Goal: Information Seeking & Learning: Learn about a topic

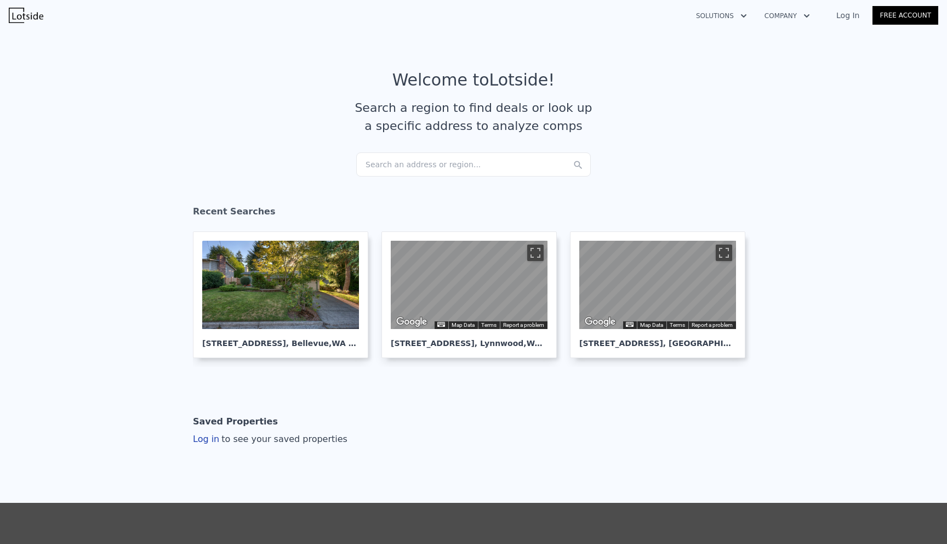
click at [456, 159] on div "Search an address or region..." at bounding box center [473, 164] width 235 height 24
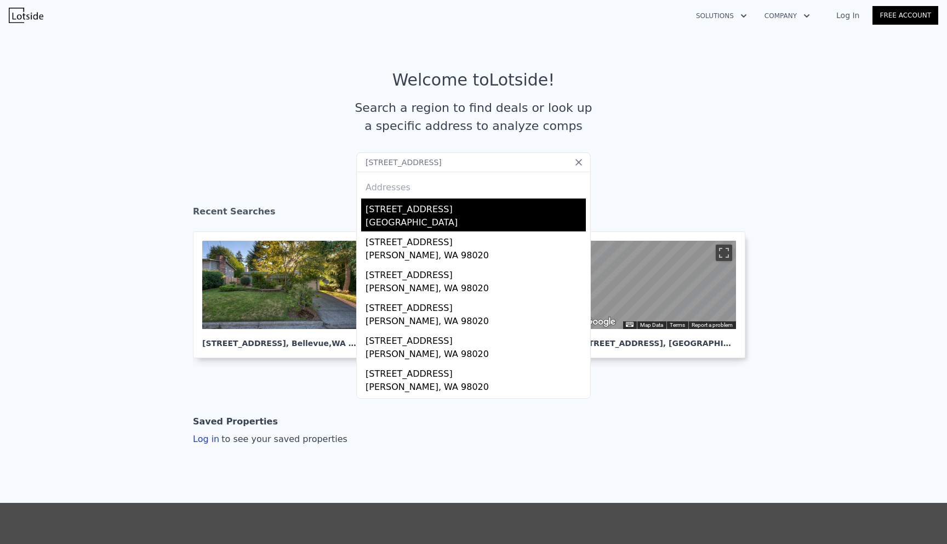
type input "23324 97th Ave W Edmonds, WA 98020"
click at [463, 215] on div "23324 97th Ave W" at bounding box center [475, 207] width 220 height 18
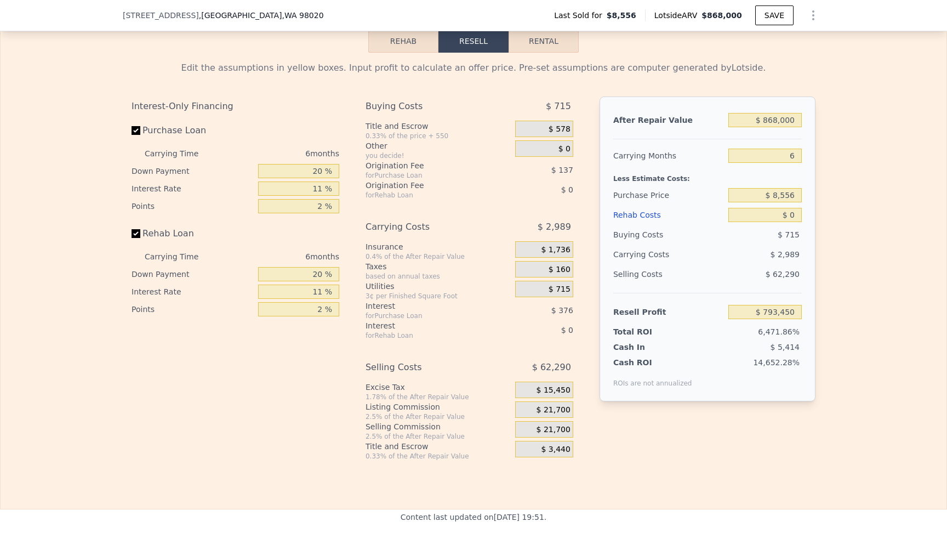
scroll to position [1539, 0]
click at [791, 155] on input "6" at bounding box center [764, 154] width 73 height 14
type input "3"
type input "$ 794,945"
type input "5"
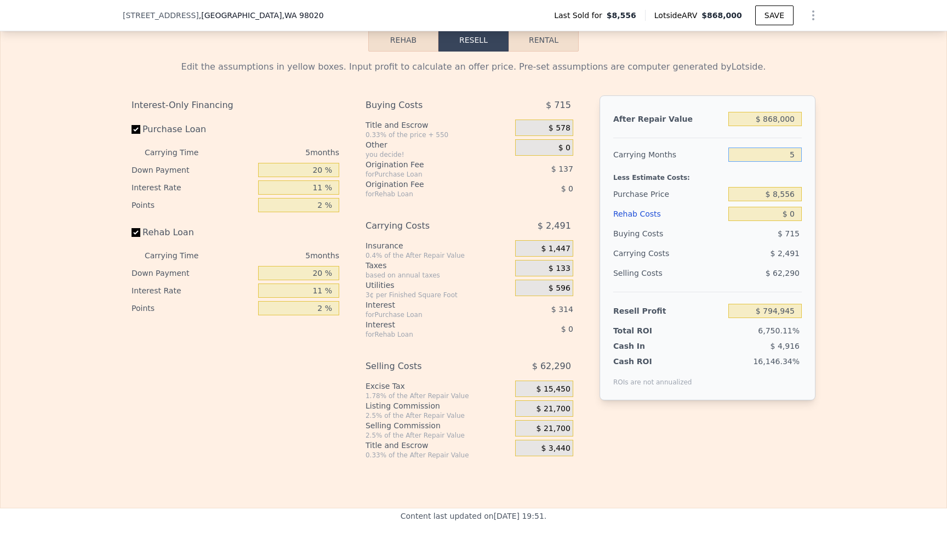
type input "$ 793,948"
type input "5"
click at [825, 214] on div "Edit the assumptions in yellow boxes. Input profit to calculate an offer price.…" at bounding box center [474, 256] width 946 height 408
click at [733, 167] on div "Less Estimate Costs:" at bounding box center [707, 174] width 188 height 20
click at [795, 216] on input "$ 0" at bounding box center [764, 214] width 73 height 14
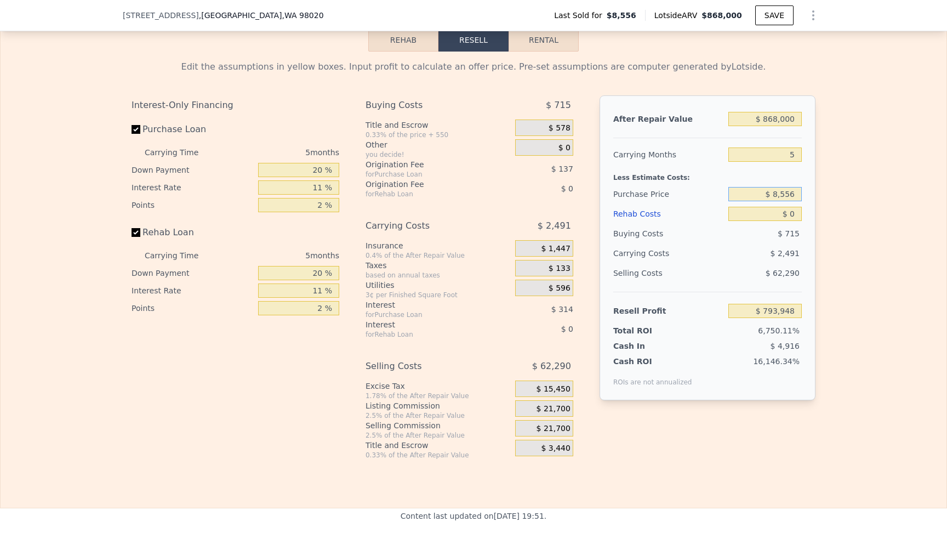
drag, startPoint x: 797, startPoint y: 193, endPoint x: 774, endPoint y: 193, distance: 22.5
click at [774, 193] on input "$ 8,556" at bounding box center [764, 194] width 73 height 14
drag, startPoint x: 769, startPoint y: 119, endPoint x: 815, endPoint y: 123, distance: 46.2
click at [815, 123] on div "After Repair Value $ 868,000 Carrying Months 5 Less Estimate Costs: Purchase Pr…" at bounding box center [707, 247] width 216 height 305
type input "$ 87"
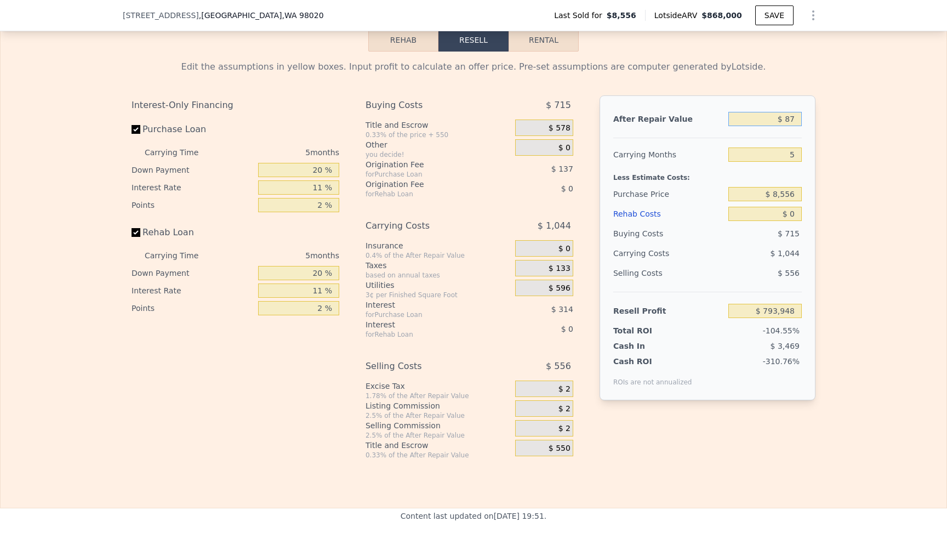
type input "-$ 10,784"
type input "$ 875"
type input "-$ 10,054"
type input "$ 8,750"
type input "-$ 2,753"
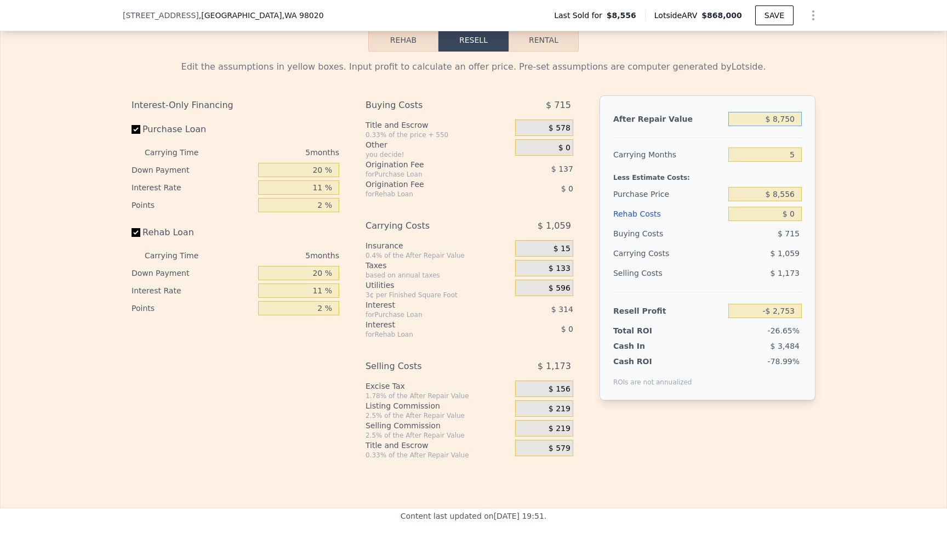
type input "$ 87,500"
type input "$ 70,264"
type input "$ 875,000"
type input "$ 800,438"
type input "$ 875,000"
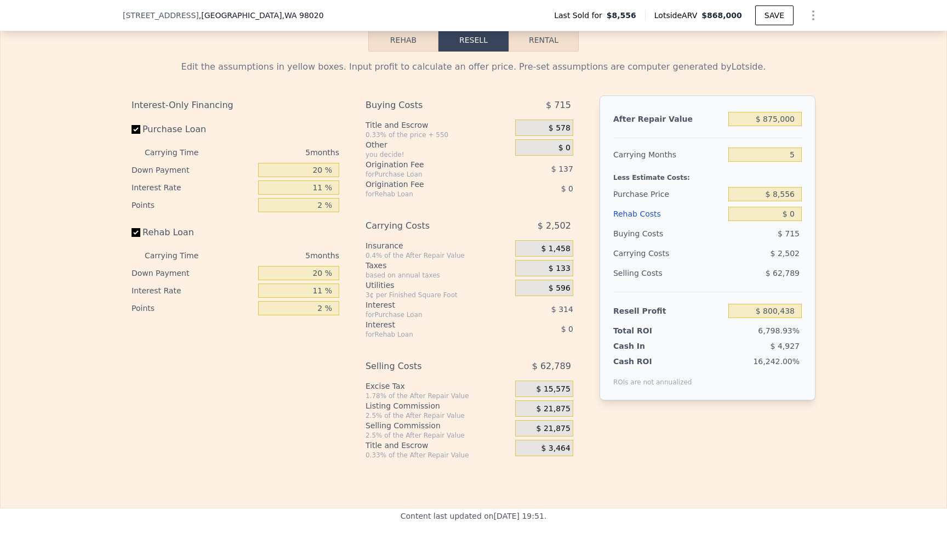
click at [827, 197] on div "Edit the assumptions in yellow boxes. Input profit to calculate an offer price.…" at bounding box center [474, 256] width 946 height 408
drag, startPoint x: 795, startPoint y: 216, endPoint x: 788, endPoint y: 214, distance: 6.9
click at [788, 214] on input "$ 0" at bounding box center [764, 214] width 73 height 14
type input "$ 30"
type input "$ 800,408"
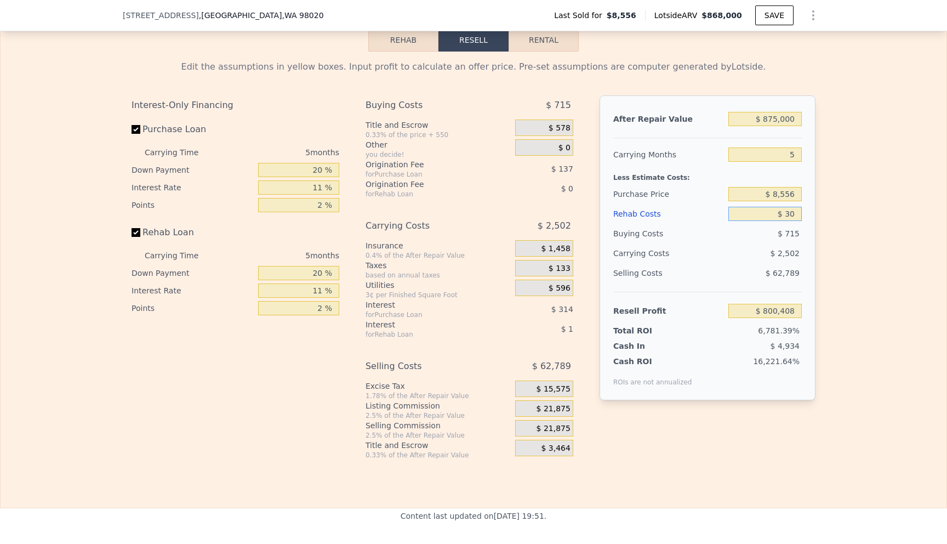
type input "$ 300"
type input "$ 800,123"
type input "$ 3,000"
type input "$ 797,280"
type input "$ 300"
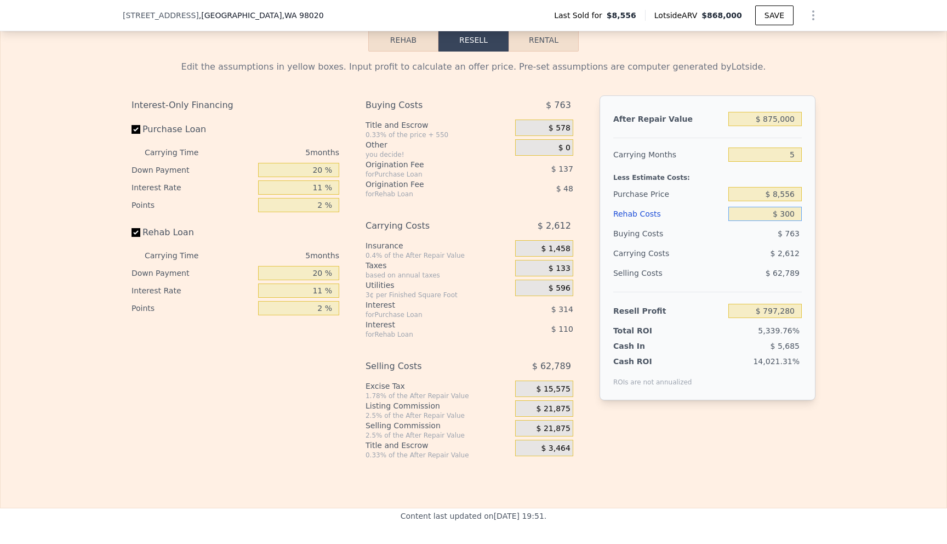
type input "$ 800,123"
type input "$ 30"
type input "$ 800,408"
type input "$ 0"
type input "$ 800,438"
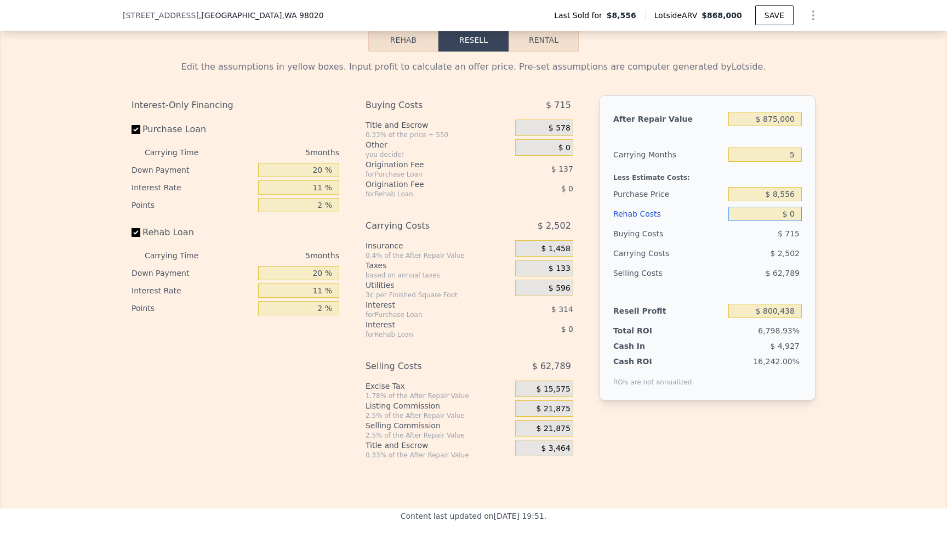
type input "$ 10"
type input "$ 800,428"
type input "$ 130"
type input "$ 800,301"
type input "$ 1,300"
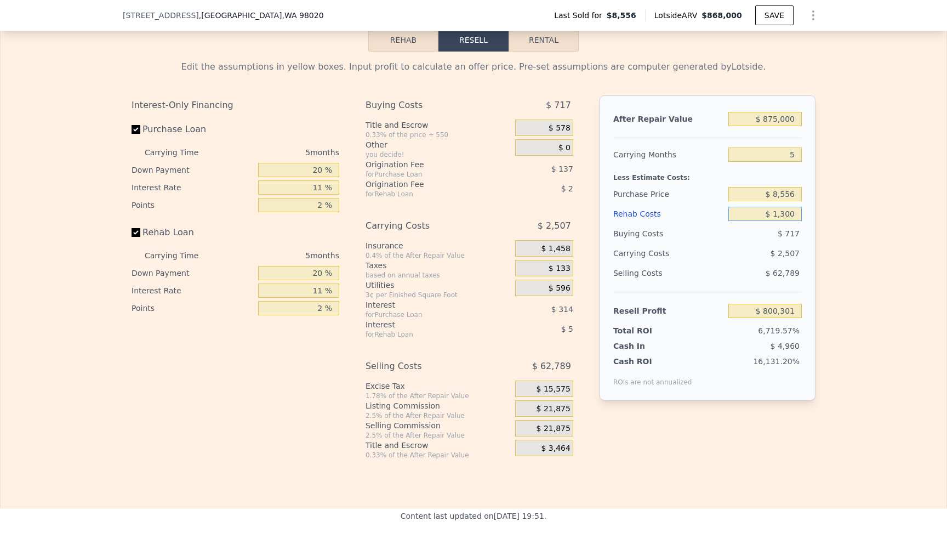
type input "$ 799,067"
type input "$ 13,000"
type input "$ 786,755"
type input "$ 130,000"
type input "$ 663,593"
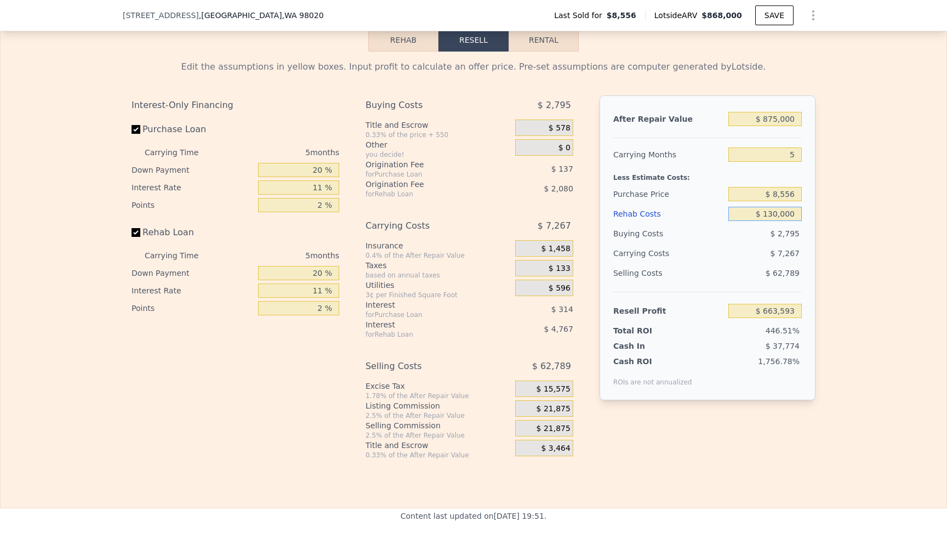
type input "$ 130,000"
click at [819, 307] on div "Edit the assumptions in yellow boxes. Input profit to calculate an offer price.…" at bounding box center [473, 256] width 701 height 408
drag, startPoint x: 774, startPoint y: 192, endPoint x: 815, endPoint y: 197, distance: 40.8
click at [815, 197] on div "After Repair Value $ 875,000 Carrying Months 5 Less Estimate Costs: Purchase Pr…" at bounding box center [707, 247] width 216 height 305
type input "$ 620,000"
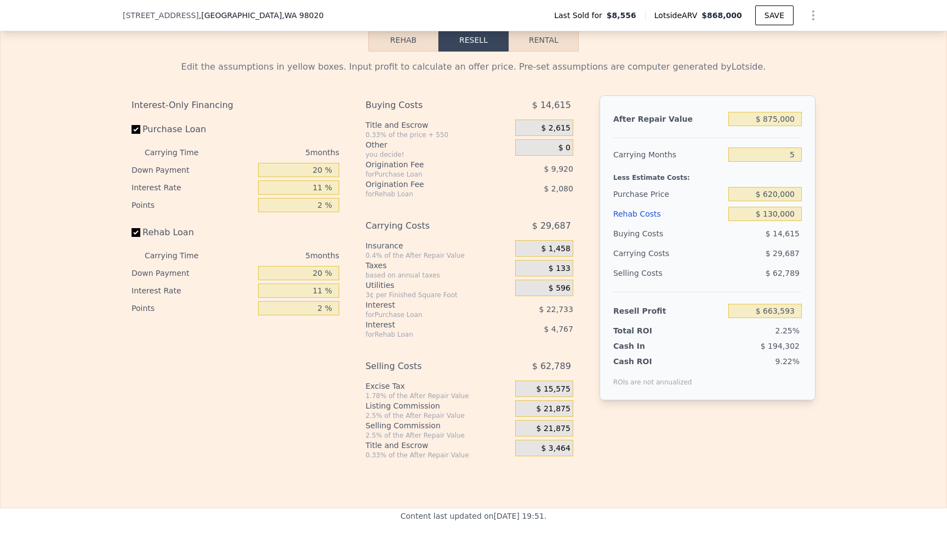
type input "$ 17,909"
click at [895, 259] on div "Edit the assumptions in yellow boxes. Input profit to calculate an offer price.…" at bounding box center [474, 256] width 946 height 408
drag, startPoint x: 770, startPoint y: 213, endPoint x: 778, endPoint y: 213, distance: 8.2
click at [778, 213] on input "$ 130,000" at bounding box center [764, 214] width 73 height 14
type input "-$ 1,000"
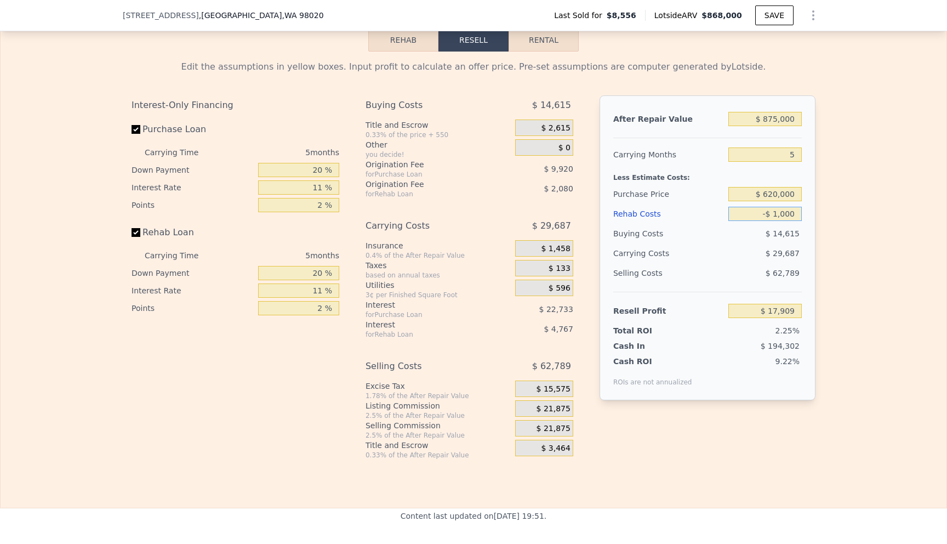
type input "$ 155,805"
type input "$ 1,000"
type input "$ 153,703"
type input "$ 10,000"
type input "$ 144,229"
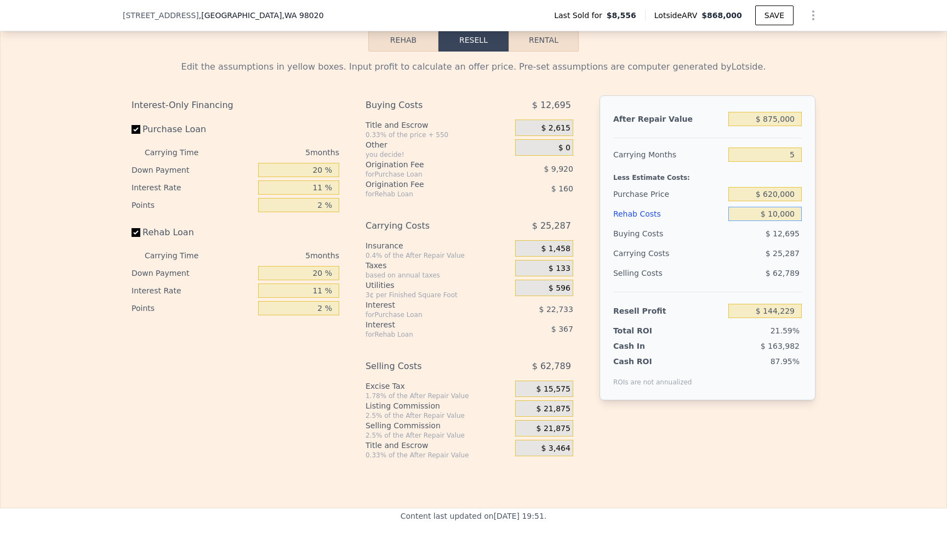
type input "$ 100,000"
type input "$ 49,489"
type input "$ 100,000"
click at [845, 295] on div "Edit the assumptions in yellow boxes. Input profit to calculate an offer price.…" at bounding box center [474, 256] width 946 height 408
drag, startPoint x: 778, startPoint y: 196, endPoint x: 765, endPoint y: 192, distance: 12.7
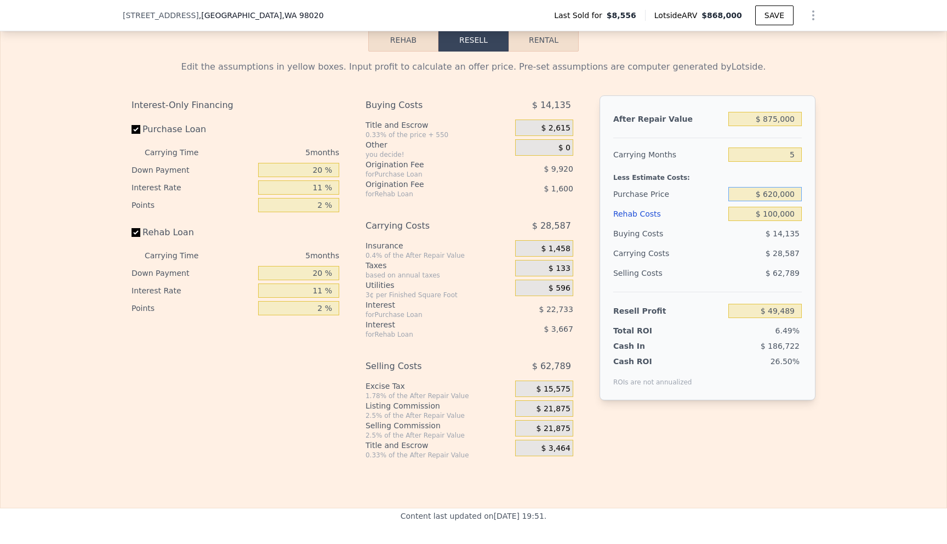
click at [765, 192] on input "$ 620,000" at bounding box center [764, 194] width 73 height 14
type input "$ 600,000"
type input "$ 70,611"
click at [830, 210] on div "Edit the assumptions in yellow boxes. Input profit to calculate an offer price.…" at bounding box center [474, 256] width 946 height 408
click at [779, 127] on div "$ 875,000" at bounding box center [764, 119] width 73 height 20
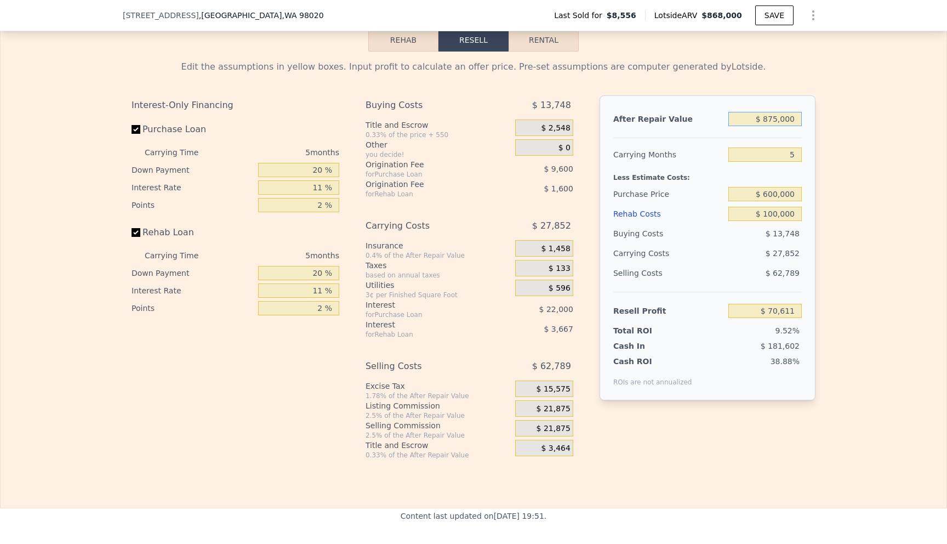
click at [773, 119] on input "$ 875,000" at bounding box center [764, 119] width 73 height 14
click at [777, 120] on input "$ 875,000" at bounding box center [764, 119] width 73 height 14
type input "$ 87,000"
type input "-$ 660,026"
type input "$ 8,000"
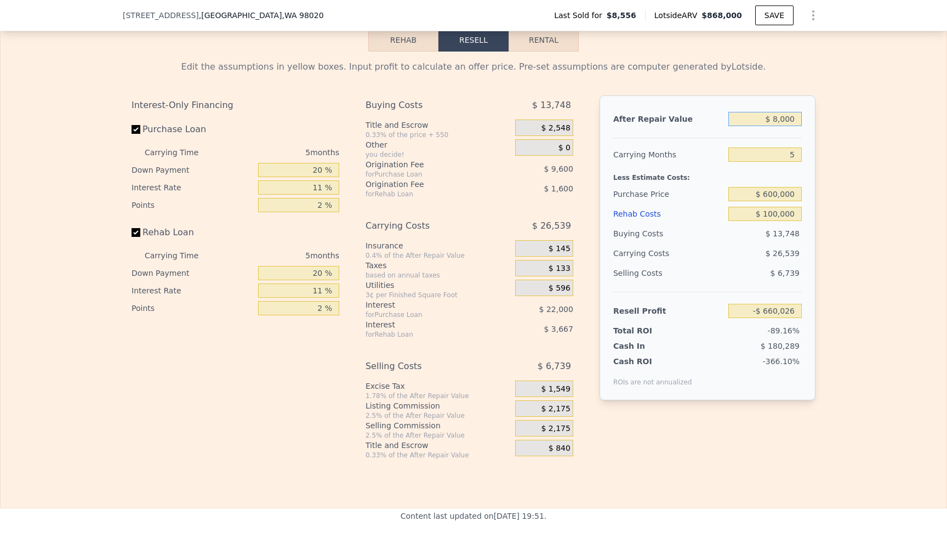
type input "-$ 733,274"
type input "$ 87,000"
type input "-$ 660,026"
type input "$ 875,000"
type input "$ 70,611"
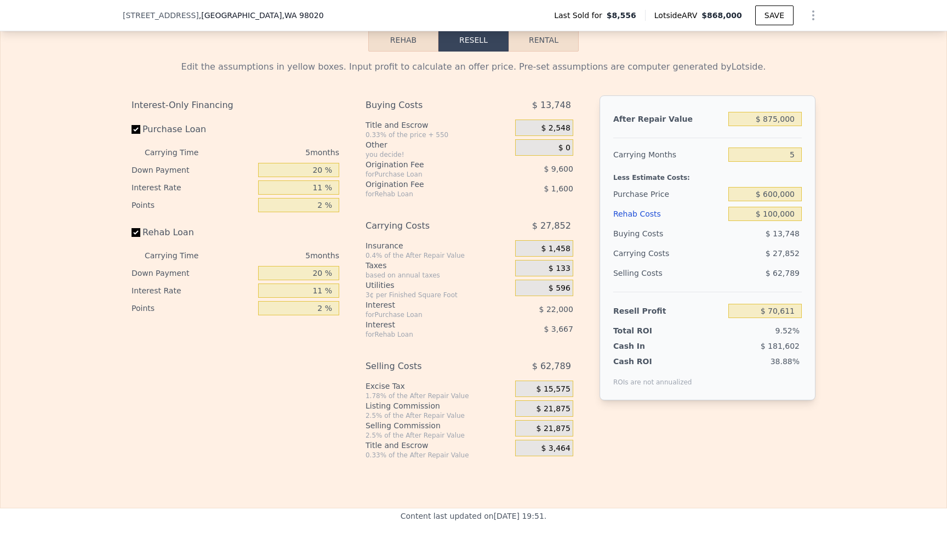
click at [492, 226] on div "$ 27,852" at bounding box center [532, 226] width 81 height 20
click at [314, 171] on input "20 %" at bounding box center [298, 170] width 81 height 14
type input "80 %"
type input "$ 94,311"
type input "80 %"
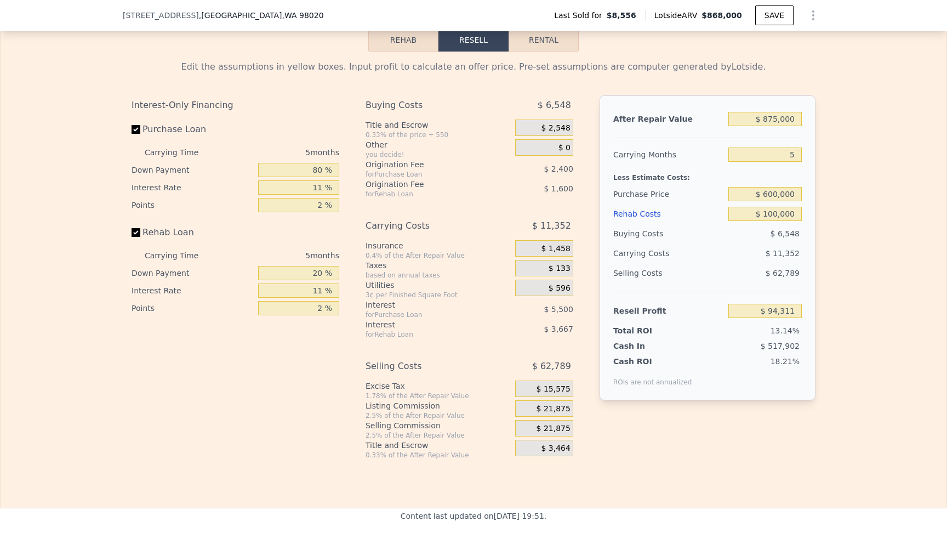
click at [323, 225] on div "Rehab Loan" at bounding box center [236, 234] width 208 height 24
drag, startPoint x: 324, startPoint y: 188, endPoint x: 315, endPoint y: 186, distance: 9.5
click at [315, 186] on input "11 %" at bounding box center [298, 187] width 81 height 14
click at [322, 190] on input "11 %" at bounding box center [298, 187] width 81 height 14
drag, startPoint x: 315, startPoint y: 187, endPoint x: 323, endPoint y: 190, distance: 8.7
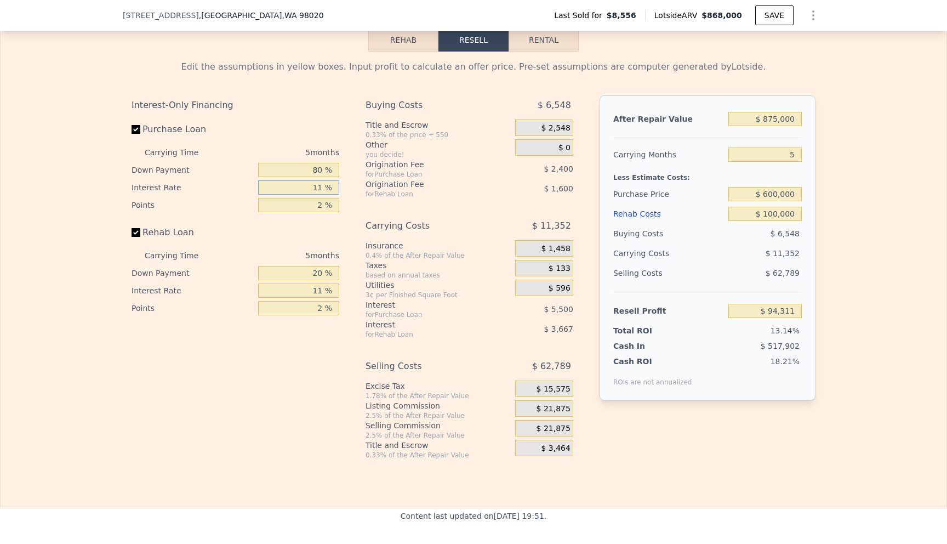
click at [323, 190] on input "11 %" at bounding box center [298, 187] width 81 height 14
type input "9 %"
type input "$ 95,311"
type input "9.5 %"
type input "$ 95,061"
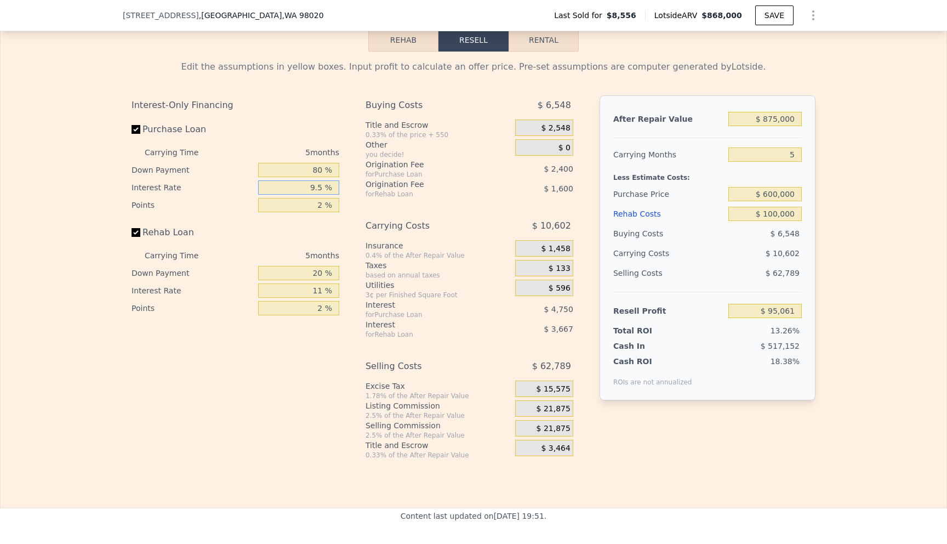
type input "9.5 %"
click at [323, 205] on input "2 %" at bounding box center [298, 205] width 81 height 14
type input "1 %"
type input "$ 96,261"
type input "1.5 %"
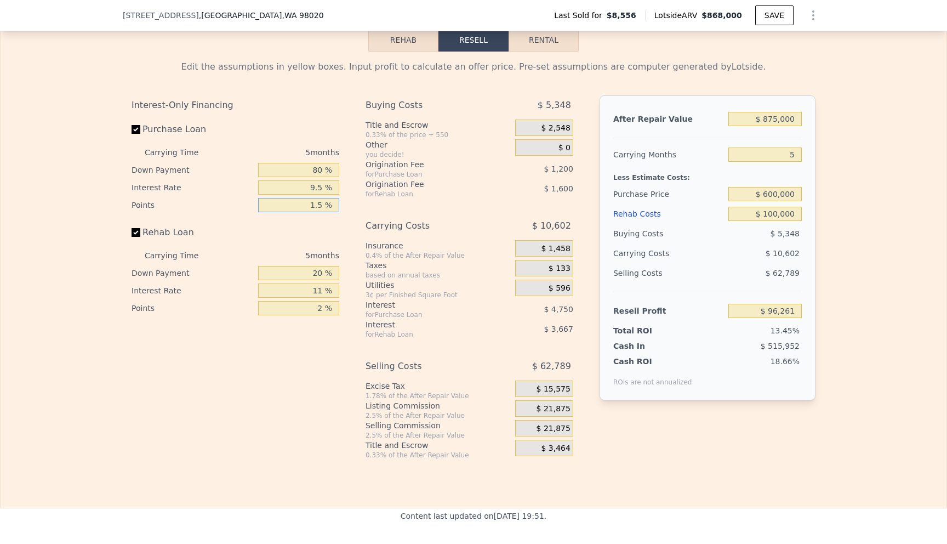
type input "$ 95,661"
type input "1.5 %"
drag, startPoint x: 323, startPoint y: 172, endPoint x: 314, endPoint y: 172, distance: 9.3
click at [314, 172] on input "80 %" at bounding box center [298, 170] width 81 height 14
type input "7 %"
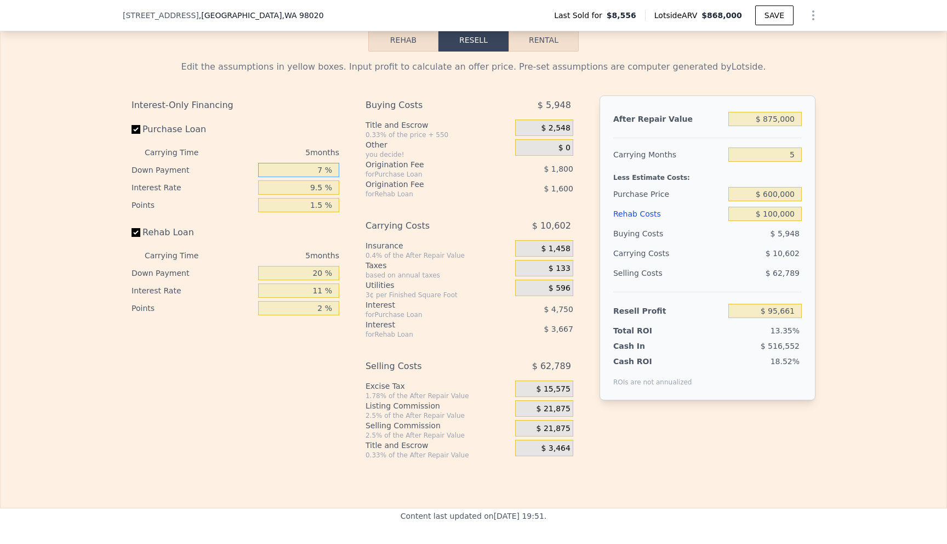
type input "$ 71,751"
type input "6 %"
type input "$ 71,426"
type input "68 %"
type input "$ 91,731"
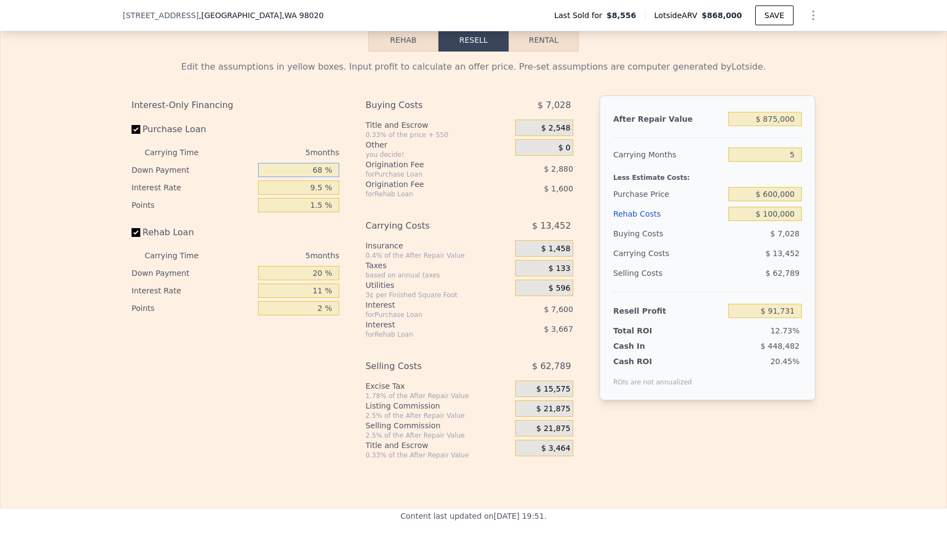
type input "68 %"
click at [135, 231] on input "Rehab Loan" at bounding box center [136, 232] width 9 height 9
checkbox input "false"
type input "$ 96,996"
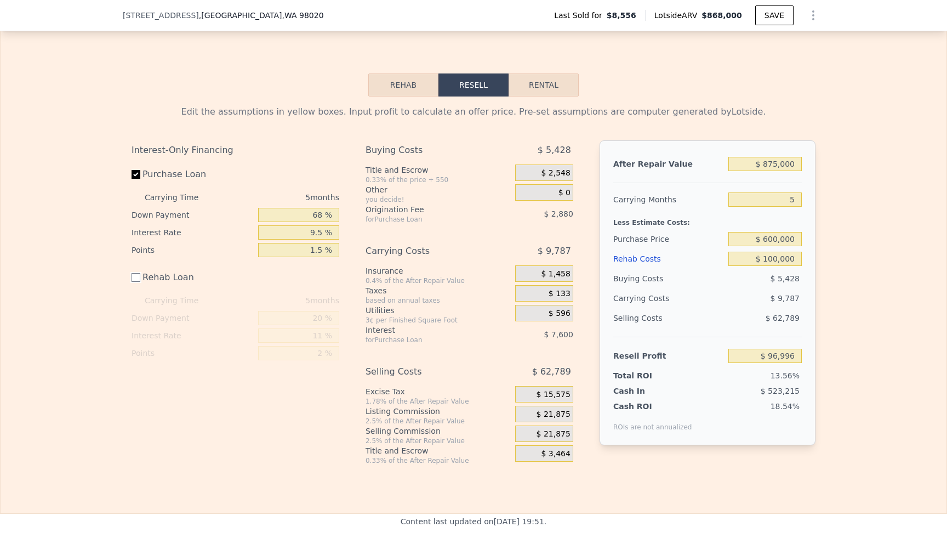
scroll to position [1506, 0]
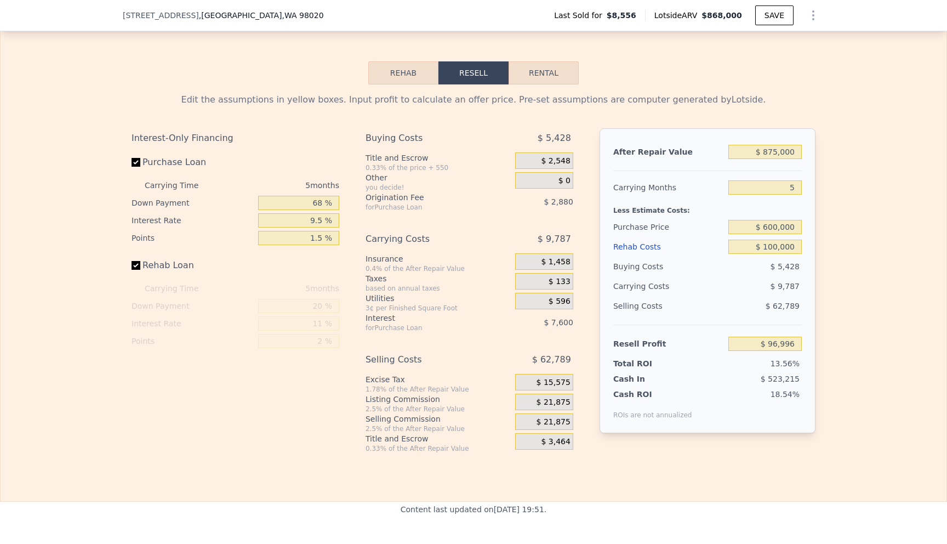
checkbox input "true"
type input "$ 868,000"
type input "6"
type input "$ 0"
type input "$ 793,450"
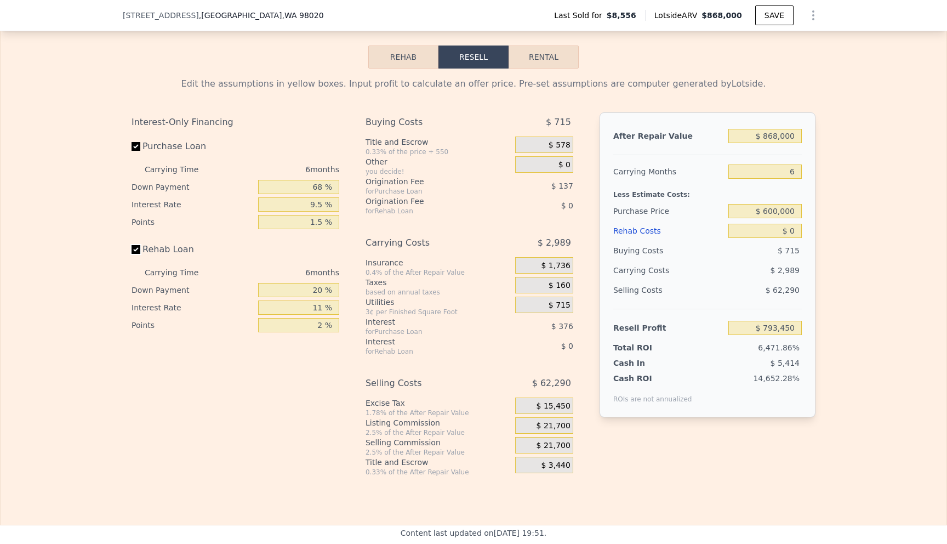
scroll to position [1523, 0]
click at [856, 306] on div "Edit the assumptions in yellow boxes. Input profit to calculate an offer price.…" at bounding box center [474, 271] width 946 height 408
click at [771, 133] on input "$ 868,000" at bounding box center [764, 135] width 73 height 14
click at [797, 231] on input "$ 0" at bounding box center [764, 229] width 73 height 14
type input "$ 1"
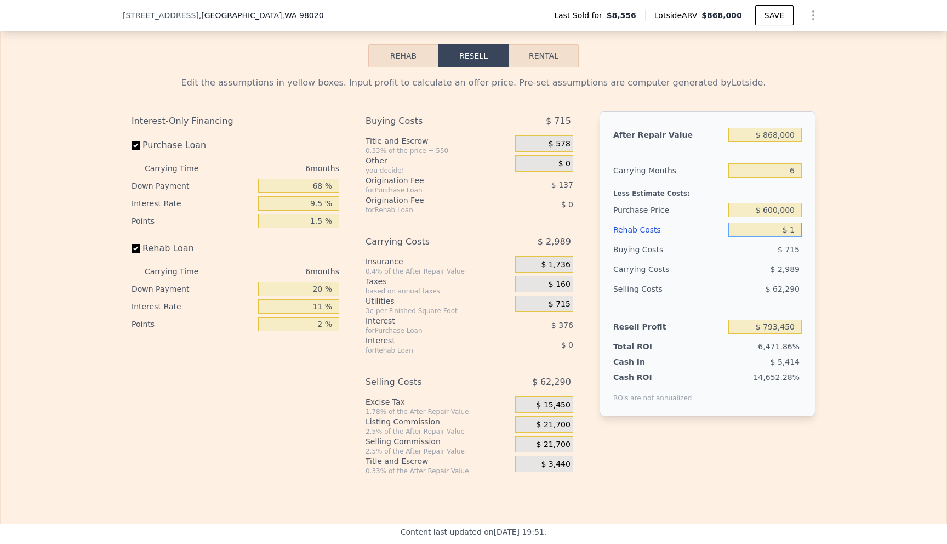
type input "$ 793,449"
type input "$ 12"
type input "$ 793,438"
type input "$ 1"
type input "$ 793,449"
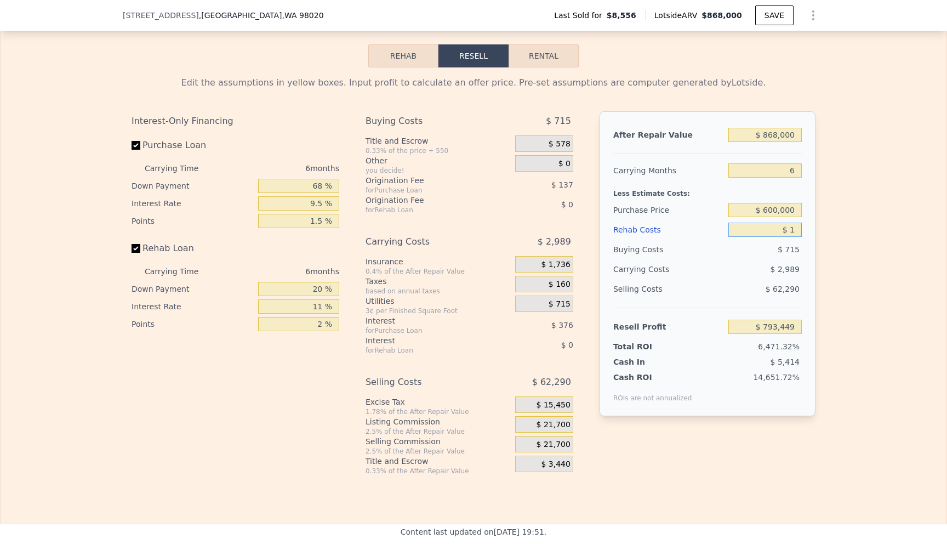
type input "$ 10"
type input "$ 793,440"
type input "$ 100"
type input "$ 793,342"
type input "$ 1,000"
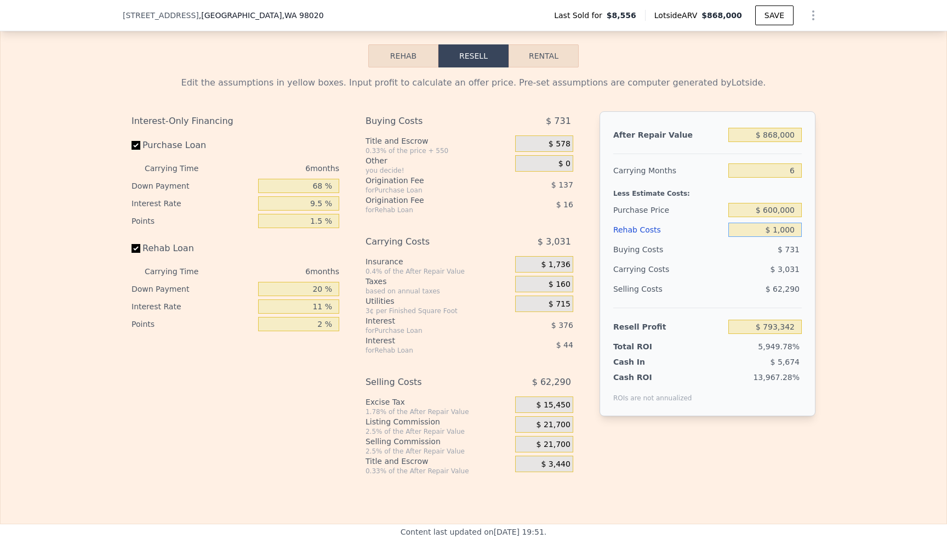
type input "$ 792,392"
type input "$ 10,000"
type input "$ 782,852"
type input "$ 100,000"
type input "$ 687,452"
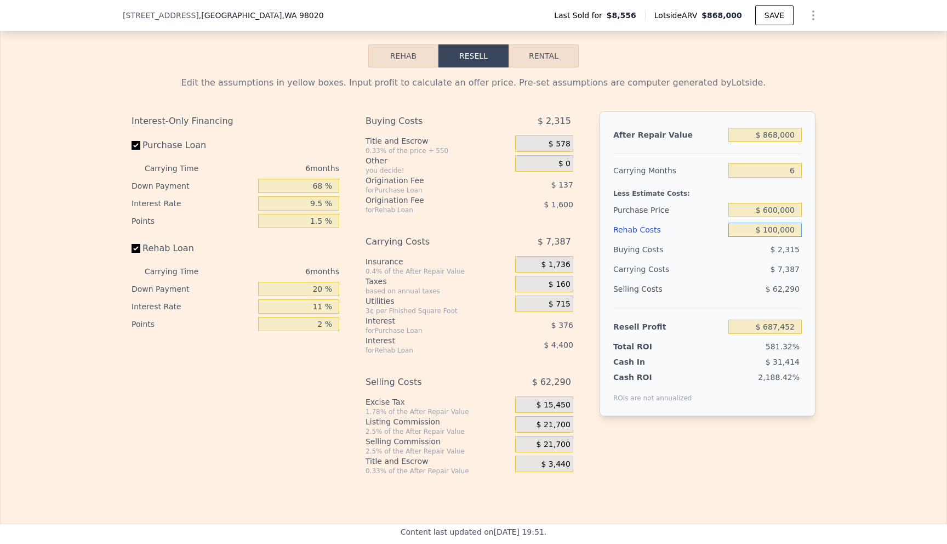
type input "$ 100,000"
click at [843, 186] on div "Edit the assumptions in yellow boxes. Input profit to calculate an offer price.…" at bounding box center [474, 271] width 946 height 408
click at [797, 169] on input "6" at bounding box center [764, 170] width 73 height 14
type input "5"
type input "$ 688,683"
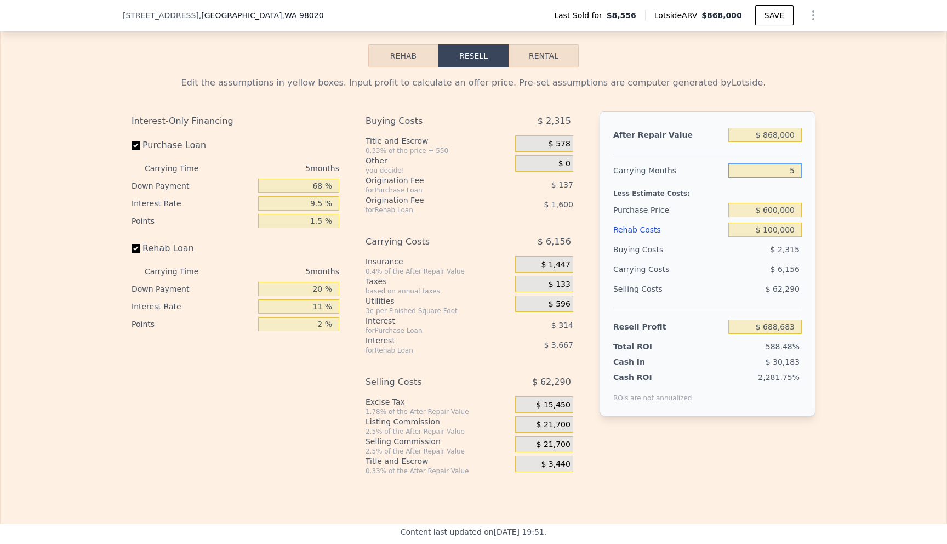
type input "5"
click at [856, 241] on div "Edit the assumptions in yellow boxes. Input profit to calculate an offer price.…" at bounding box center [474, 271] width 946 height 408
click at [824, 358] on div "Edit the assumptions in yellow boxes. Input profit to calculate an offer price.…" at bounding box center [474, 271] width 946 height 408
click at [496, 232] on div "$ 6,156" at bounding box center [532, 242] width 81 height 20
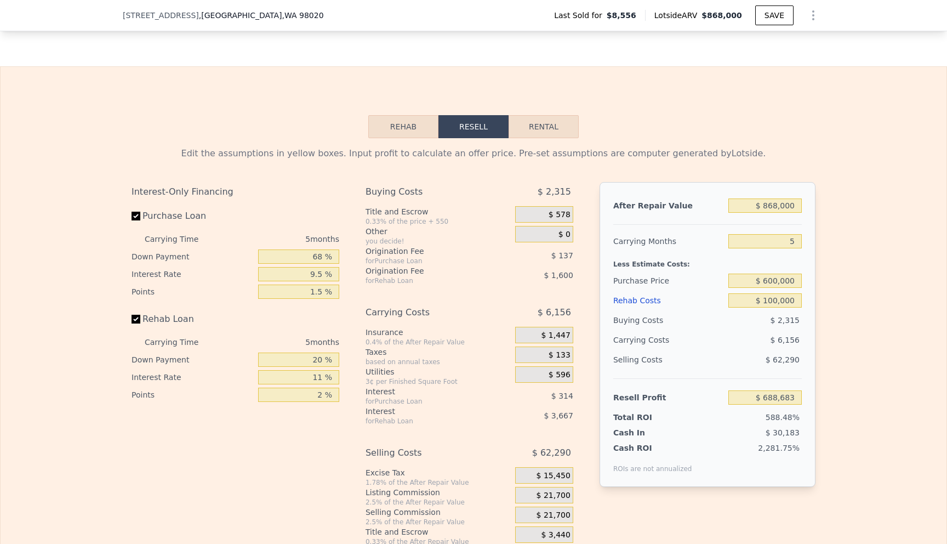
scroll to position [1449, 0]
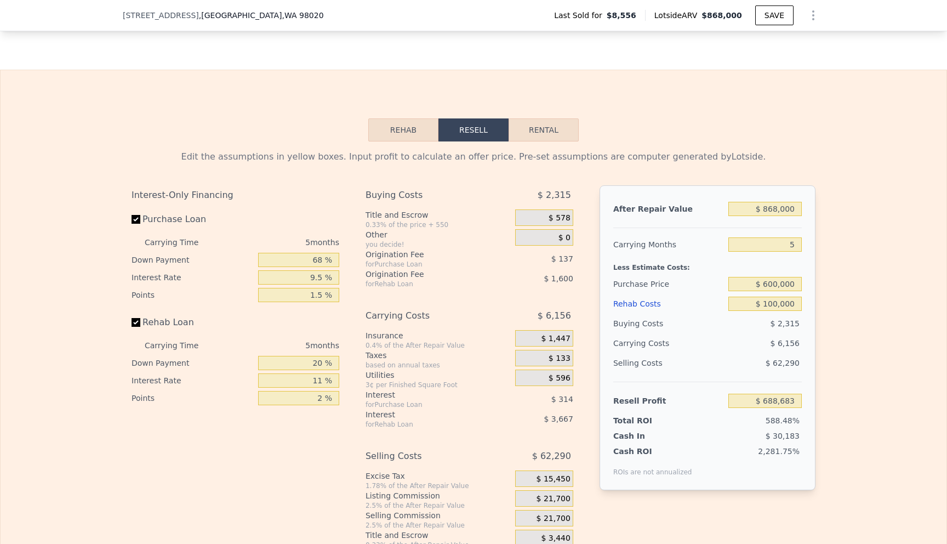
click at [424, 132] on button "Rehab" at bounding box center [403, 129] width 70 height 23
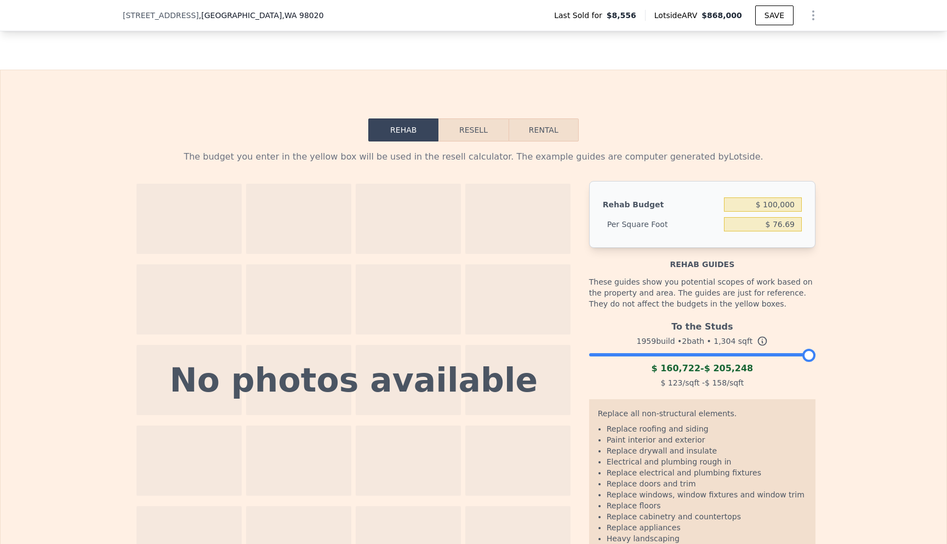
click at [458, 128] on button "Resell" at bounding box center [473, 129] width 70 height 23
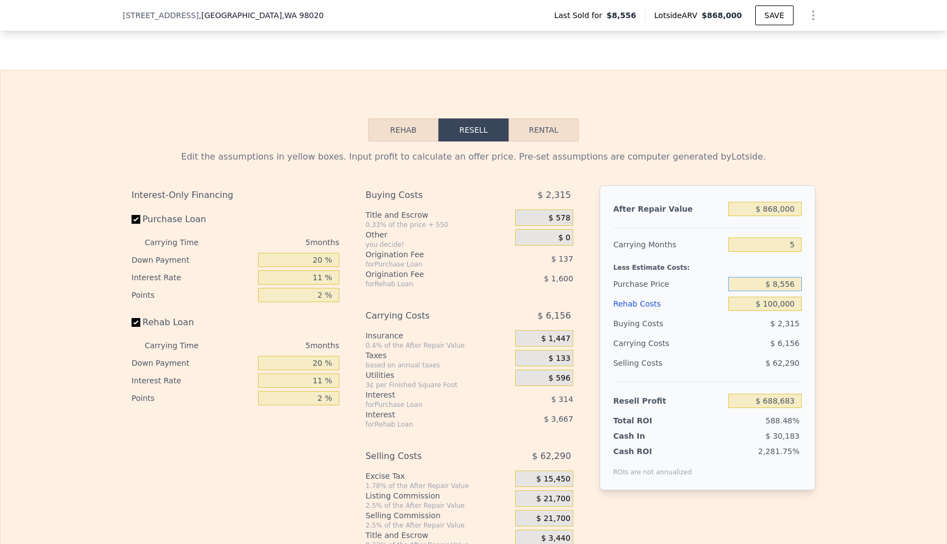
drag, startPoint x: 779, startPoint y: 286, endPoint x: 773, endPoint y: 283, distance: 6.4
click at [773, 283] on input "$ 8,556" at bounding box center [764, 284] width 73 height 14
click at [804, 288] on div "After Repair Value $ 868,000 Carrying Months 5 Less Estimate Costs: Purchase Pr…" at bounding box center [707, 337] width 216 height 305
drag, startPoint x: 795, startPoint y: 285, endPoint x: 775, endPoint y: 282, distance: 20.5
click at [775, 282] on input "$ 8,556" at bounding box center [764, 284] width 73 height 14
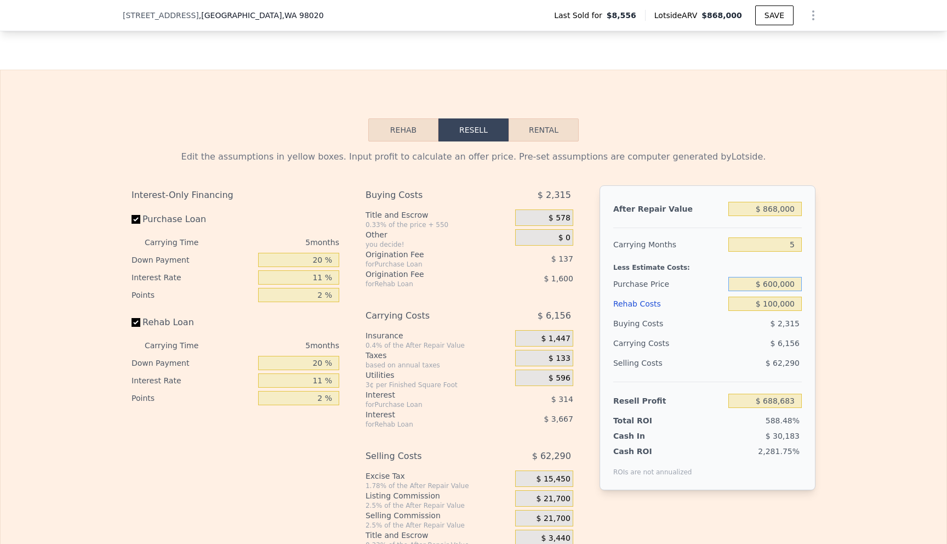
type input "$ 600,000"
type input "$ 64,121"
click at [839, 319] on div "Edit the assumptions in yellow boxes. Input profit to calculate an offer price.…" at bounding box center [474, 345] width 946 height 408
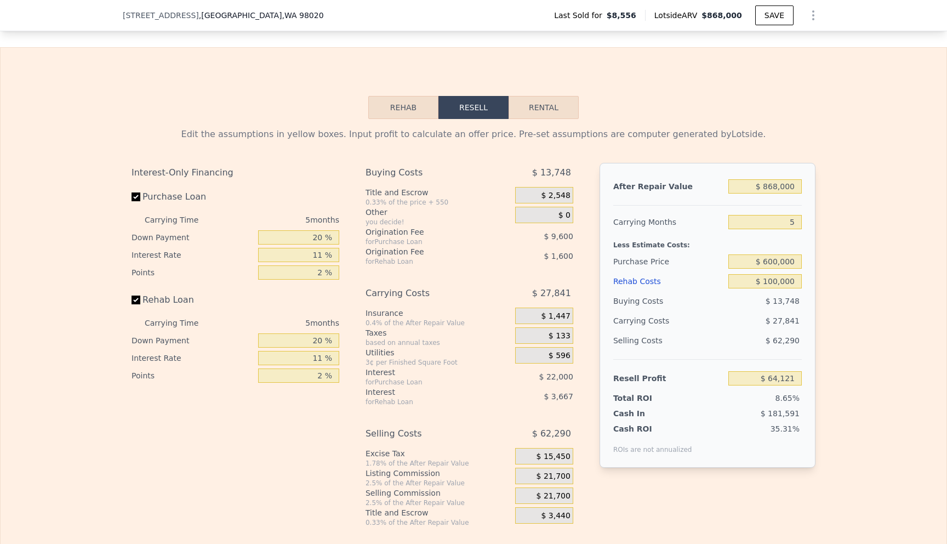
scroll to position [1483, 0]
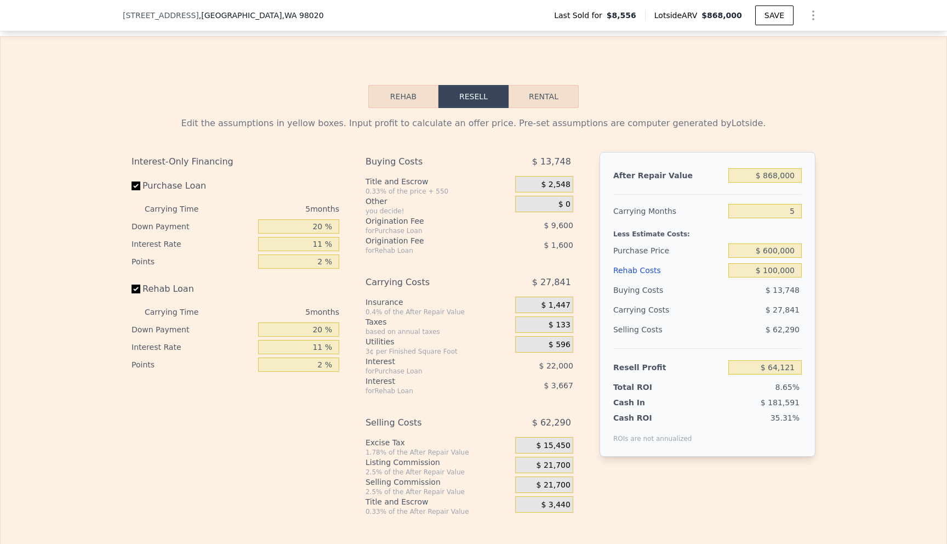
click at [840, 247] on div "Edit the assumptions in yellow boxes. Input profit to calculate an offer price.…" at bounding box center [474, 312] width 946 height 408
click at [134, 184] on input "Purchase Loan" at bounding box center [136, 185] width 9 height 9
checkbox input "false"
type input "$ 95,721"
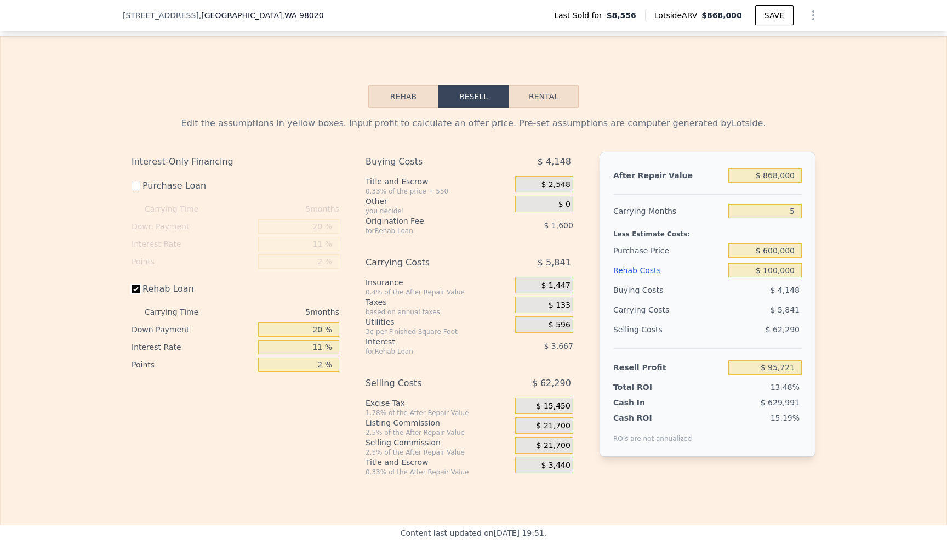
click at [137, 290] on input "Rehab Loan" at bounding box center [136, 288] width 9 height 9
checkbox input "false"
type input "$ 100,986"
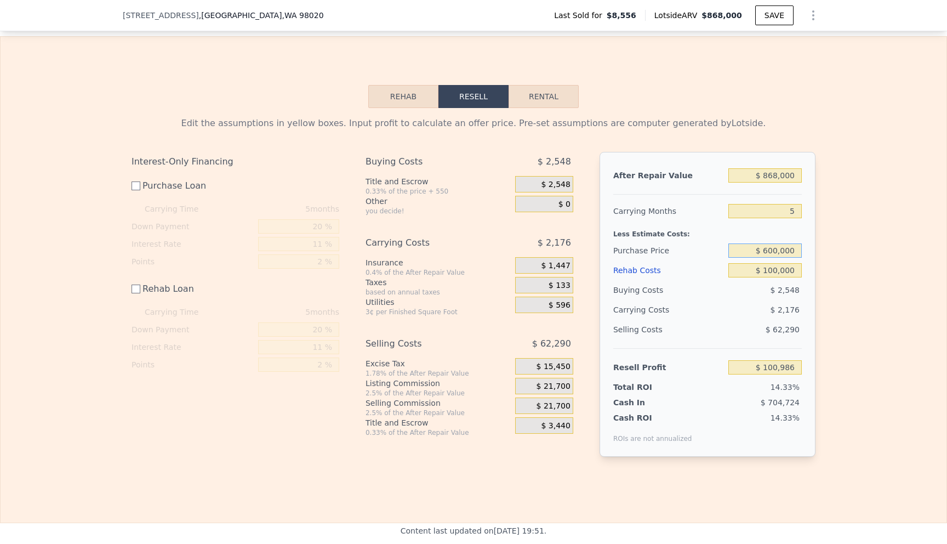
click at [772, 249] on input "$ 600,000" at bounding box center [764, 250] width 73 height 14
type input "$ 620,000"
type input "$ 80,919"
click at [851, 301] on div "Edit the assumptions in yellow boxes. Input profit to calculate an offer price.…" at bounding box center [474, 291] width 946 height 366
click at [848, 281] on div "Edit the assumptions in yellow boxes. Input profit to calculate an offer price.…" at bounding box center [474, 291] width 946 height 366
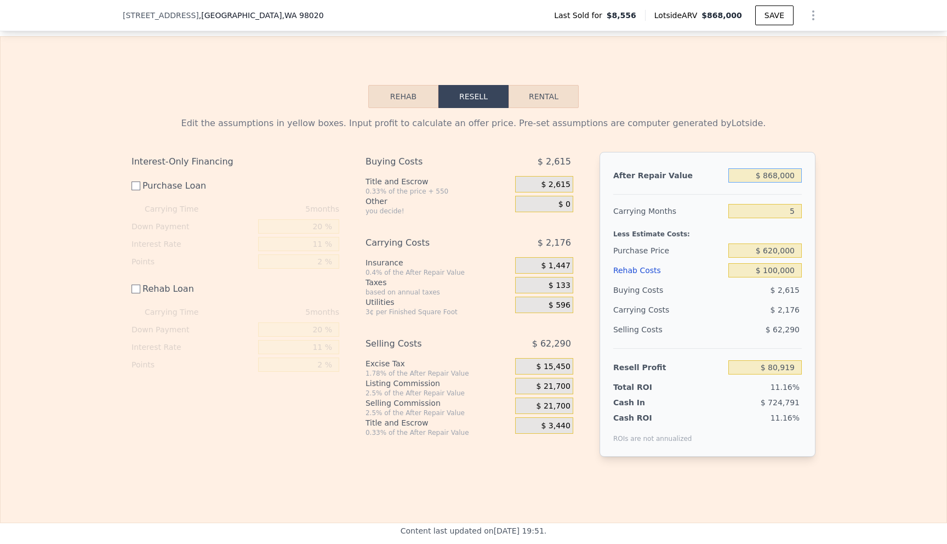
click at [775, 179] on input "$ 868,000" at bounding box center [764, 175] width 73 height 14
click at [774, 267] on input "$ 100,000" at bounding box center [764, 270] width 73 height 14
type input "$ 10,000"
type input "$ 170,919"
type input "$ 130,000"
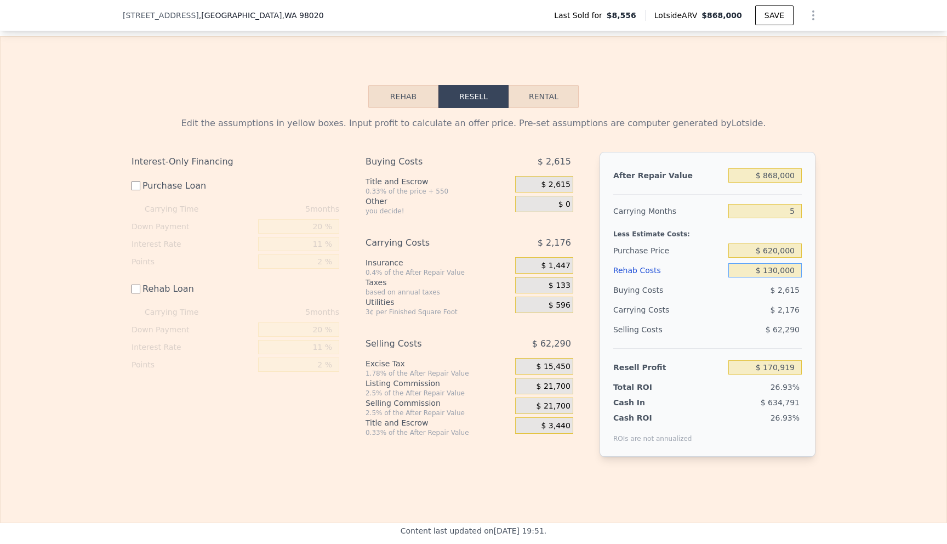
type input "$ 50,919"
type input "$ 130,000"
click at [904, 317] on div "Edit the assumptions in yellow boxes. Input profit to calculate an offer price.…" at bounding box center [474, 291] width 946 height 366
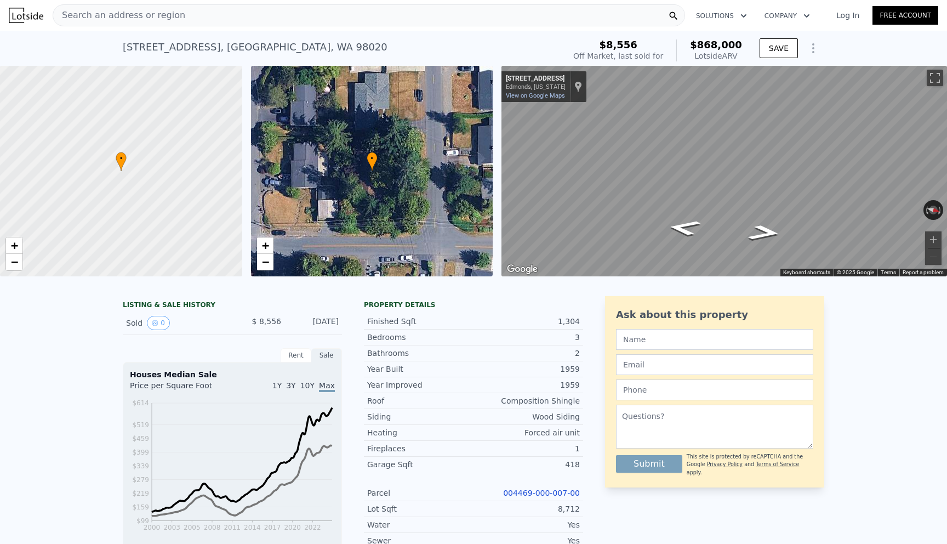
scroll to position [12, 0]
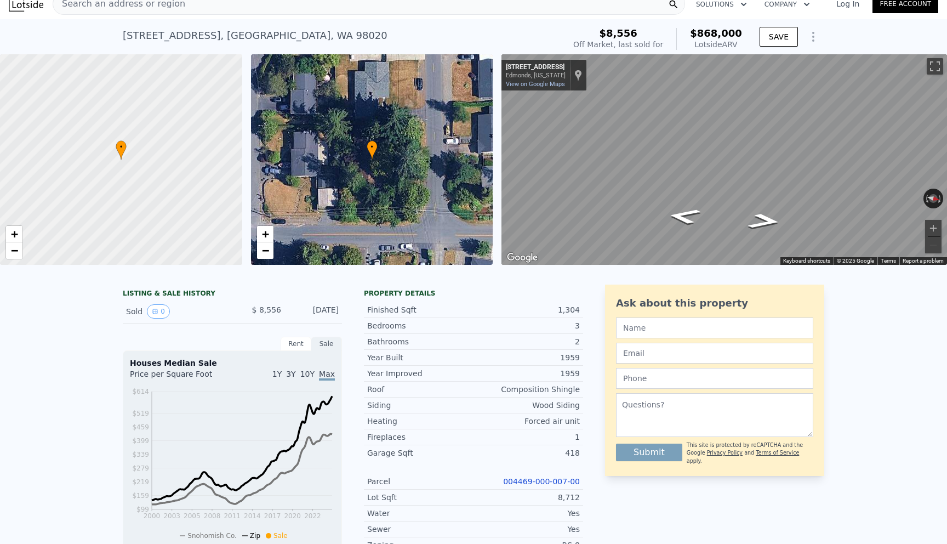
click at [411, 157] on div "• + −" at bounding box center [372, 159] width 242 height 210
click at [266, 230] on span "+" at bounding box center [264, 234] width 7 height 14
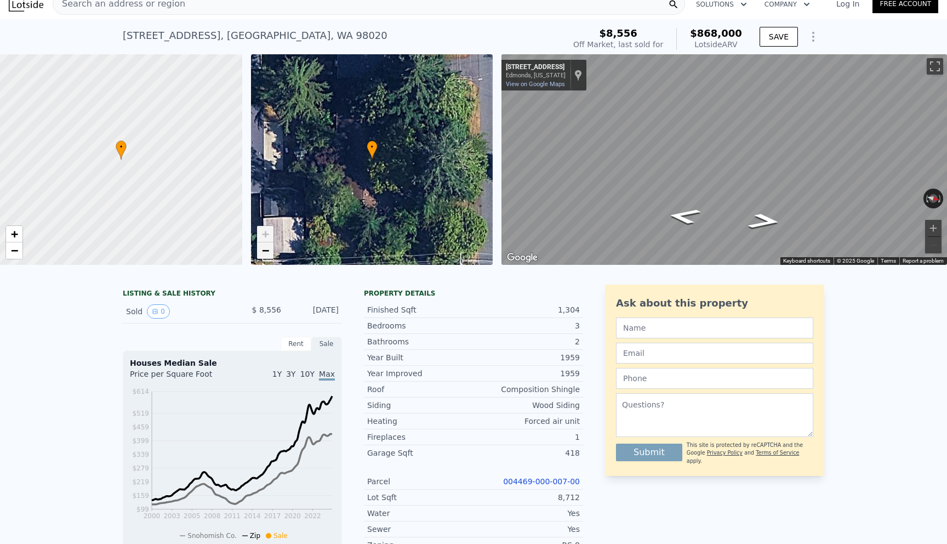
click at [264, 250] on span "−" at bounding box center [264, 250] width 7 height 14
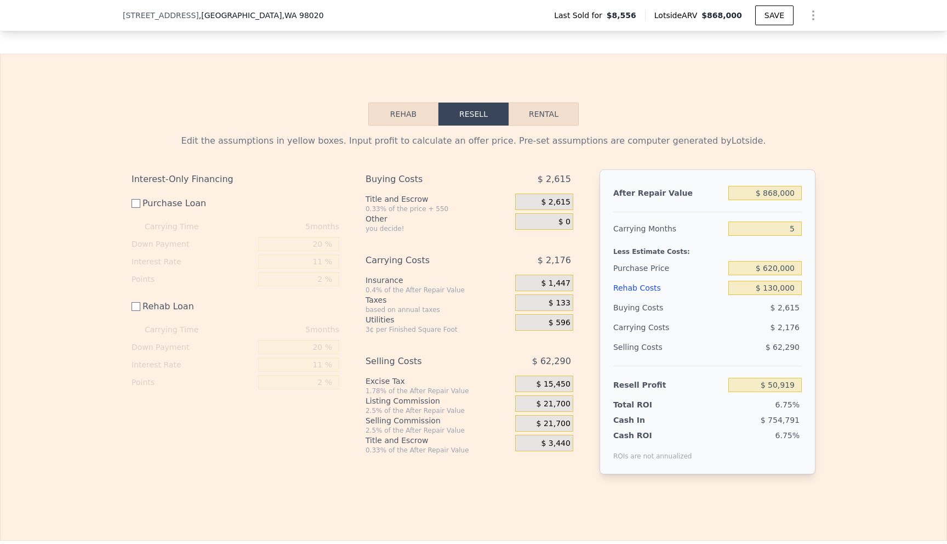
scroll to position [1487, 0]
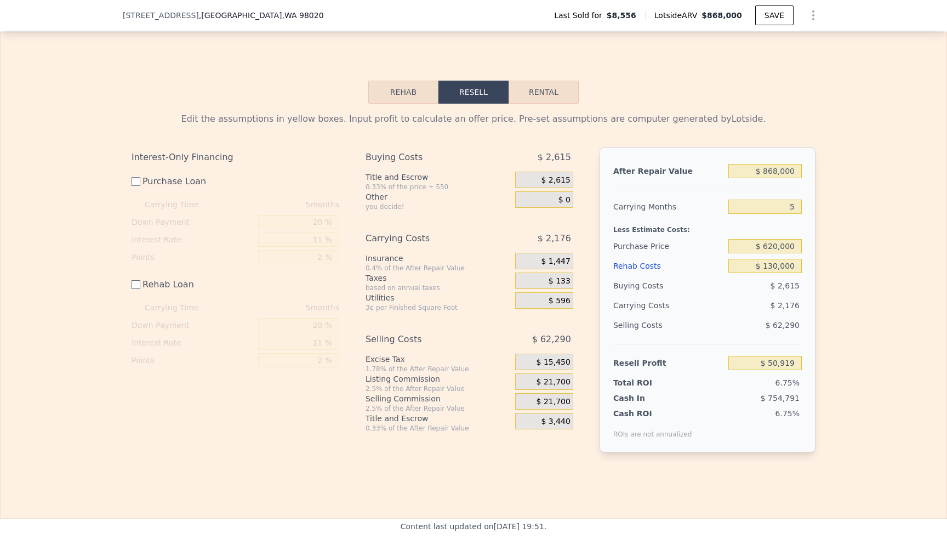
click at [718, 84] on div "Rehab Resell Rental Edit the assumptions in yellow boxes. Input profit to calcu…" at bounding box center [473, 275] width 947 height 487
checkbox input "true"
type input "6"
type input "$ 0"
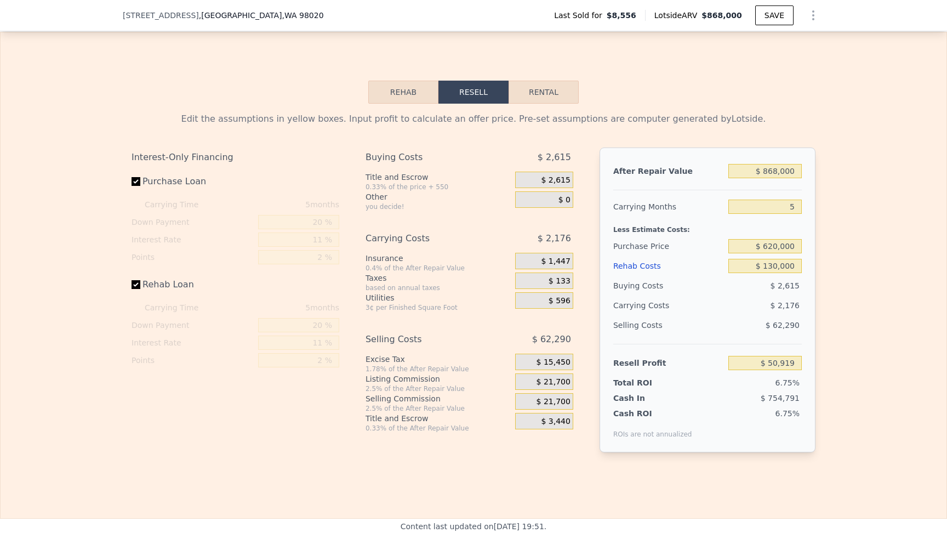
type input "$ 793,450"
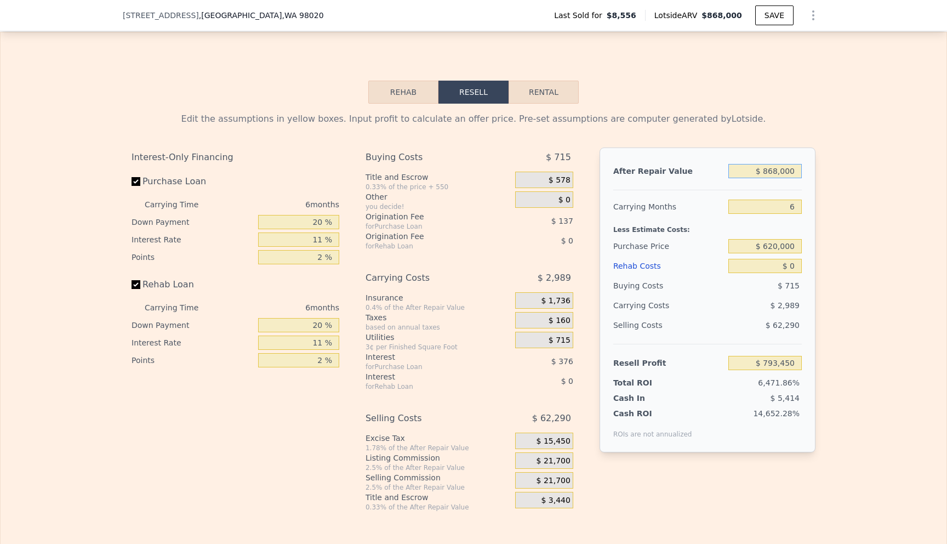
click at [778, 173] on input "$ 868,000" at bounding box center [764, 171] width 73 height 14
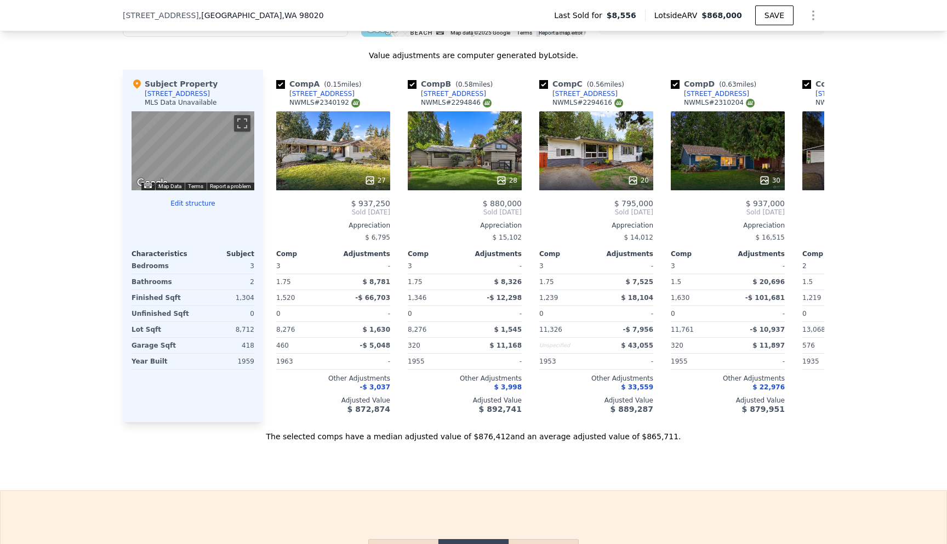
scroll to position [1036, 0]
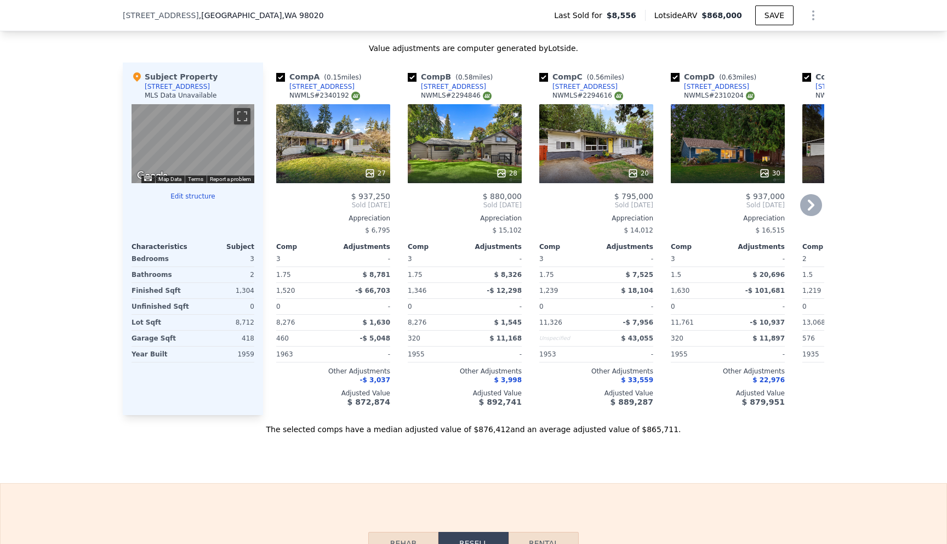
click at [806, 209] on icon at bounding box center [811, 205] width 22 height 22
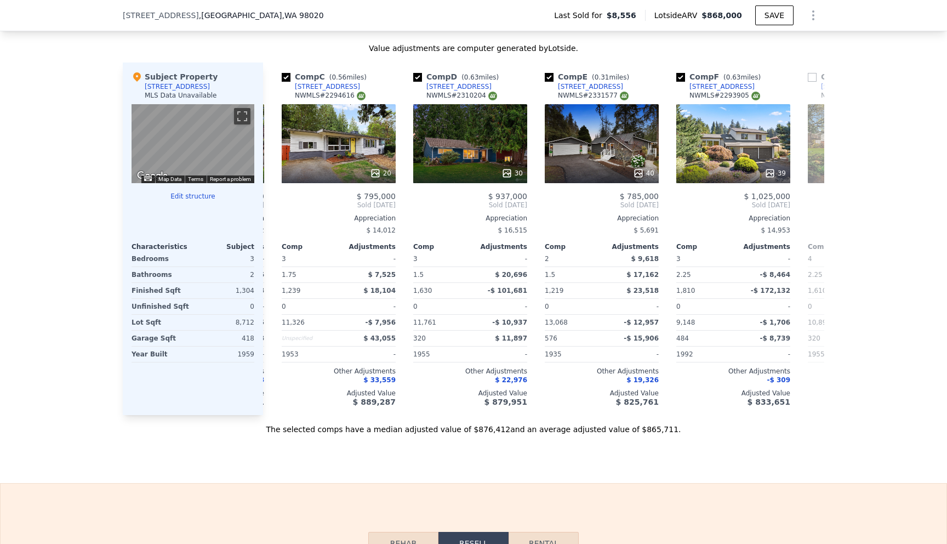
scroll to position [0, 263]
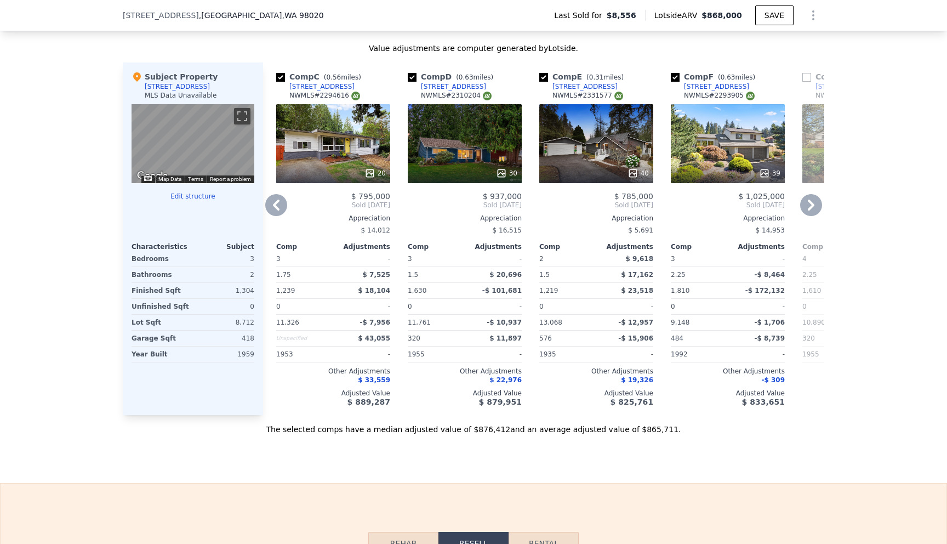
click at [814, 205] on icon at bounding box center [811, 205] width 22 height 22
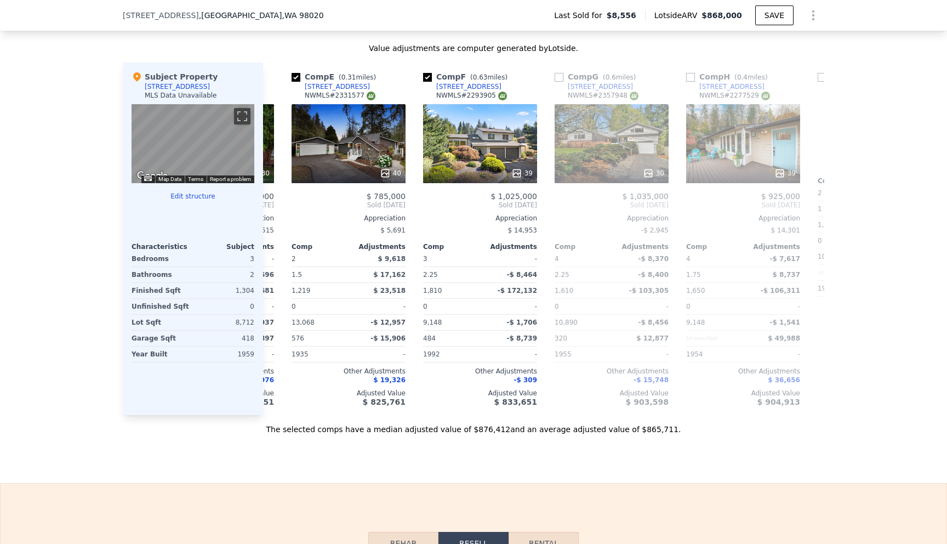
scroll to position [0, 526]
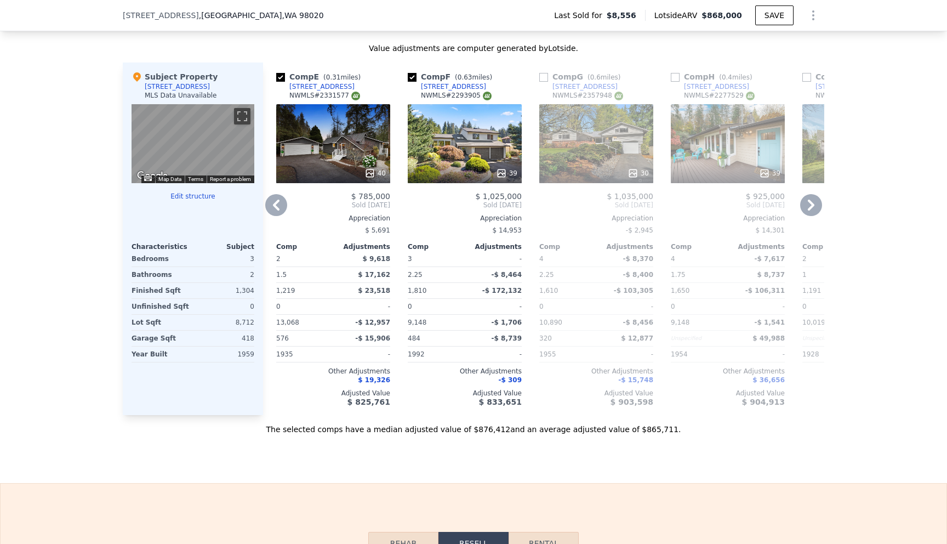
click at [814, 205] on icon at bounding box center [811, 205] width 22 height 22
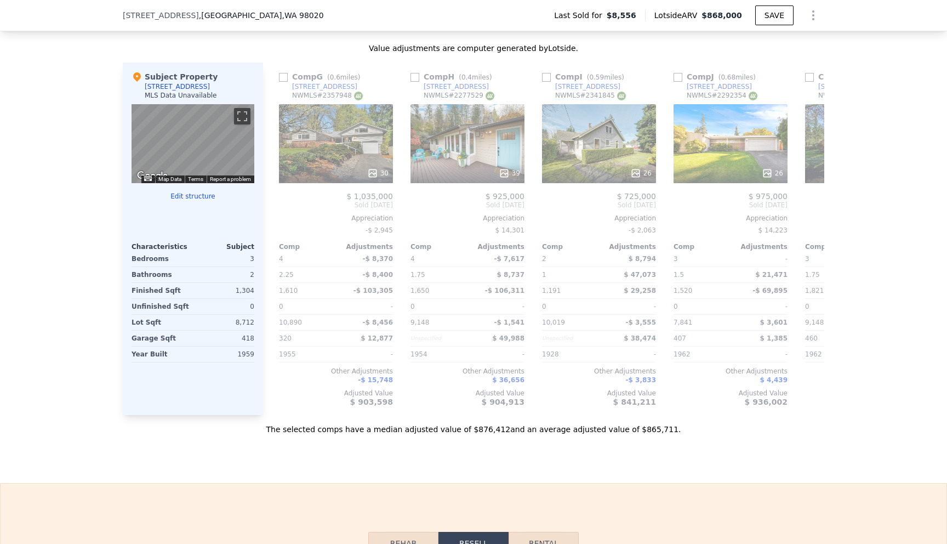
scroll to position [0, 789]
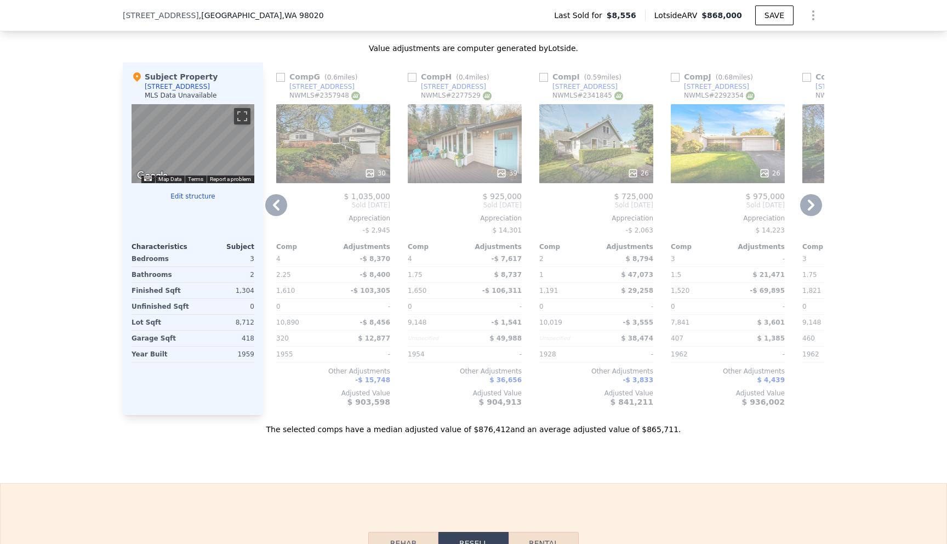
click at [813, 209] on icon at bounding box center [811, 205] width 22 height 22
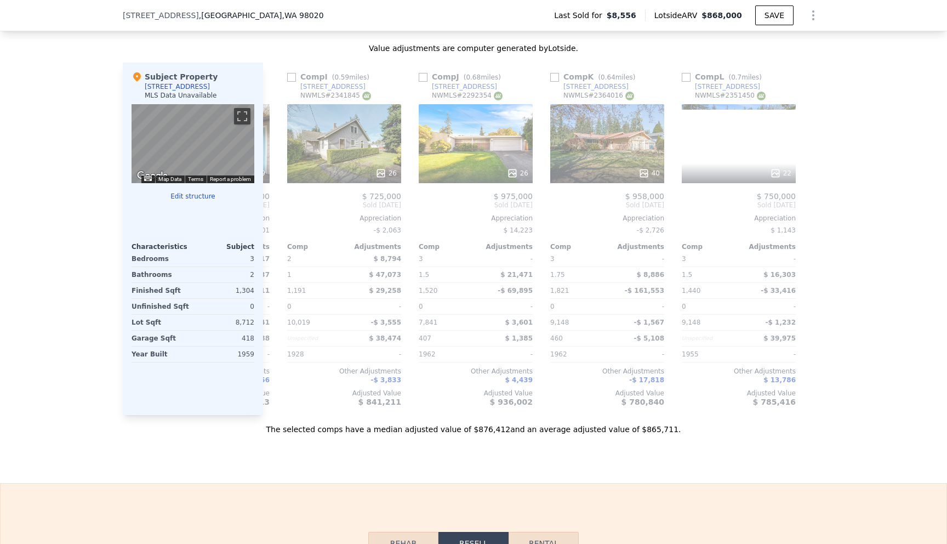
scroll to position [0, 1043]
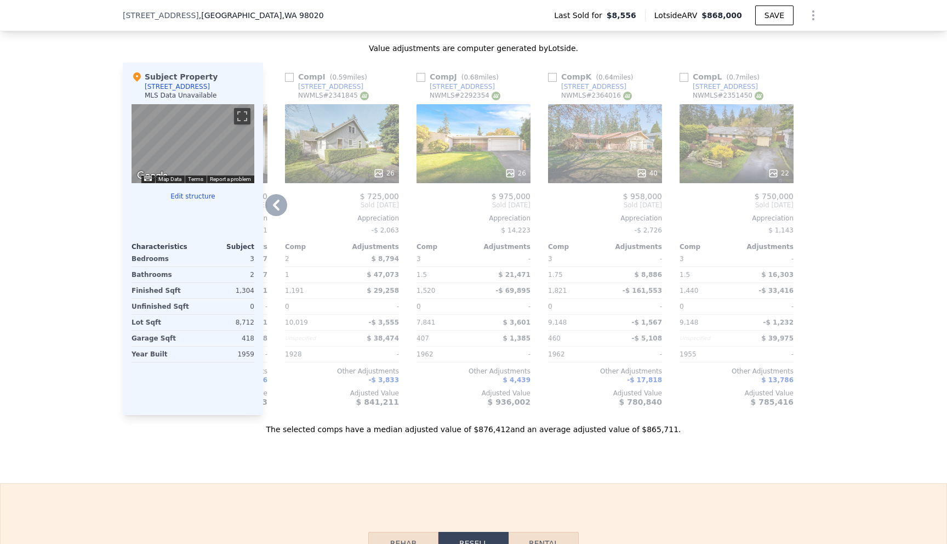
click at [273, 202] on icon at bounding box center [276, 205] width 22 height 22
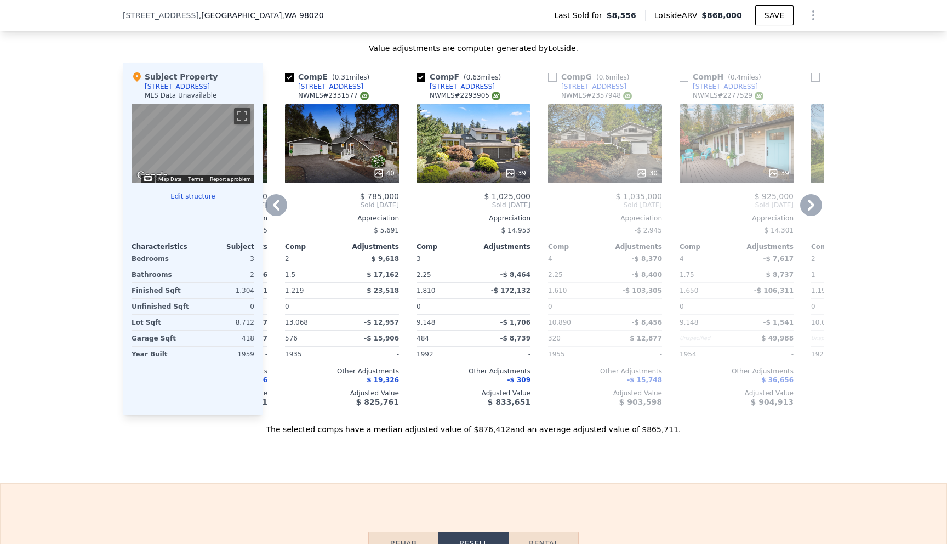
click at [273, 202] on icon at bounding box center [276, 205] width 22 height 22
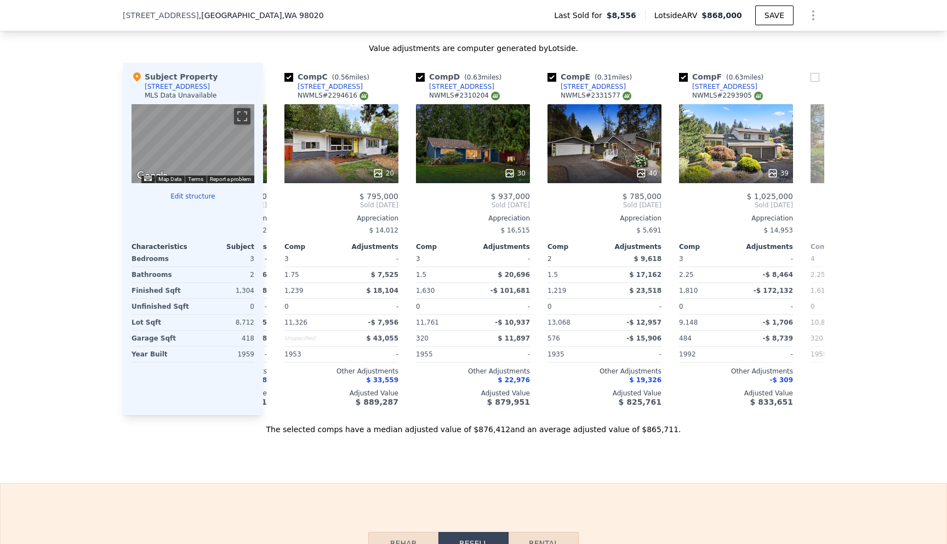
scroll to position [0, 254]
click at [273, 202] on div "Comp A ( 0.15 miles) 23415 94th Pl W NWMLS # 2340192 27 $ 937,250 Sold Mar 2025…" at bounding box center [543, 238] width 561 height 352
click at [273, 202] on icon at bounding box center [276, 205] width 22 height 22
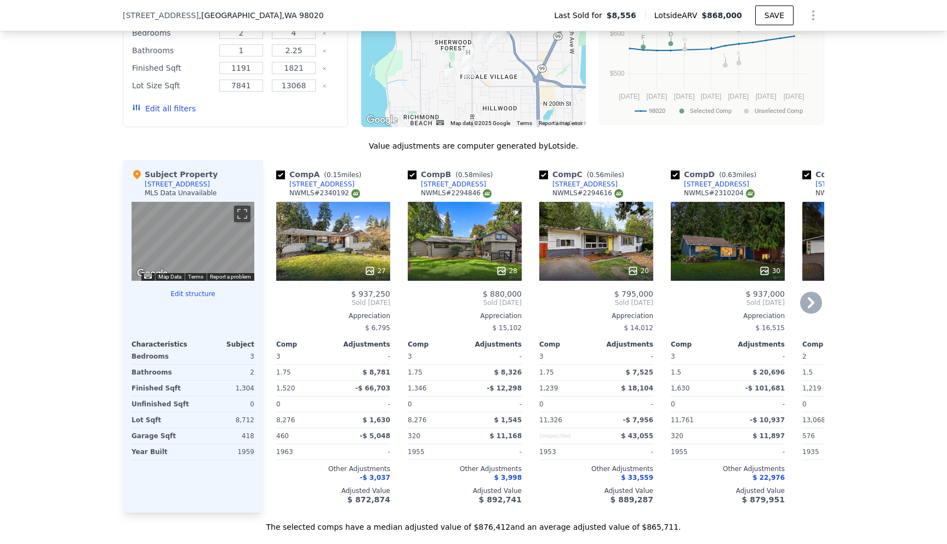
scroll to position [950, 0]
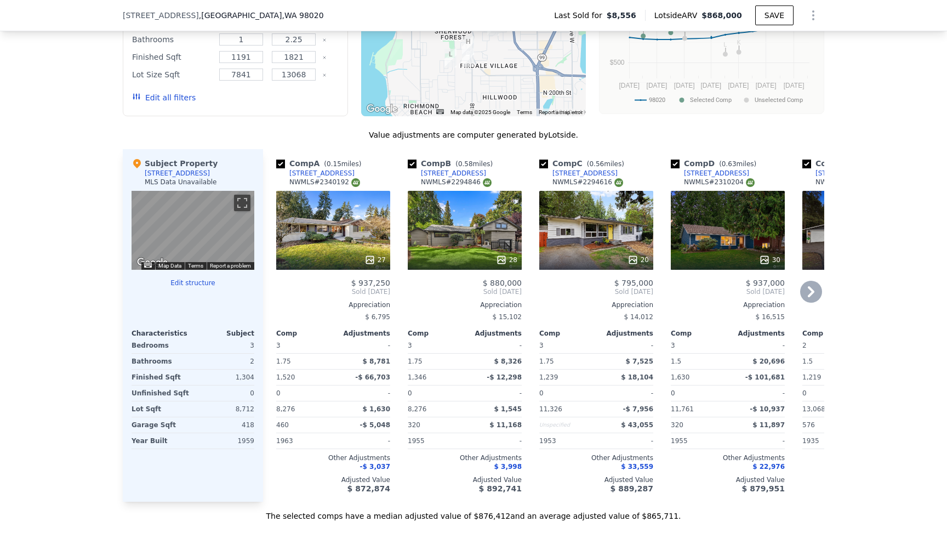
click at [342, 230] on div "27" at bounding box center [333, 230] width 114 height 79
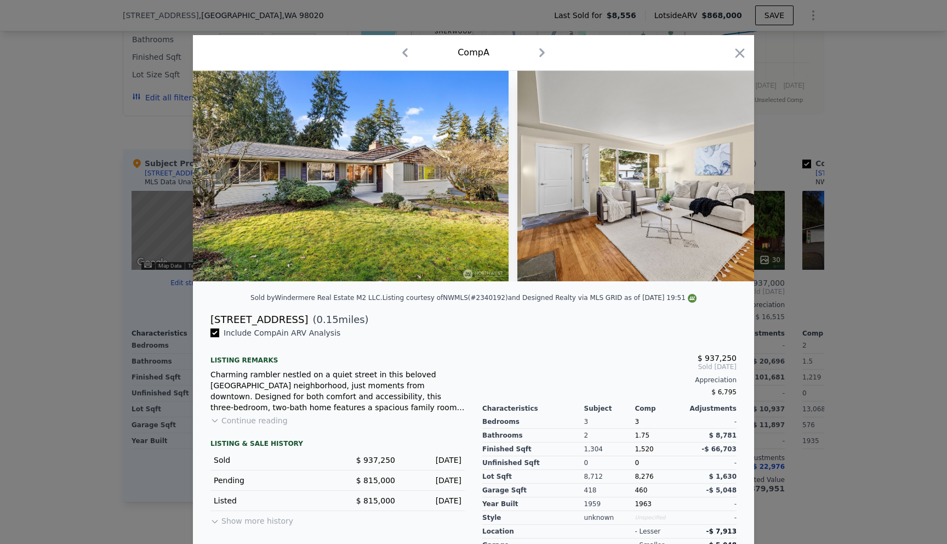
scroll to position [24, 0]
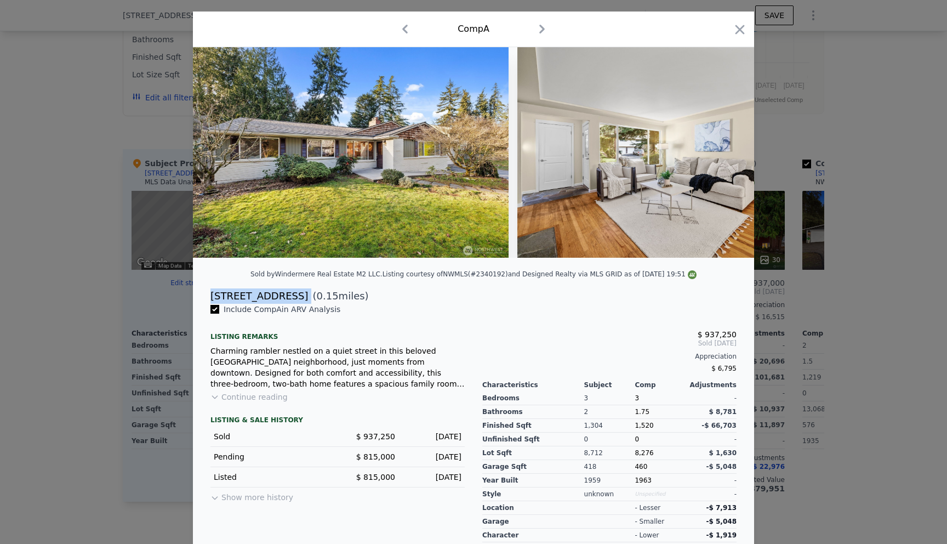
drag, startPoint x: 287, startPoint y: 295, endPoint x: 212, endPoint y: 290, distance: 74.7
click at [212, 290] on div "23415 94th Pl W ( 0.15 miles)" at bounding box center [474, 295] width 544 height 15
copy div "[STREET_ADDRESS]"
click at [903, 258] on div at bounding box center [473, 272] width 947 height 544
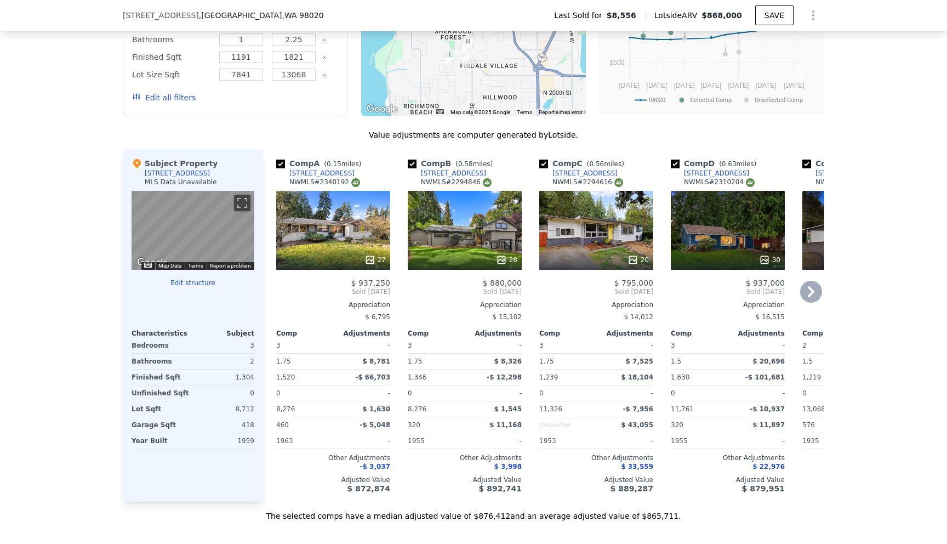
click at [285, 173] on link "[STREET_ADDRESS]" at bounding box center [315, 173] width 78 height 9
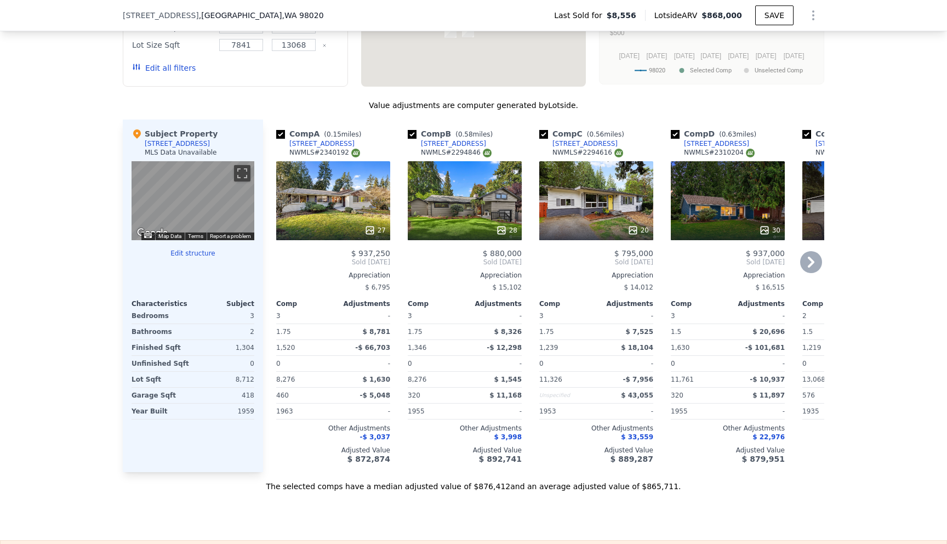
scroll to position [988, 0]
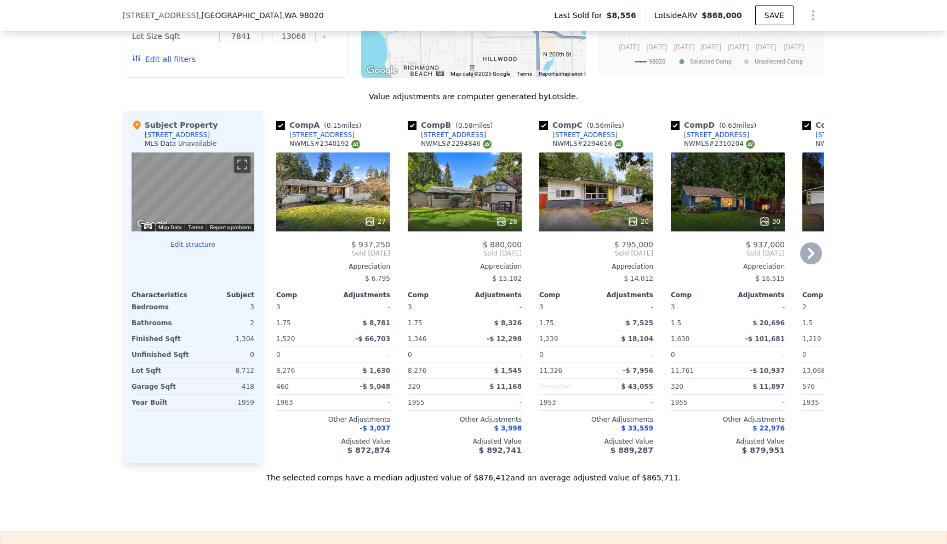
click at [511, 135] on div "Comp B ( 0.58 miles) 23104 106th Ave W NWMLS # 2294846" at bounding box center [465, 135] width 114 height 33
drag, startPoint x: 511, startPoint y: 135, endPoint x: 450, endPoint y: 133, distance: 61.4
click at [450, 133] on div "Comp B ( 0.58 miles) 23104 106th Ave W NWMLS # 2294846" at bounding box center [465, 135] width 114 height 33
click at [450, 133] on div "23104 106th Ave W" at bounding box center [453, 134] width 65 height 9
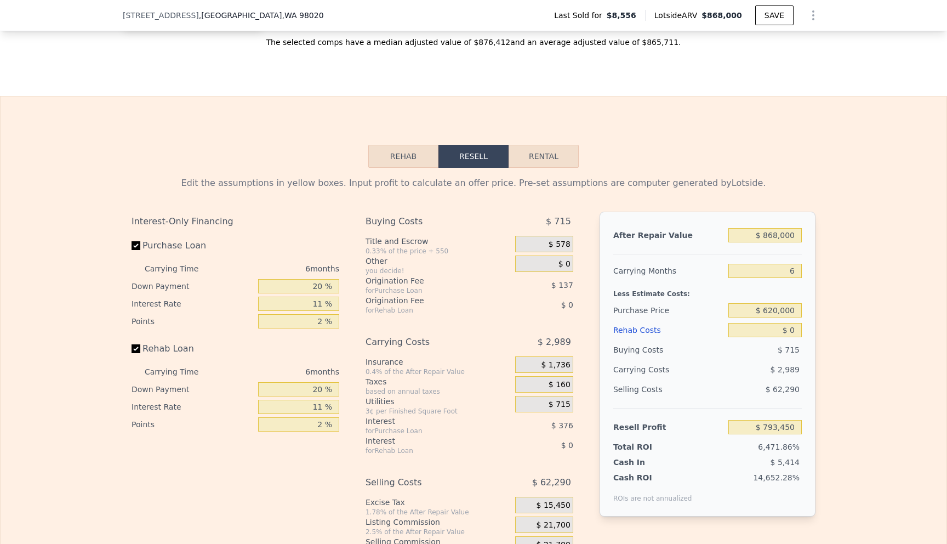
scroll to position [1433, 0]
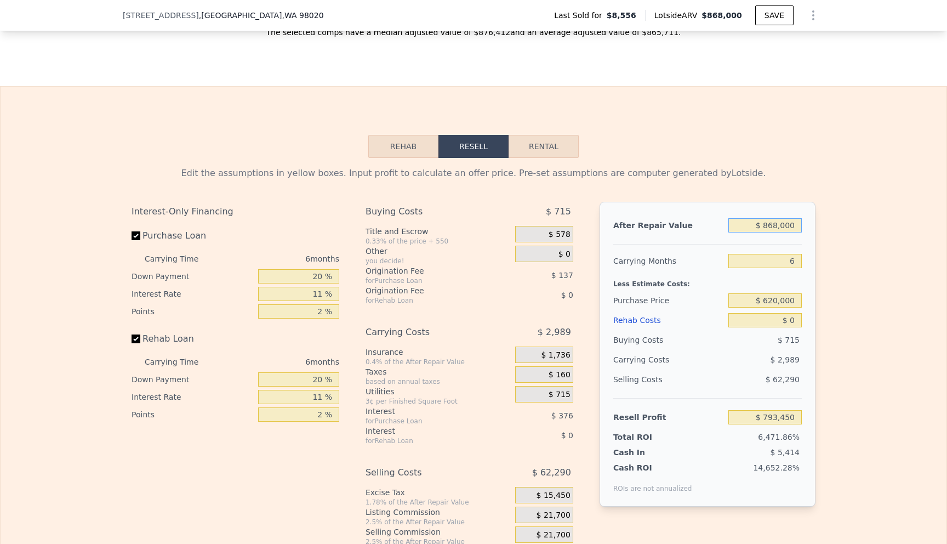
click at [778, 228] on input "$ 868,000" at bounding box center [764, 225] width 73 height 14
type input "$ 86,000"
type input "$ 68,637"
type input "$ 8,000"
type input "-$ 3,659"
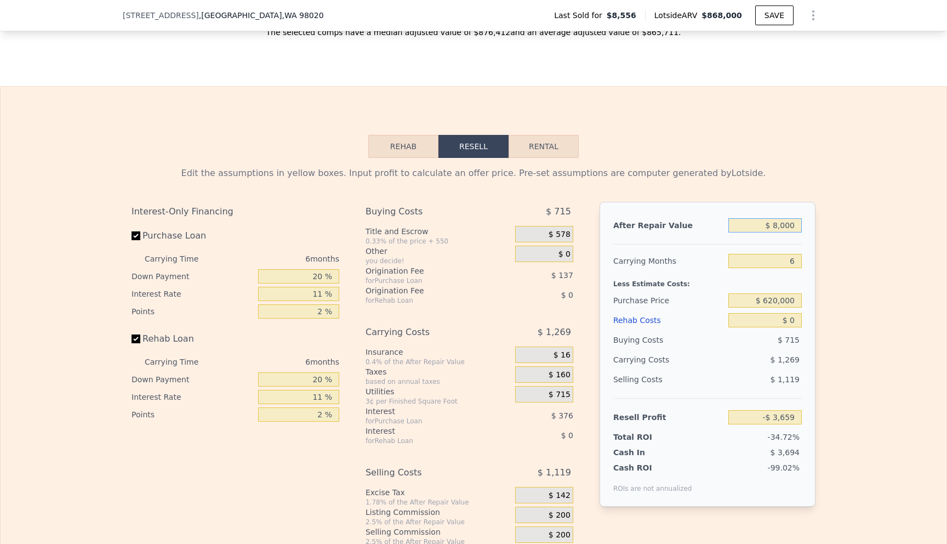
type input "$ 000"
type input "-$ 11,074"
type input "$ 8,000"
type input "-$ 3,659"
type input "$ 87,000"
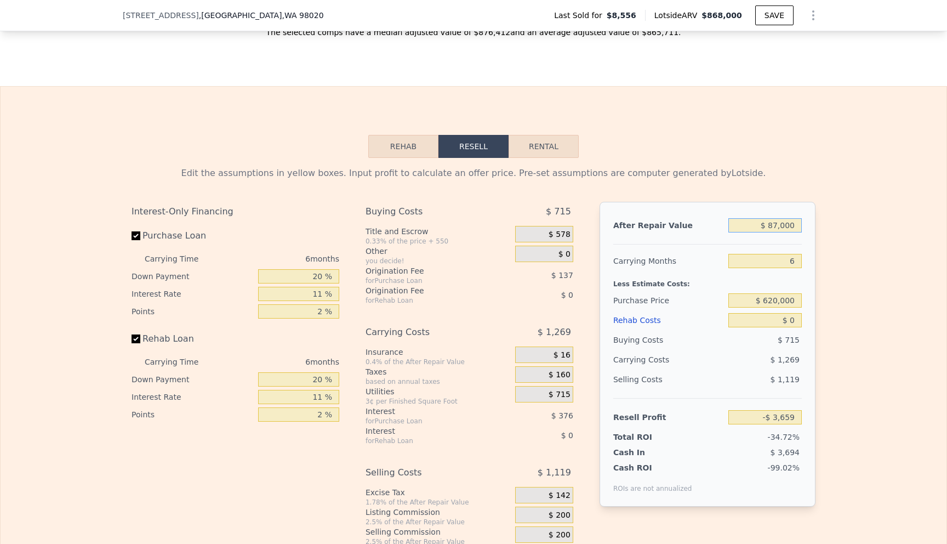
type input "$ 69,563"
type input "$ 875,000"
type input "$ 799,937"
type input "$ 875,000"
drag, startPoint x: 791, startPoint y: 262, endPoint x: 798, endPoint y: 262, distance: 6.6
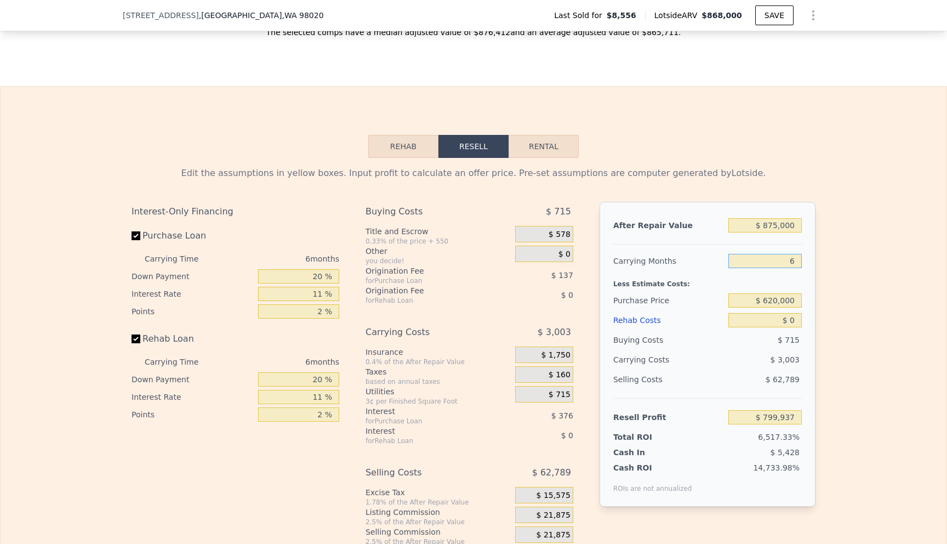
click at [798, 262] on input "6" at bounding box center [764, 261] width 73 height 14
type input "5"
type input "$ 800,438"
type input "5"
click at [797, 321] on input "$ 0" at bounding box center [764, 320] width 73 height 14
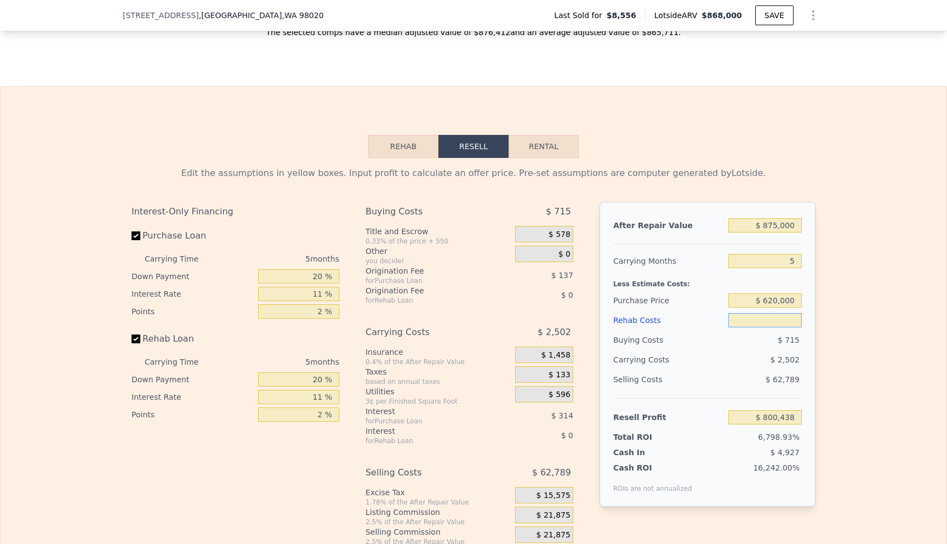
type input "$ 1"
type input "$ 800,437"
type input "$ 12"
type input "$ 800,426"
type input "$ 120"
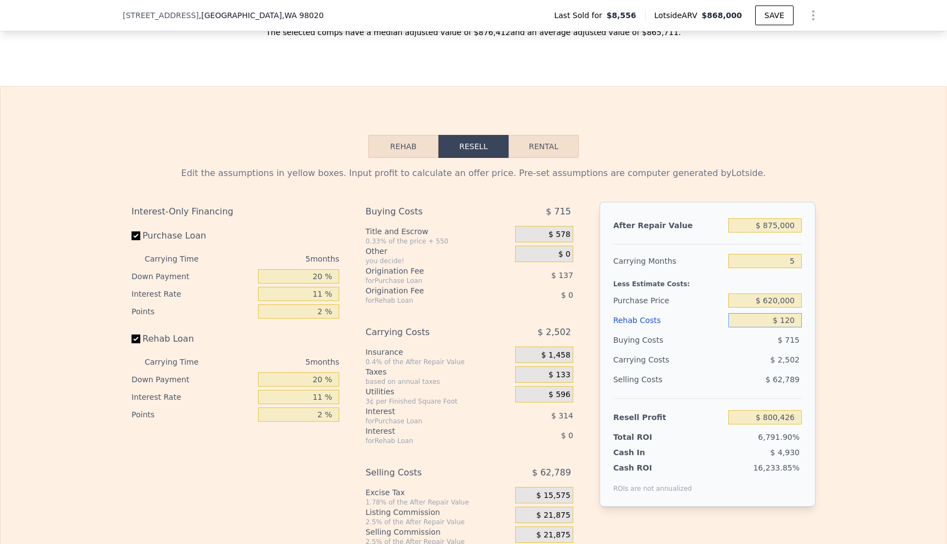
type input "$ 800,311"
type input "$ 1,200"
type input "$ 799,174"
type input "$ 12,000"
type input "$ 787,806"
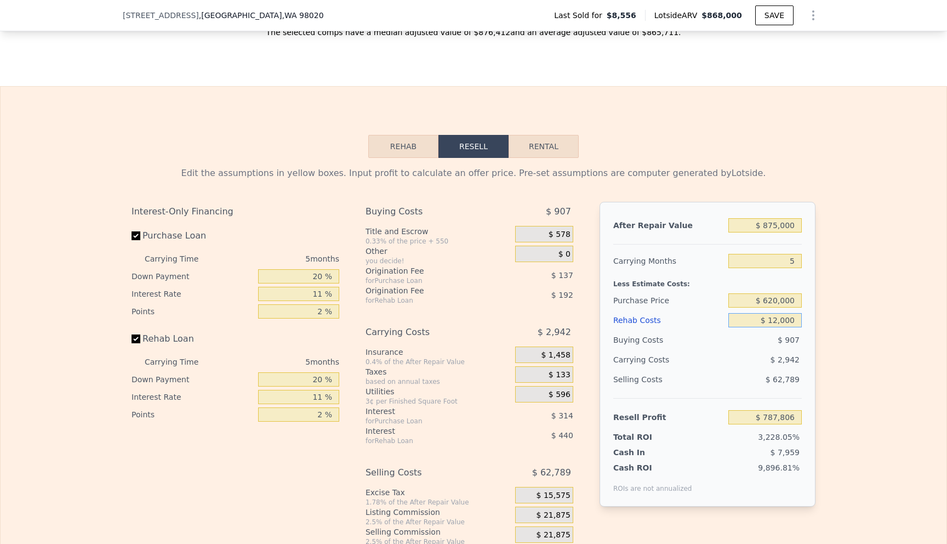
type input "$ 120,000"
type input "$ 674,118"
type input "$ 120,000"
click at [903, 342] on div "Edit the assumptions in yellow boxes. Input profit to calculate an offer price.…" at bounding box center [474, 362] width 946 height 408
click at [558, 490] on span "$ 15,575" at bounding box center [553, 495] width 34 height 10
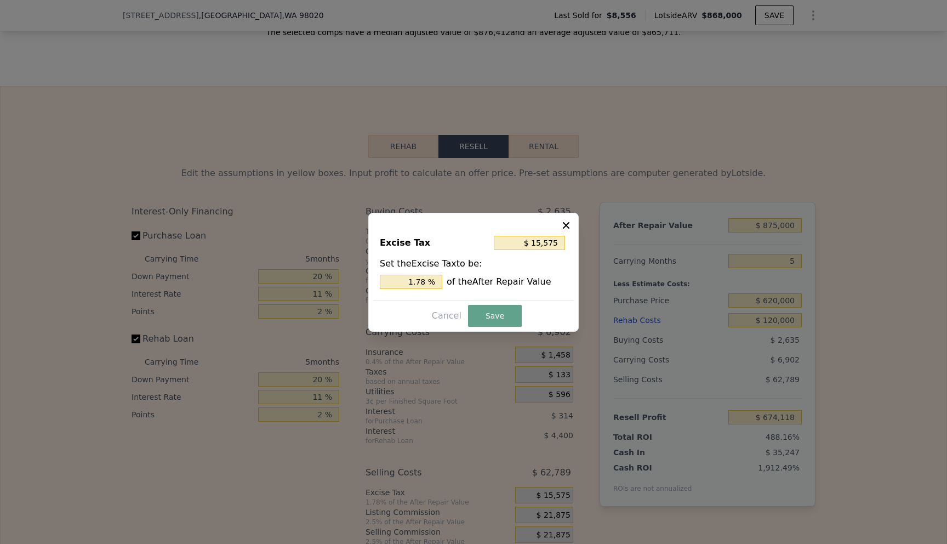
click at [569, 228] on icon at bounding box center [566, 225] width 11 height 11
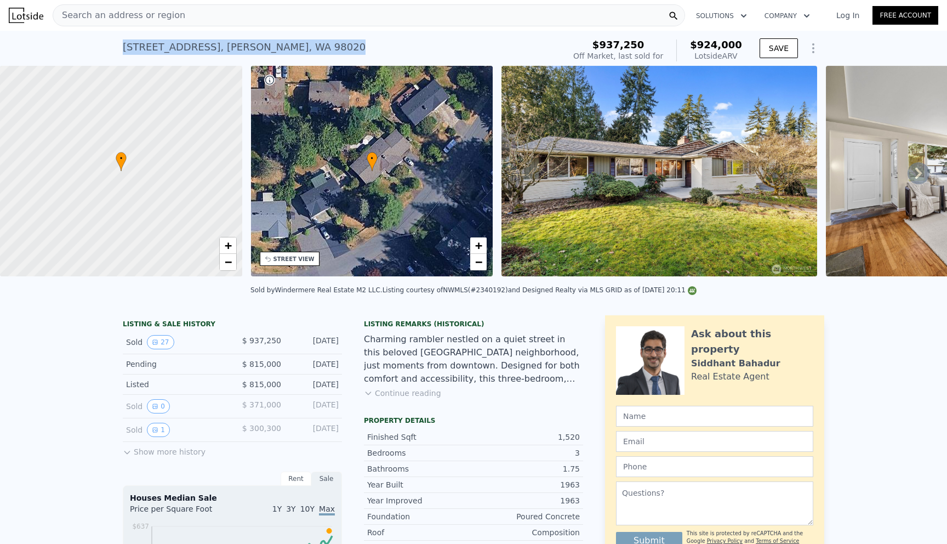
drag, startPoint x: 307, startPoint y: 49, endPoint x: 143, endPoint y: 39, distance: 164.7
click at [143, 39] on div "23415 94th Pl W , Edmonds , WA 98020 Sold Mar 2025 for $937,250 (~ARV $924k )" at bounding box center [341, 50] width 437 height 31
copy div "23415 94th Pl W , Edmonds , WA 98020"
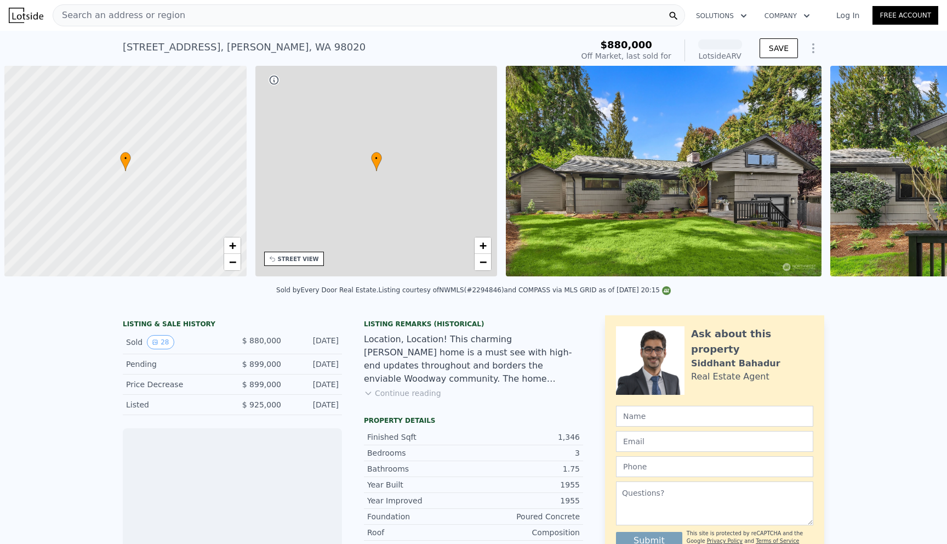
scroll to position [0, 4]
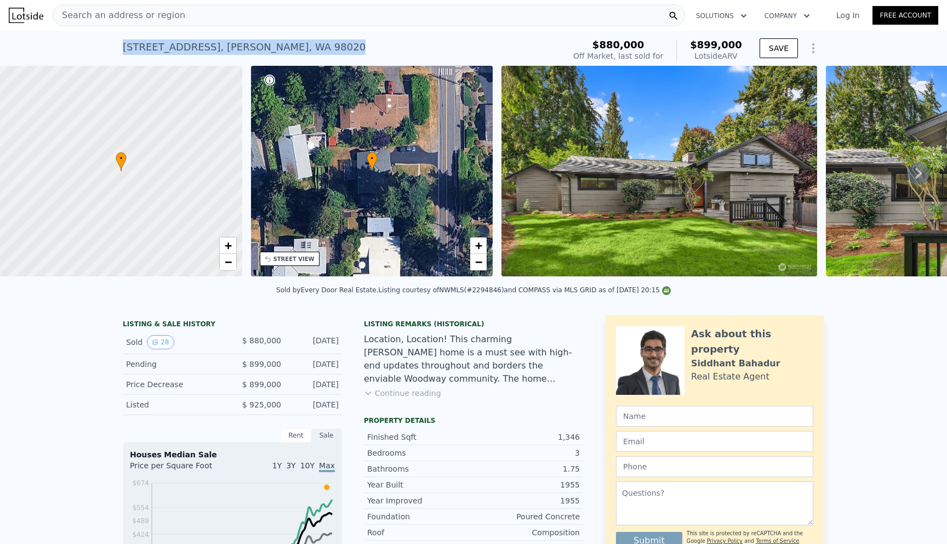
drag, startPoint x: 319, startPoint y: 43, endPoint x: 125, endPoint y: 44, distance: 194.0
click at [125, 44] on div "23104 106th Ave W , Edmonds , WA 98020 Sold Nov 2024 for $880k (~ARV $899k )" at bounding box center [341, 50] width 437 height 31
copy div "23104 106th Ave W , Edmonds , WA 98020"
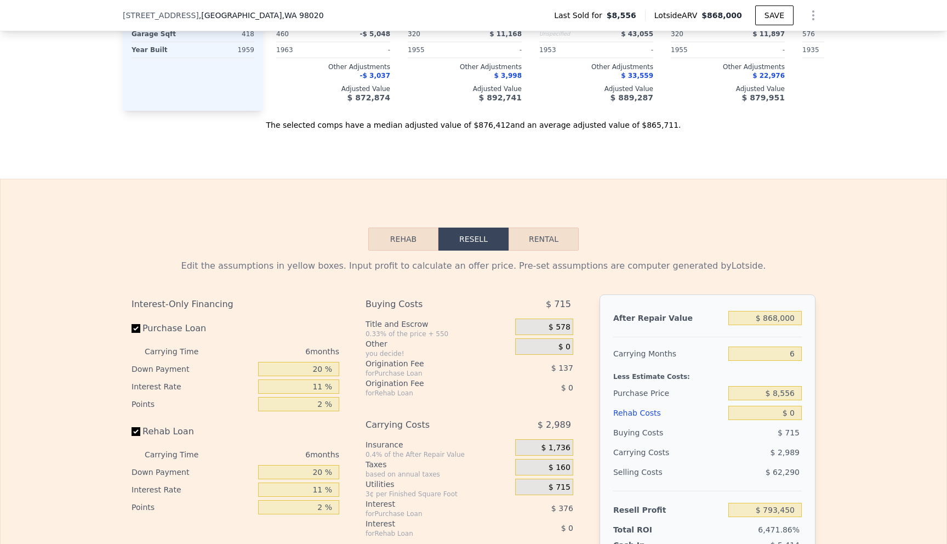
scroll to position [1355, 0]
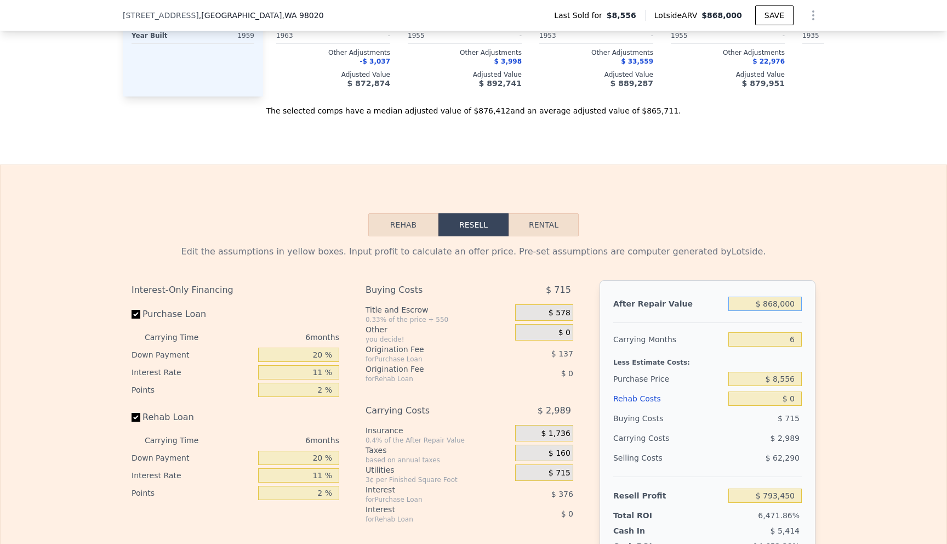
drag, startPoint x: 769, startPoint y: 304, endPoint x: 780, endPoint y: 305, distance: 11.5
click at [780, 305] on input "$ 868,000" at bounding box center [764, 303] width 73 height 14
type input "$ 8,000"
type input "-$ 3,659"
type input "$ 88,000"
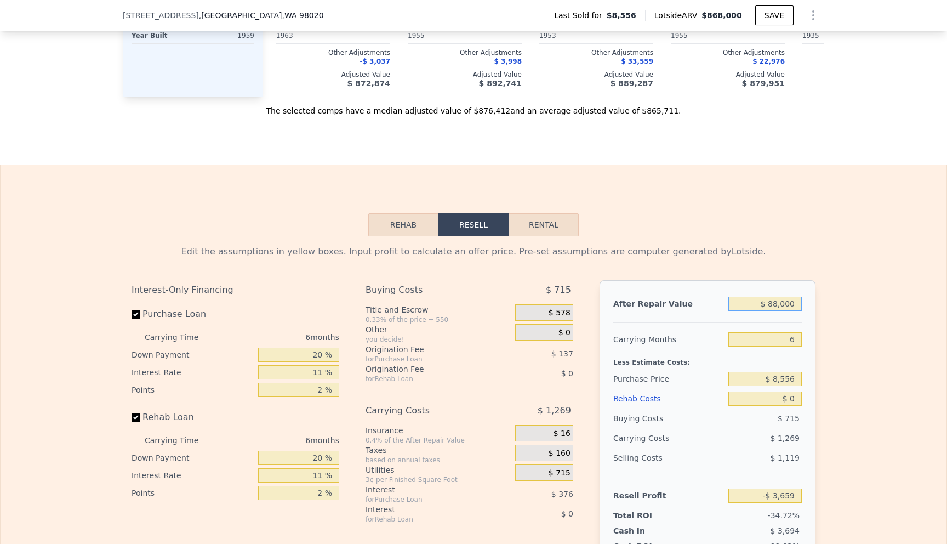
type input "$ 70,491"
type input "$ 880,000"
type input "$ 804,572"
type input "$ 880,000"
drag, startPoint x: 797, startPoint y: 341, endPoint x: 789, endPoint y: 337, distance: 9.3
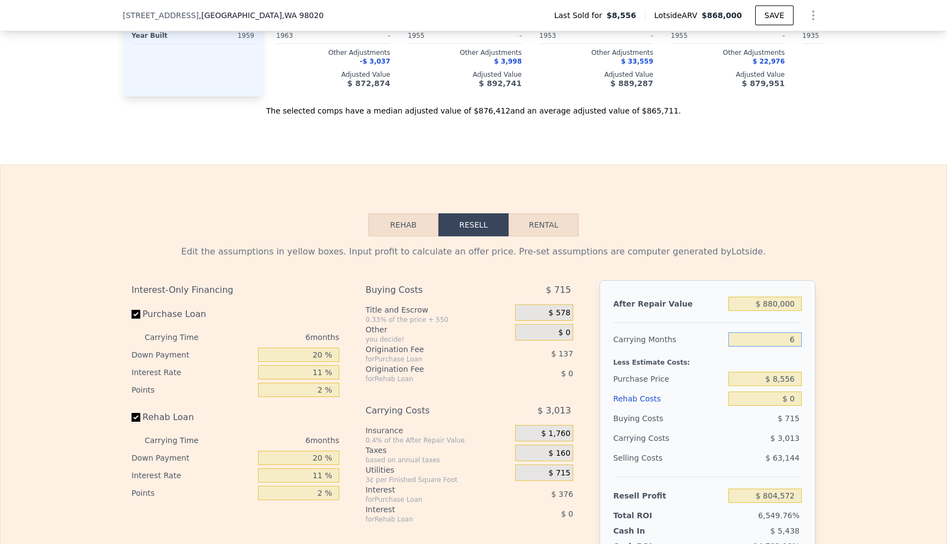
click at [789, 337] on input "6" at bounding box center [764, 339] width 73 height 14
type input "5"
type input "$ 805,074"
type input "5"
click at [841, 378] on div "Edit the assumptions in yellow boxes. Input profit to calculate an offer price.…" at bounding box center [474, 440] width 946 height 408
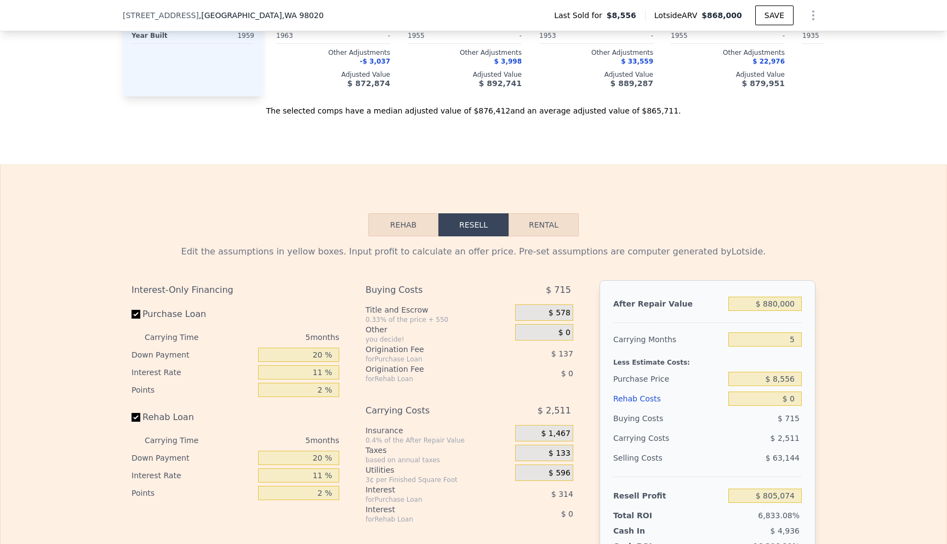
click at [745, 386] on div "$ 8,556" at bounding box center [764, 379] width 73 height 20
click at [783, 374] on input "$ 8,556" at bounding box center [764, 379] width 73 height 14
click at [779, 379] on input "$ 8,556" at bounding box center [764, 379] width 73 height 14
type input "$ 620,000"
type input "$ 159,390"
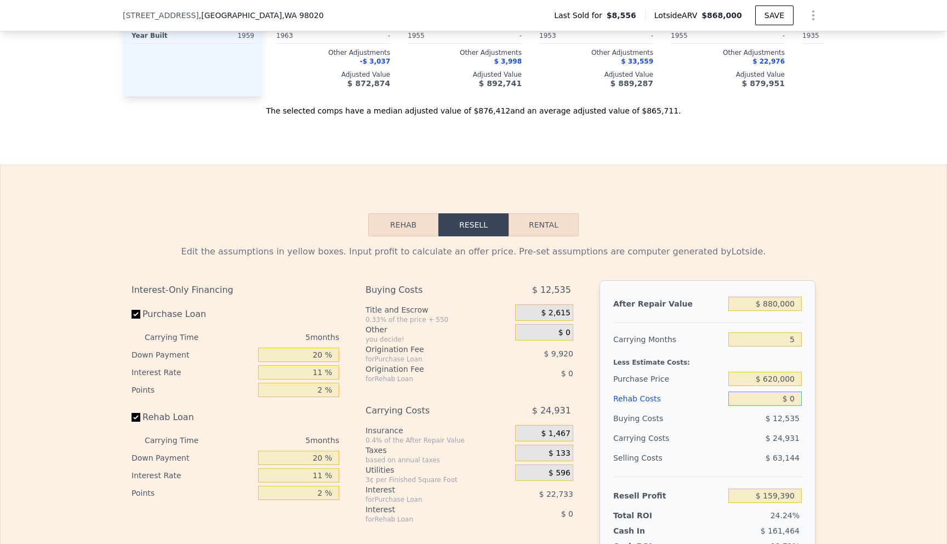
drag, startPoint x: 797, startPoint y: 398, endPoint x: 789, endPoint y: 396, distance: 8.5
click at [789, 396] on input "$ 0" at bounding box center [764, 398] width 73 height 14
type input "$ 20"
type input "$ 159,370"
type input "$ 200"
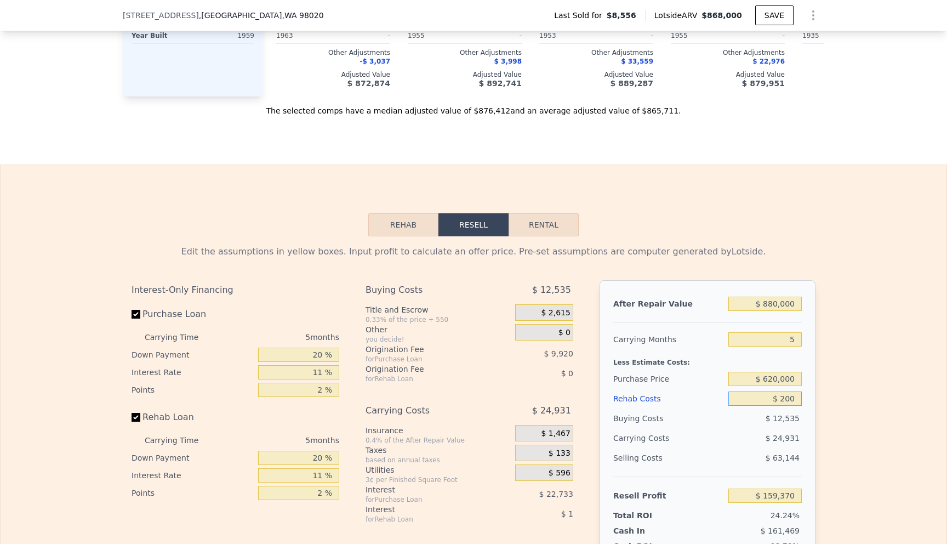
type input "$ 159,182"
type input "$ 2,000"
type input "$ 157,283"
type input "$ 200"
type input "$ 159,182"
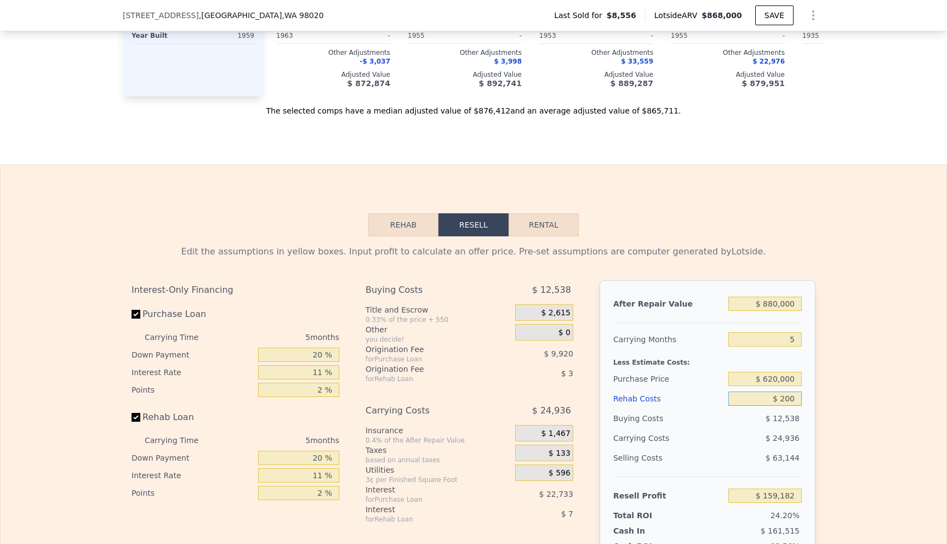
type input "$ 20"
type input "$ 159,370"
type input "$ 0"
type input "$ 159,390"
type input "$ 10"
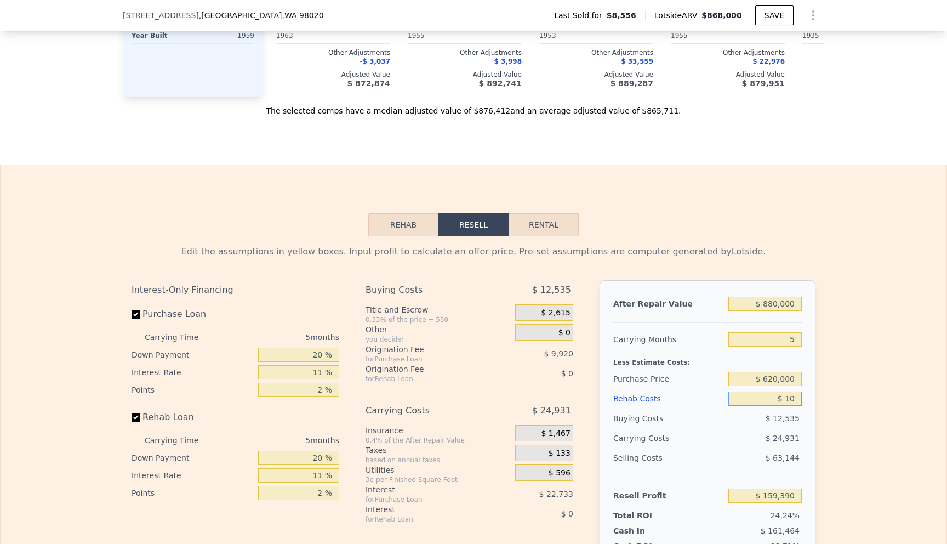
type input "$ 159,380"
type input "$ 120"
type input "$ 159,263"
type input "$ 1,200"
type input "$ 158,126"
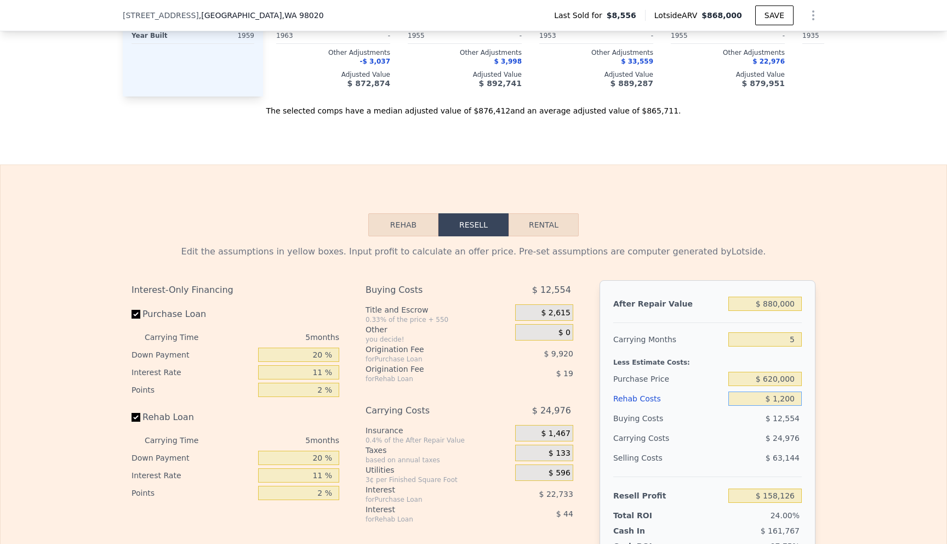
type input "$ 12,000"
type input "$ 146,758"
type input "$ 120,000"
type input "$ 33,070"
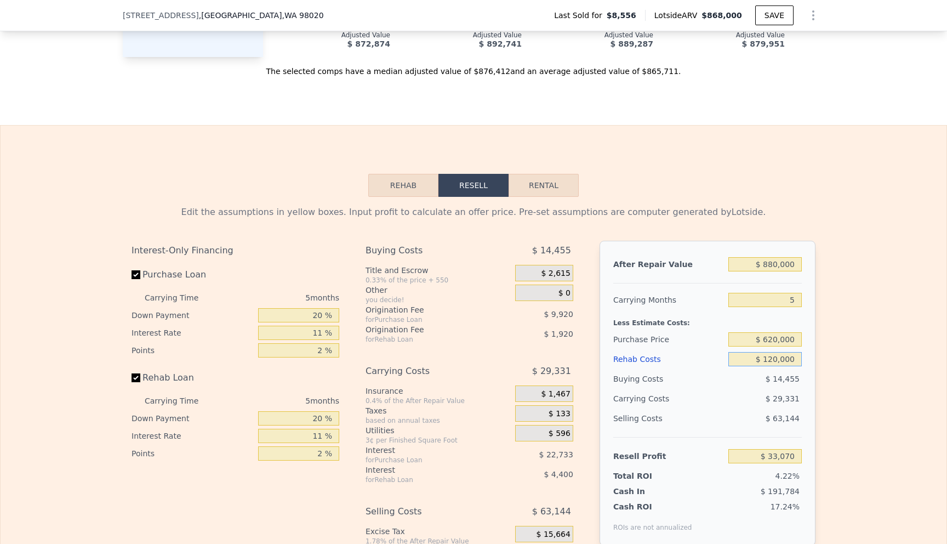
scroll to position [1403, 0]
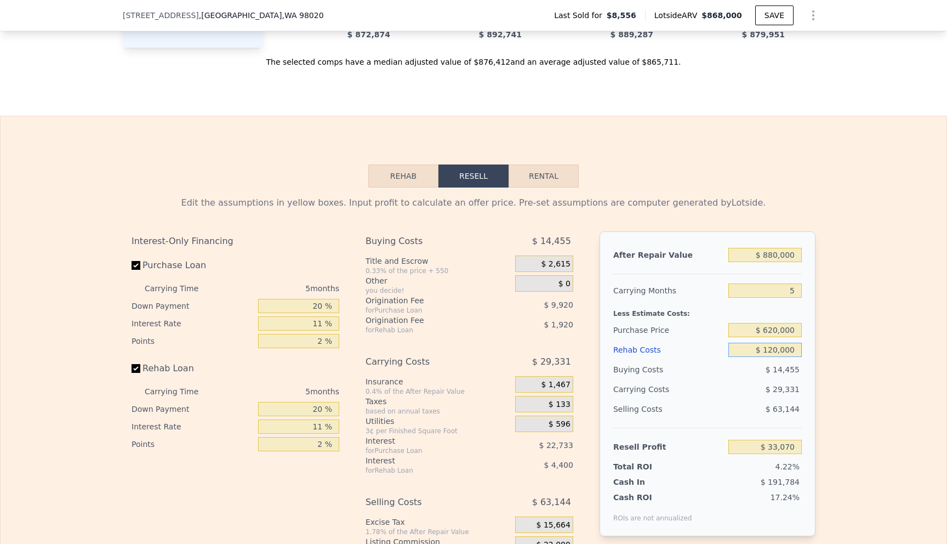
type input "$ 120,000"
click at [134, 368] on input "Rehab Loan" at bounding box center [136, 368] width 9 height 9
checkbox input "false"
type input "$ 39,390"
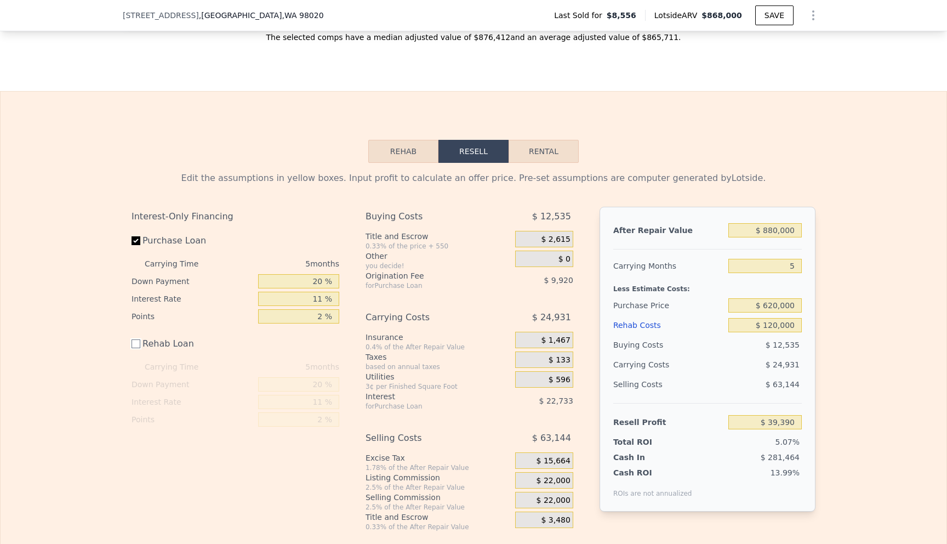
scroll to position [1431, 0]
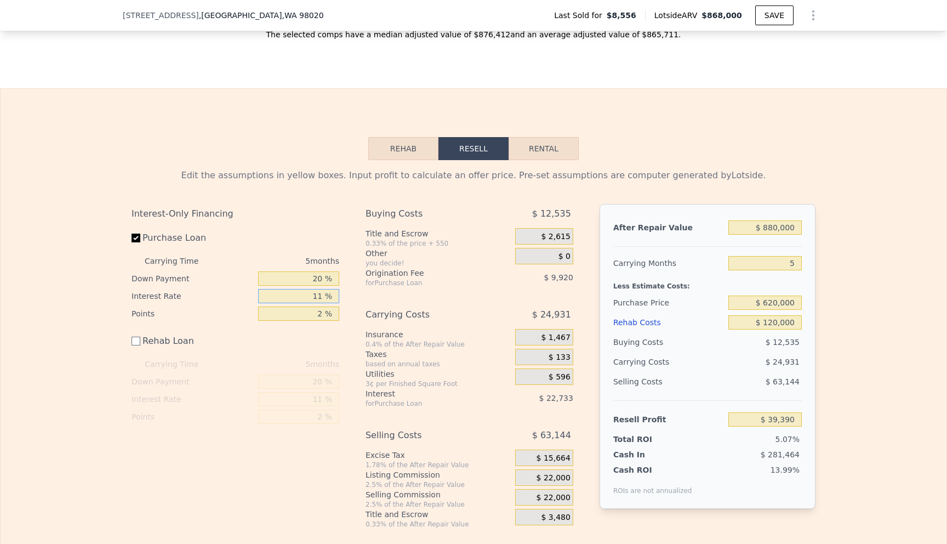
drag, startPoint x: 325, startPoint y: 296, endPoint x: 316, endPoint y: 295, distance: 9.4
click at [316, 295] on input "11 %" at bounding box center [298, 296] width 81 height 14
type input "9 %"
type input "$ 43,525"
type input "9.5 %"
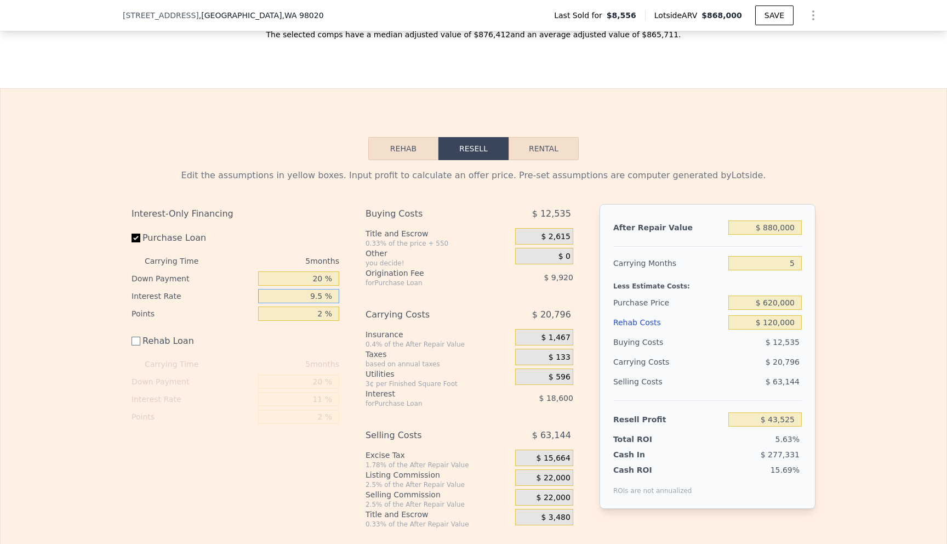
type input "$ 42,490"
type input "9.5 %"
click at [319, 314] on input "2 %" at bounding box center [298, 313] width 81 height 14
type input "1 %"
type input "$ 47,450"
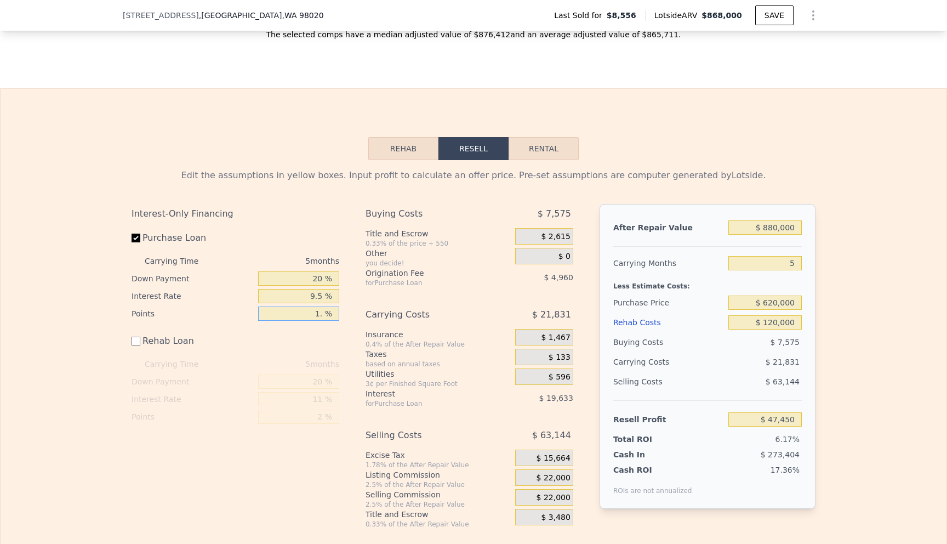
type input "1.5 %"
type input "$ 44,970"
type input "1.5 %"
click at [451, 286] on div "for Purchase Loan" at bounding box center [426, 282] width 122 height 9
click at [479, 404] on div "for Purchase Loan" at bounding box center [426, 403] width 122 height 9
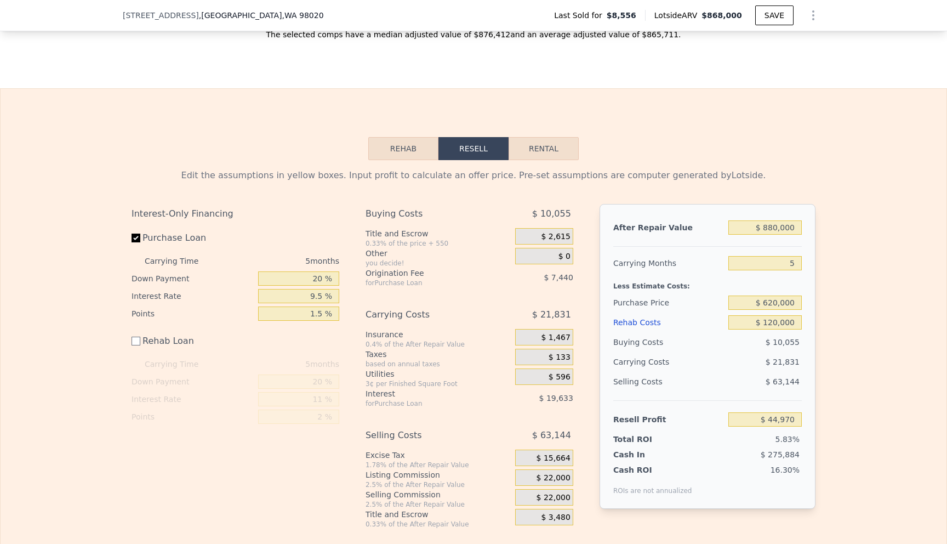
click at [910, 385] on div "Edit the assumptions in yellow boxes. Input profit to calculate an offer price.…" at bounding box center [474, 344] width 946 height 368
drag, startPoint x: 773, startPoint y: 227, endPoint x: 764, endPoint y: 227, distance: 8.8
click at [764, 227] on input "$ 880,000" at bounding box center [764, 227] width 73 height 14
type input "$ 90,000"
type input "-$ 687,521"
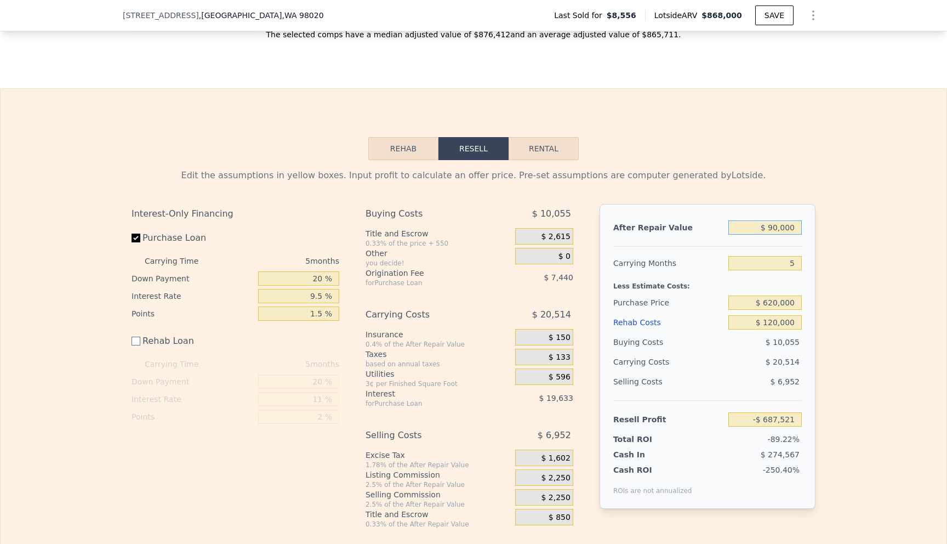
type input "$ 920,000"
type input "$ 82,058"
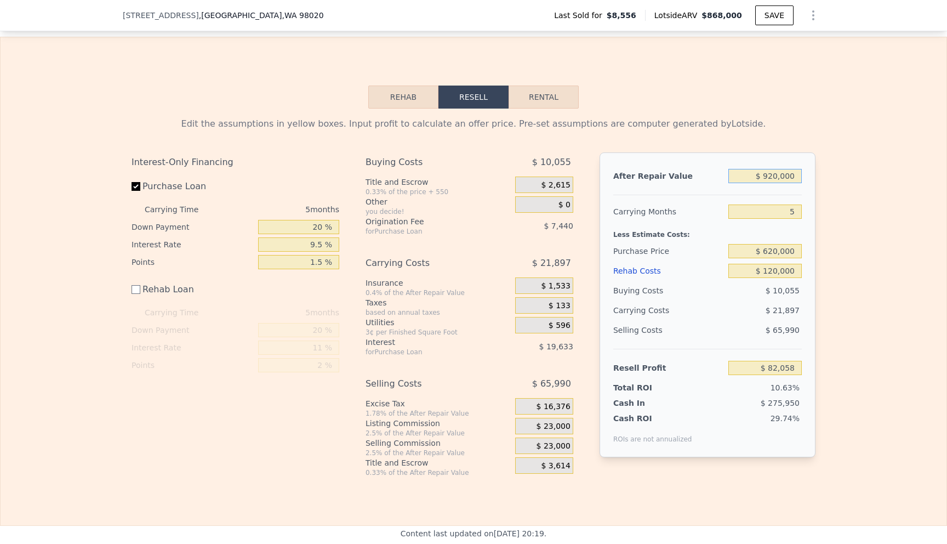
scroll to position [1486, 0]
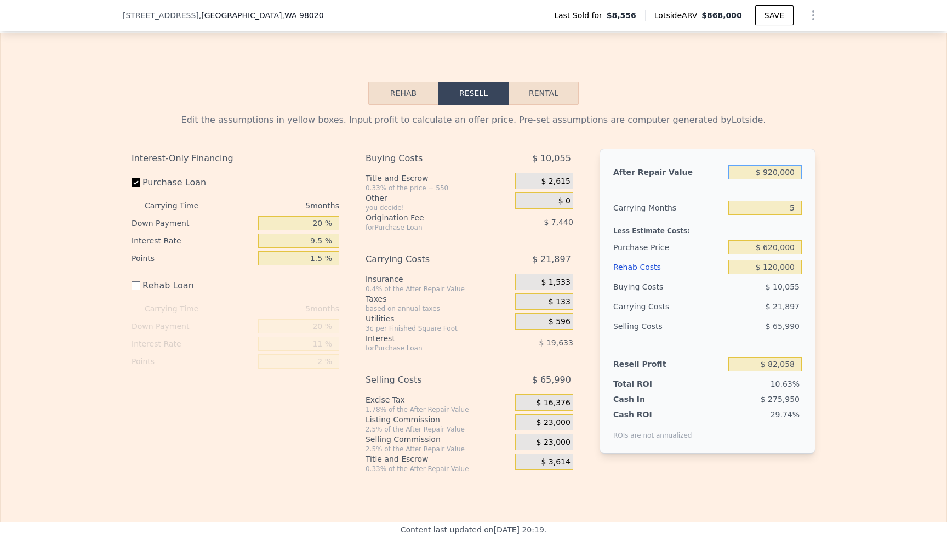
type input "$ 90,000"
type input "-$ 687,521"
type input "$ 900,000"
type input "$ 63,514"
type input "$ 900,000"
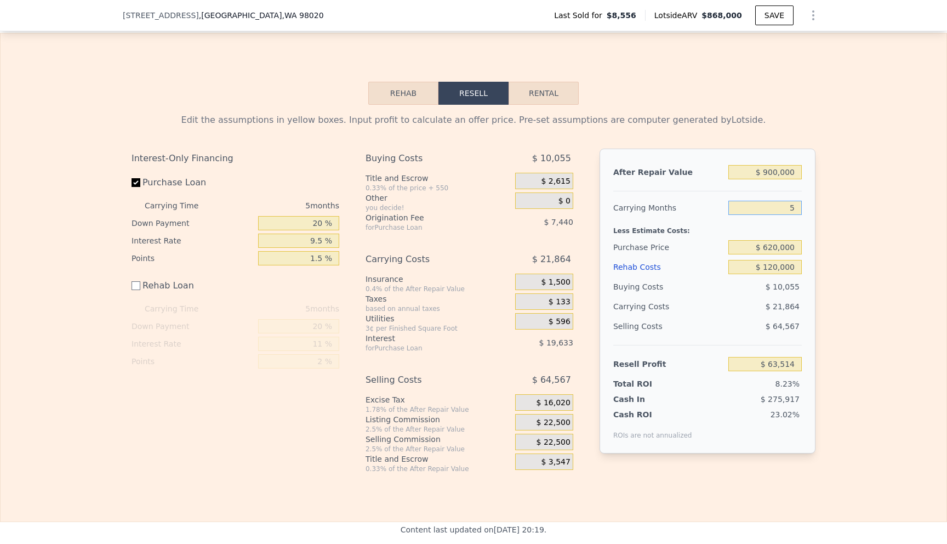
click at [795, 208] on input "5" at bounding box center [764, 208] width 73 height 14
type input "6"
type input "$ 59,141"
type input "6"
click at [860, 301] on div "Edit the assumptions in yellow boxes. Input profit to calculate an offer price.…" at bounding box center [474, 289] width 946 height 368
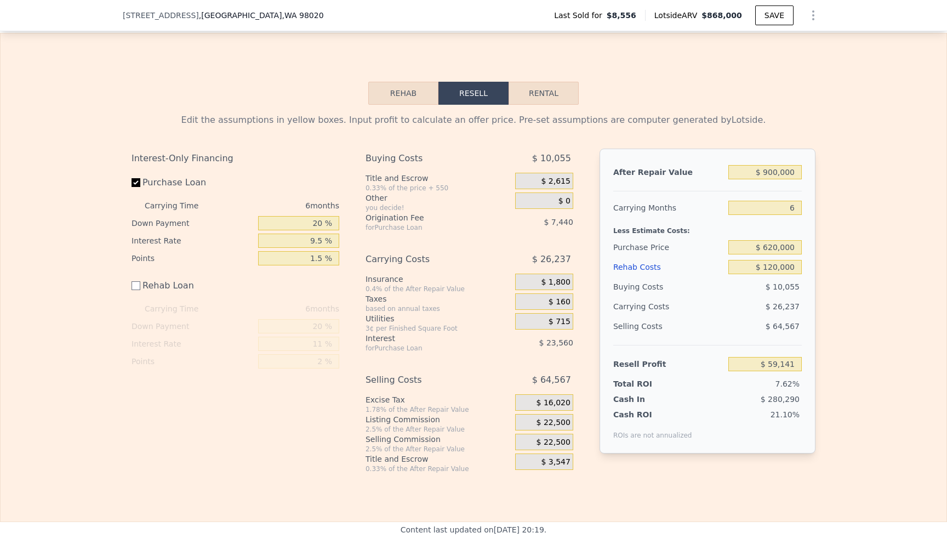
click at [725, 311] on div "$ 26,237" at bounding box center [744, 306] width 116 height 20
click at [797, 205] on input "6" at bounding box center [764, 208] width 73 height 14
type input "7"
type input "$ 54,769"
type input "7"
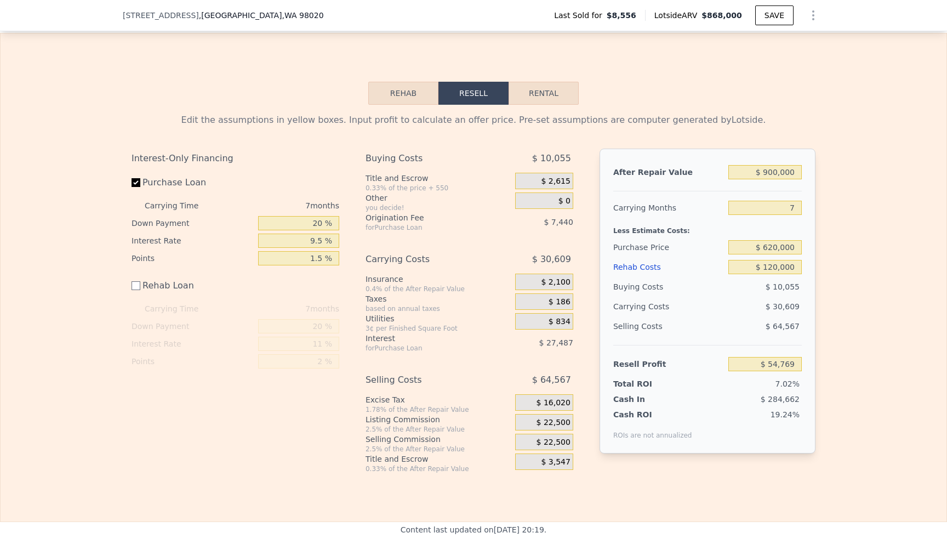
click at [854, 352] on div "Edit the assumptions in yellow boxes. Input profit to calculate an offer price.…" at bounding box center [474, 289] width 946 height 368
click at [776, 173] on input "$ 900,000" at bounding box center [764, 172] width 73 height 14
type input "$ 90,000"
type input "-$ 695,726"
type input "$ 0000"
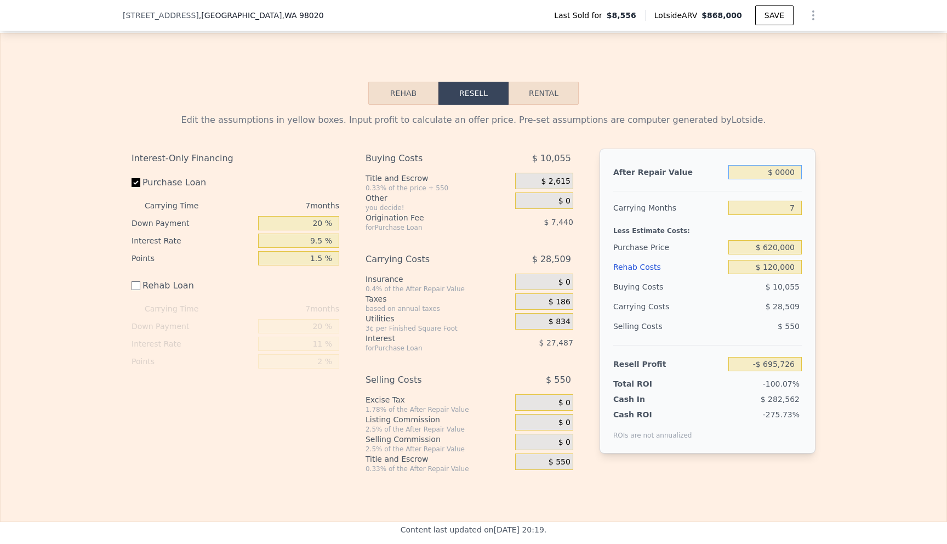
type input "-$ 779,114"
type input "$ 80,000"
type input "-$ 704,991"
type input "$ 880,000"
type input "$ 36,239"
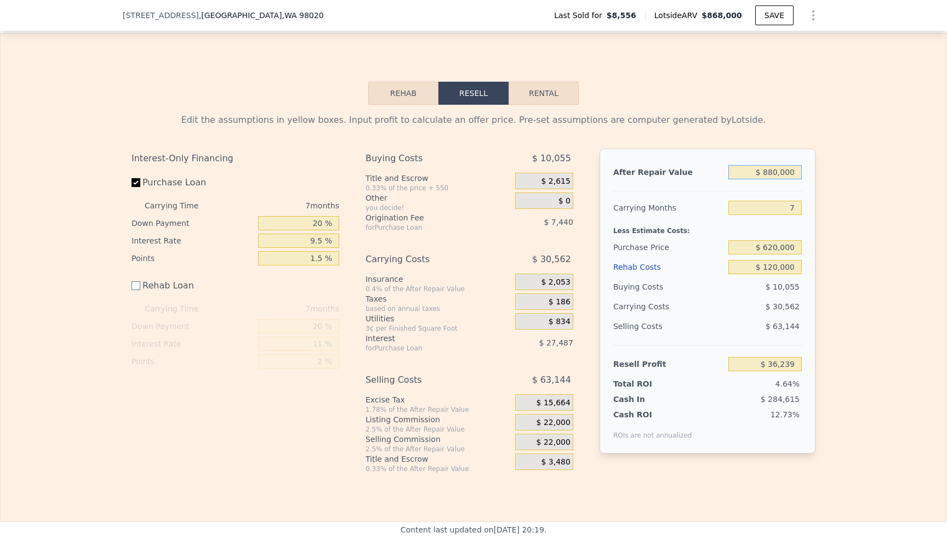
type input "$ 880,000"
drag, startPoint x: 791, startPoint y: 209, endPoint x: 804, endPoint y: 210, distance: 12.7
click at [804, 210] on div "After Repair Value $ 880,000 Carrying Months 7 Less Estimate Costs: Purchase Pr…" at bounding box center [707, 300] width 216 height 305
type input "6"
type input "$ 40,604"
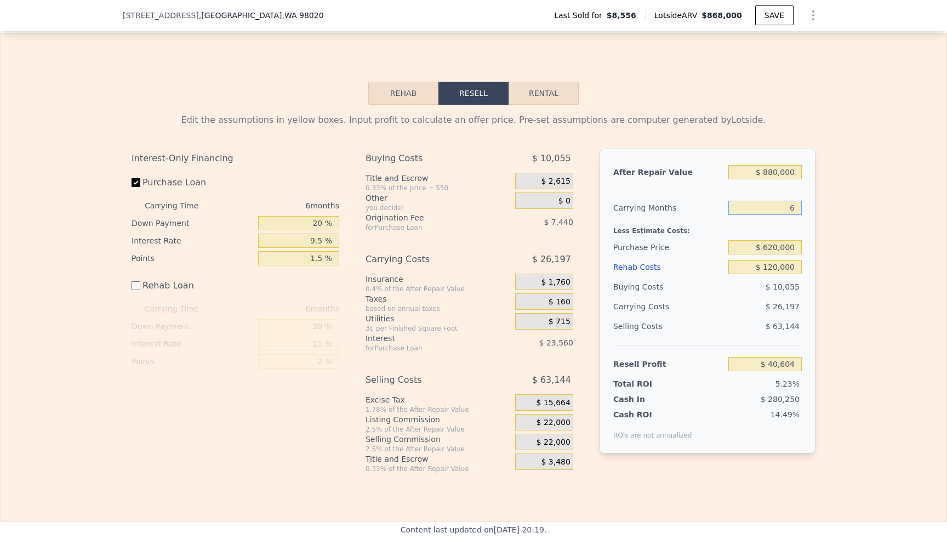
type input "6"
drag, startPoint x: 946, startPoint y: 314, endPoint x: 946, endPoint y: 243, distance: 71.2
click at [946, 250] on div "Rehab Resell Rental Edit the assumptions in yellow boxes. Input profit to calcu…" at bounding box center [473, 277] width 947 height 489
click at [946, 188] on div "Rehab Resell Rental Edit the assumptions in yellow boxes. Input profit to calcu…" at bounding box center [473, 277] width 947 height 489
click at [830, 267] on div "Edit the assumptions in yellow boxes. Input profit to calculate an offer price.…" at bounding box center [474, 289] width 946 height 368
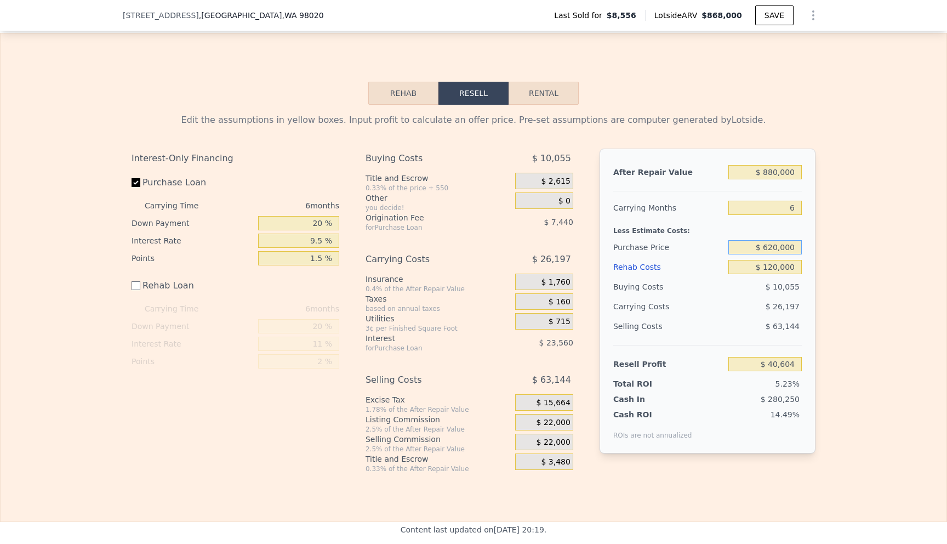
click at [775, 248] on input "$ 620,000" at bounding box center [764, 247] width 73 height 14
type input "$ 600,000"
type input "$ 61,673"
click at [778, 267] on input "$ 120,000" at bounding box center [764, 267] width 73 height 14
type input "$ 12,000"
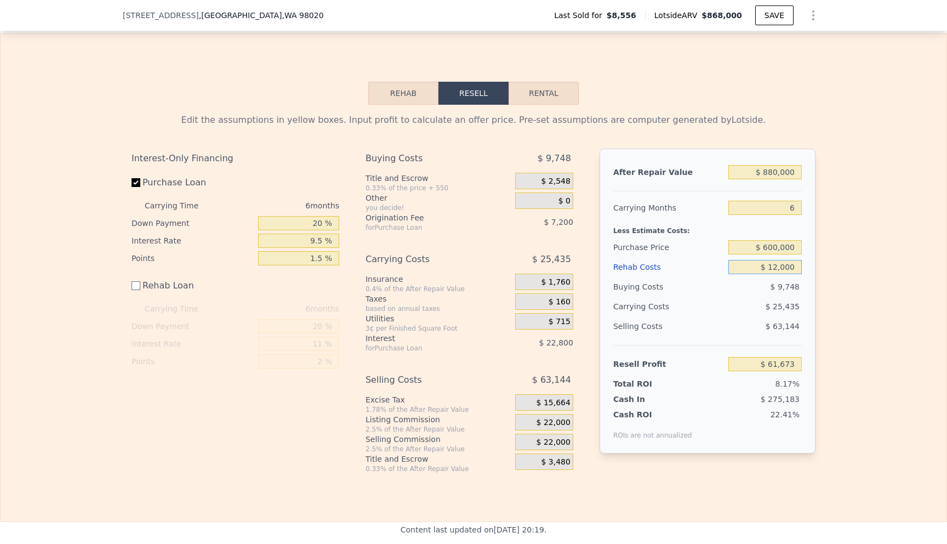
type input "$ 169,673"
type input "$ 1,000"
type input "$ 180,673"
type input "$ 11,000"
type input "$ 170,673"
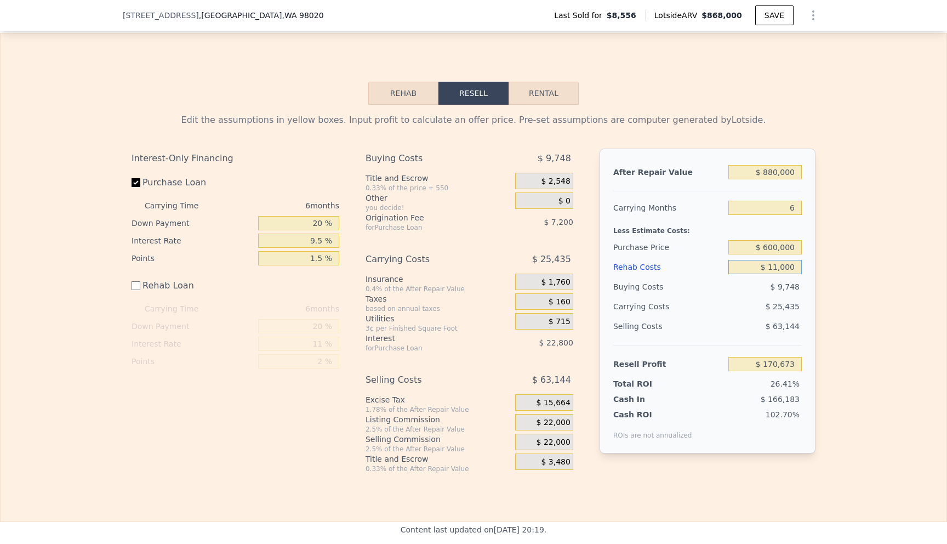
type input "$ 115,000"
type input "$ 66,673"
type input "$ 115,000"
click at [773, 171] on input "$ 880,000" at bounding box center [764, 172] width 73 height 14
type input "$ 80,000"
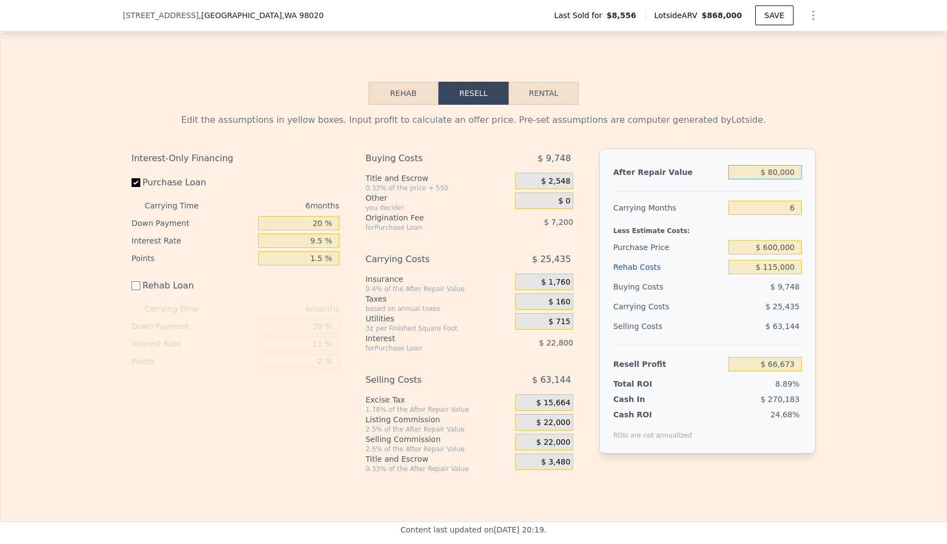
type input "-$ 674,823"
type input "$ 890,000"
type input "$ 75,941"
type input "$ 890,000"
click at [873, 362] on div "Edit the assumptions in yellow boxes. Input profit to calculate an offer price.…" at bounding box center [474, 289] width 946 height 368
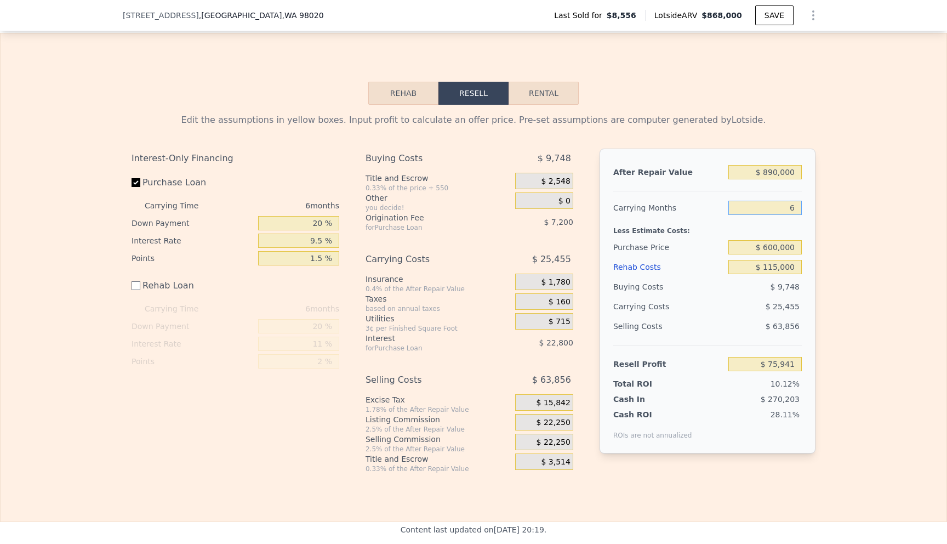
click at [797, 205] on input "6" at bounding box center [764, 208] width 73 height 14
type input "6"
type input "5"
type input "$ 80,184"
type input "5"
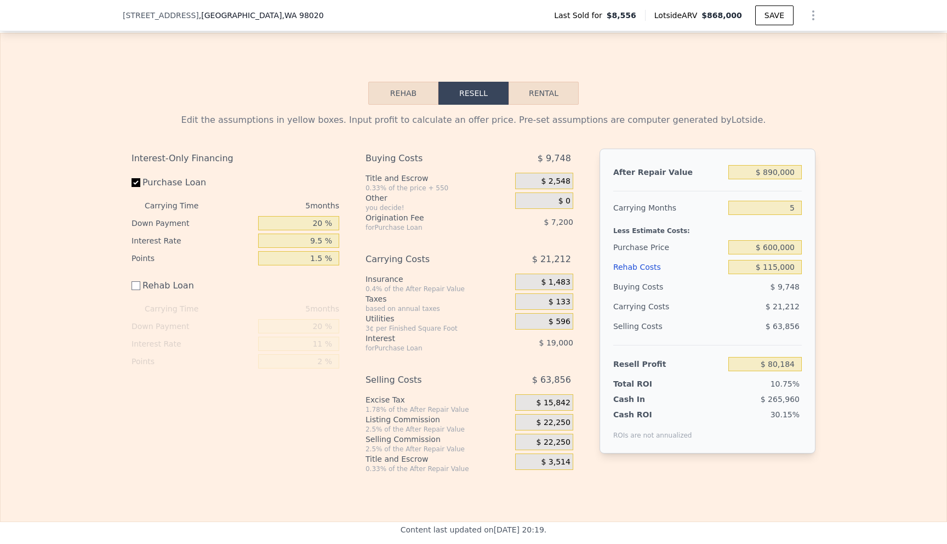
click at [718, 329] on div "Selling Costs" at bounding box center [668, 326] width 111 height 20
click at [321, 225] on input "20 %" at bounding box center [298, 223] width 81 height 14
type input "2 %"
type input "$ 74,289"
type input "7 %"
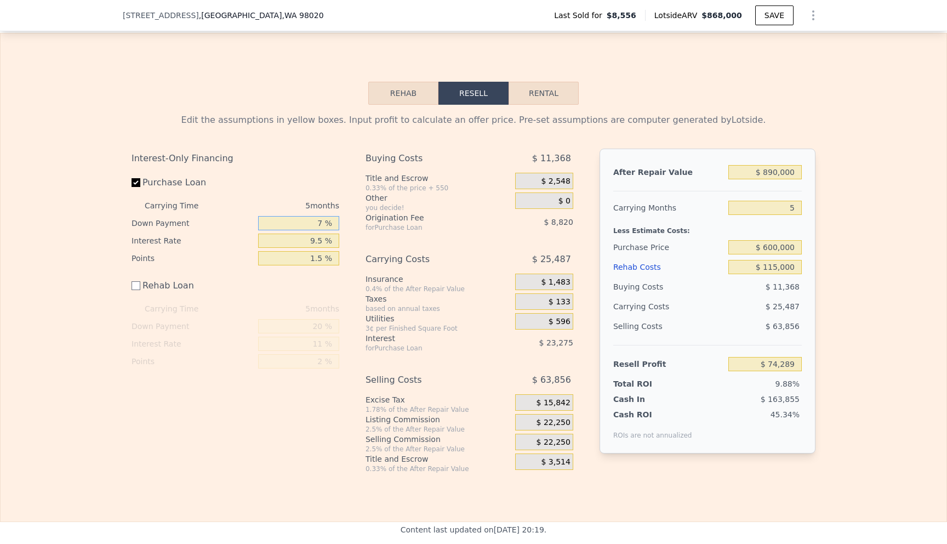
type input "$ 75,924"
type input "70 %"
type input "$ 96,559"
type input "7 %"
type input "$ 75,924"
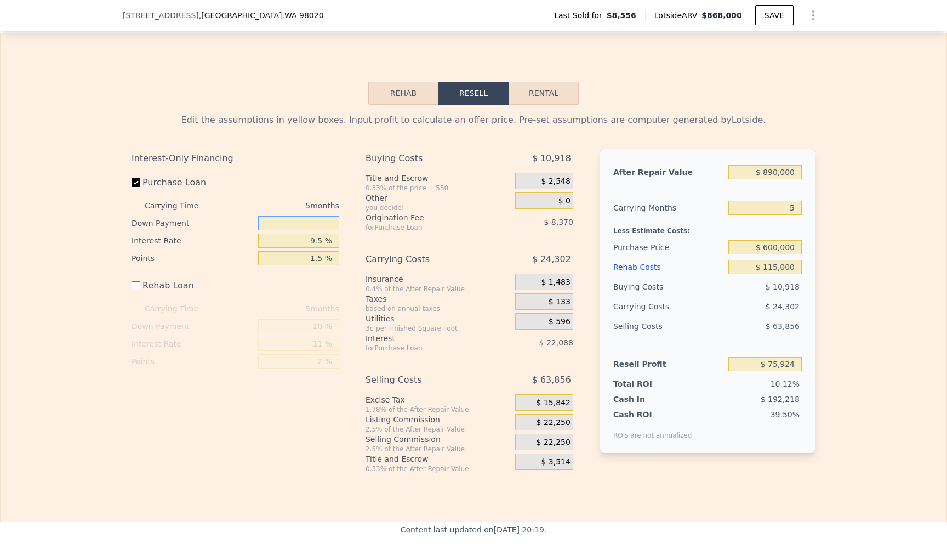
type input "2 %"
type input "$ 74,289"
type input "20 %"
type input "$ 80,184"
click at [324, 261] on input "1.5 %" at bounding box center [298, 258] width 81 height 14
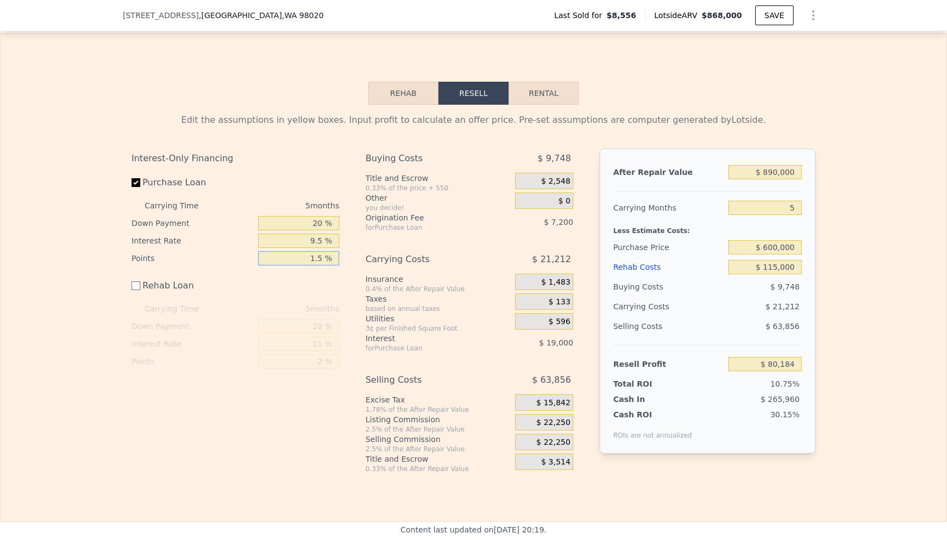
type input "1. %"
type input "$ 82,584"
type input "1.0 %"
click at [339, 271] on div "Interest-Only Financing Purchase Loan Carrying Time 5 months Down Payment 20 % …" at bounding box center [240, 310] width 216 height 324
click at [490, 239] on div "Buying Costs $ 7,348 Title and Escrow 0.33% of the price + 550 $ 2,548 Other yo…" at bounding box center [469, 310] width 208 height 324
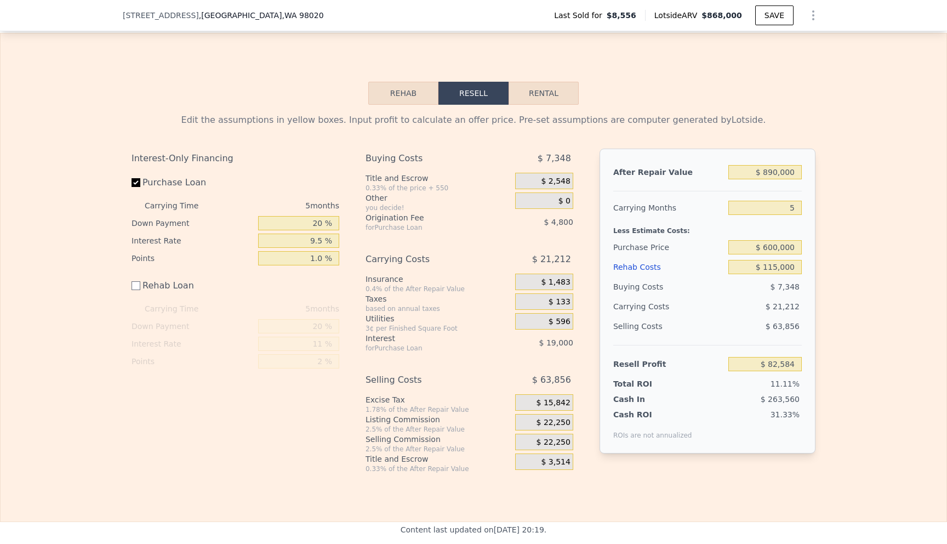
click at [800, 458] on div "Interest-Only Financing Purchase Loan Carrying Time 5 months Down Payment 20 % …" at bounding box center [474, 310] width 684 height 324
click at [778, 175] on input "$ 890,000" at bounding box center [764, 172] width 73 height 14
type input "$ 89,000"
type input "-$ 660,105"
type input "$ 898,000"
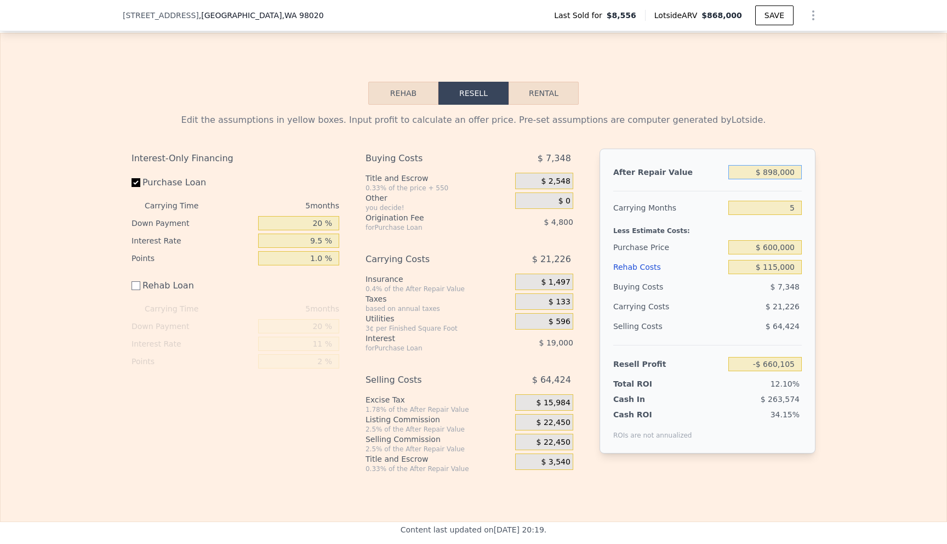
type input "$ 90,002"
type input "$ 898,000"
click at [854, 284] on div "Edit the assumptions in yellow boxes. Input profit to calculate an offer price.…" at bounding box center [474, 289] width 946 height 368
click at [773, 248] on input "$ 600,000" at bounding box center [764, 247] width 73 height 14
type input "$ 620,000"
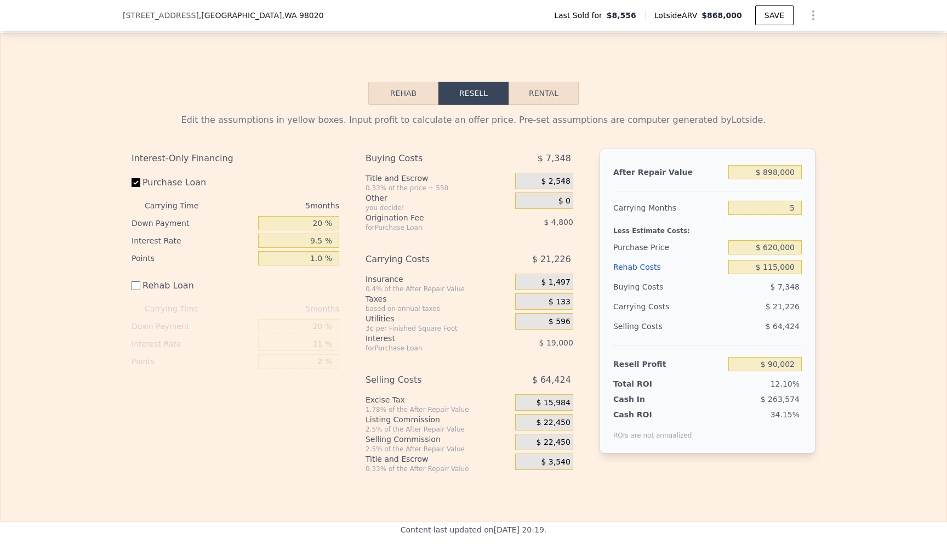
type input "$ 69,140"
click at [836, 315] on div "Edit the assumptions in yellow boxes. Input profit to calculate an offer price.…" at bounding box center [474, 289] width 946 height 368
click at [324, 259] on input "1.0 %" at bounding box center [298, 258] width 81 height 14
type input "1.5 %"
type input "$ 66,660"
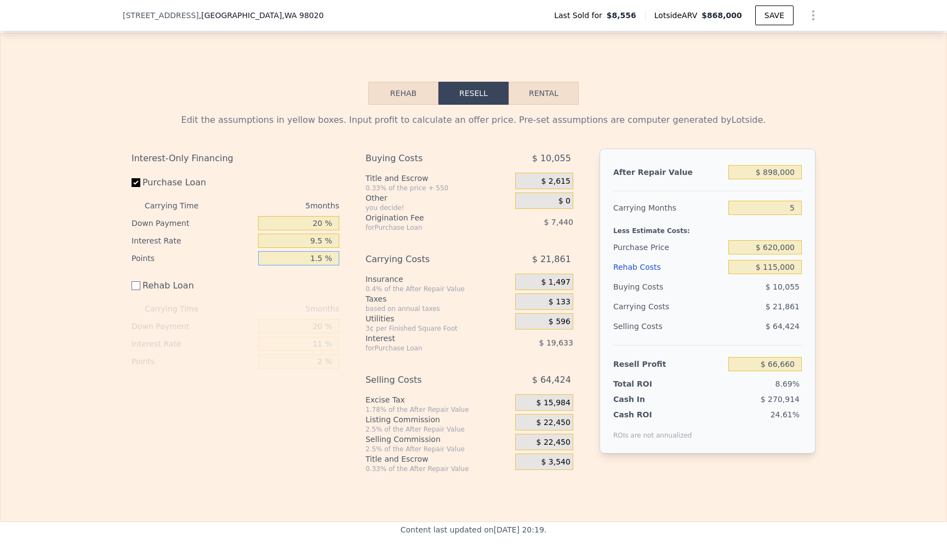
type input "1.5 %"
click at [821, 356] on div "Edit the assumptions in yellow boxes. Input profit to calculate an offer price.…" at bounding box center [473, 289] width 701 height 368
click at [883, 370] on div "Edit the assumptions in yellow boxes. Input profit to calculate an offer price.…" at bounding box center [474, 289] width 946 height 368
click at [778, 364] on input "$ 66,660" at bounding box center [764, 364] width 73 height 14
checkbox input "true"
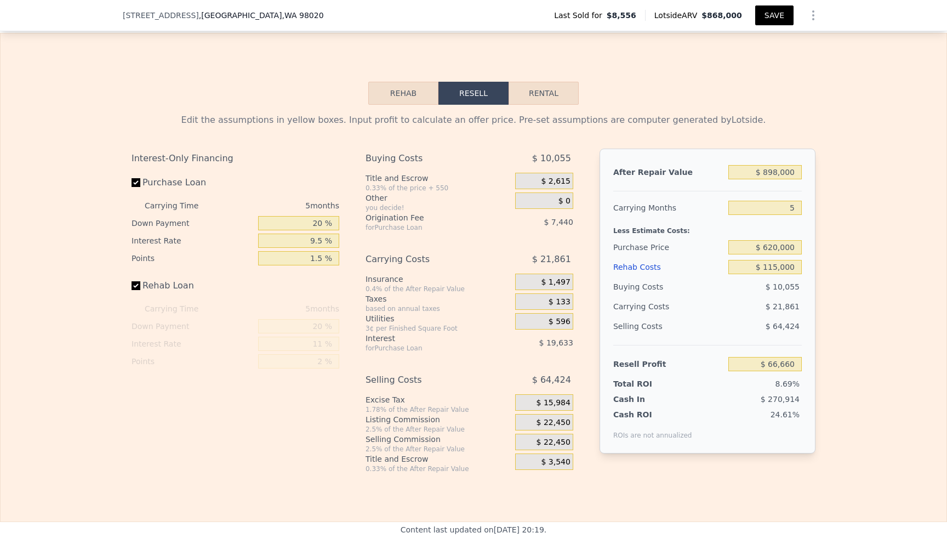
type input "$ 868,000"
type input "6"
type input "$ 0"
type input "$ 793,450"
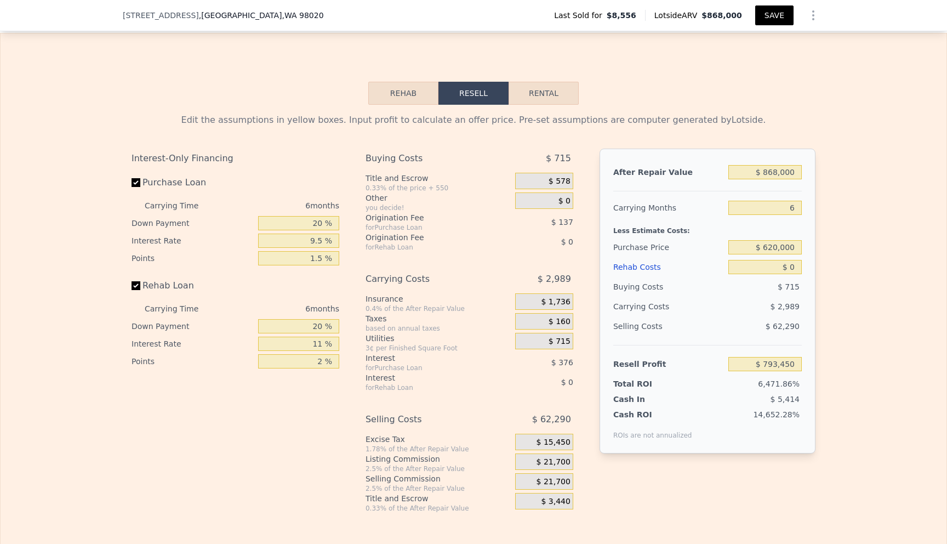
type input "$ 8,556"
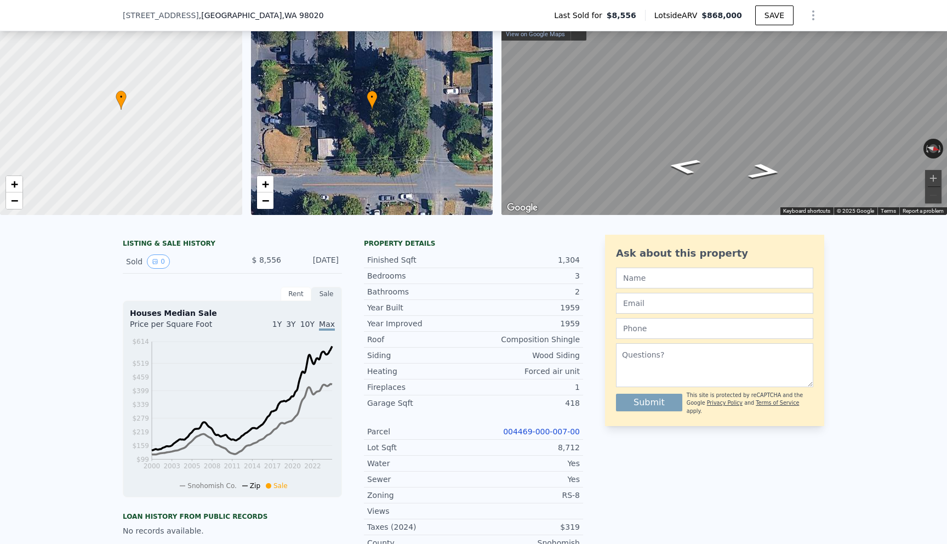
scroll to position [0, 0]
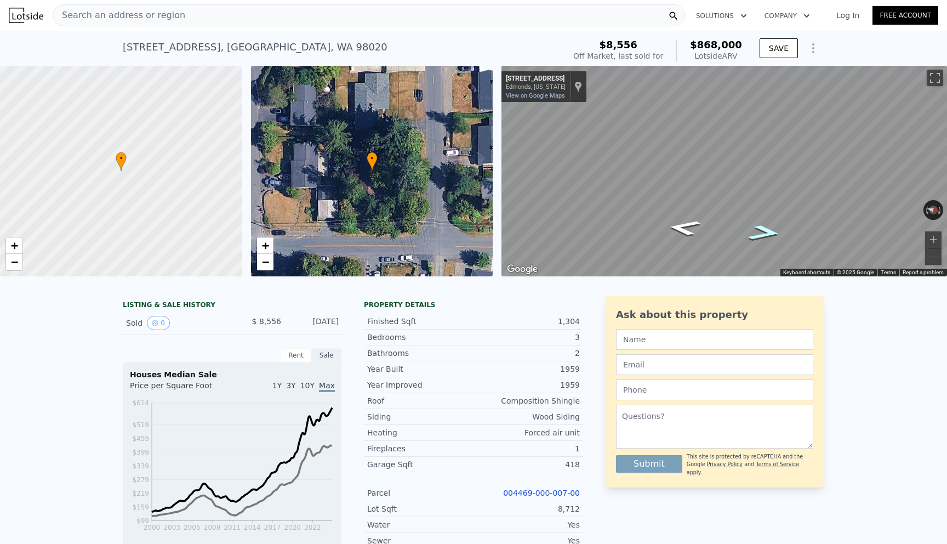
click at [774, 235] on icon "Go North, 97th Ave W" at bounding box center [764, 233] width 61 height 24
click at [692, 229] on icon "Go South, 97th Ave W" at bounding box center [683, 228] width 61 height 24
click at [534, 512] on div "8,712" at bounding box center [526, 508] width 106 height 11
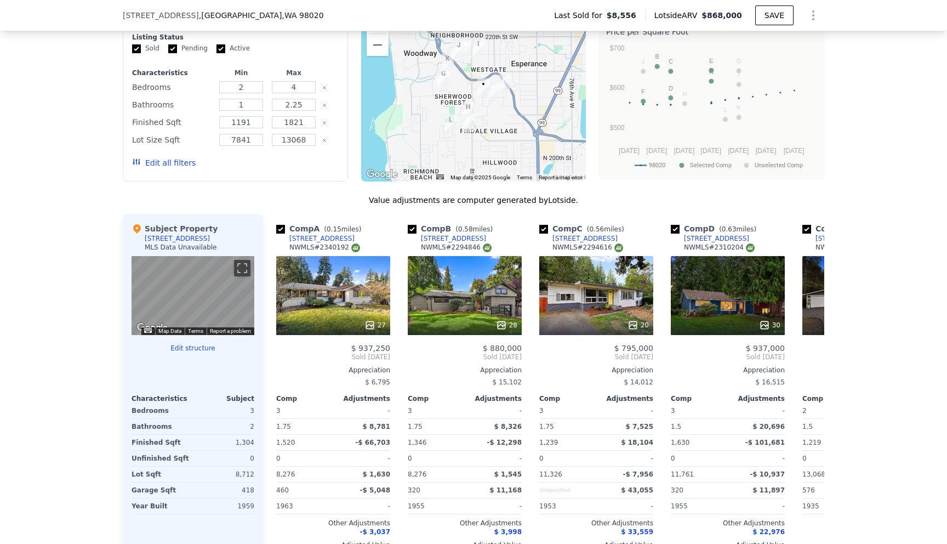
scroll to position [852, 0]
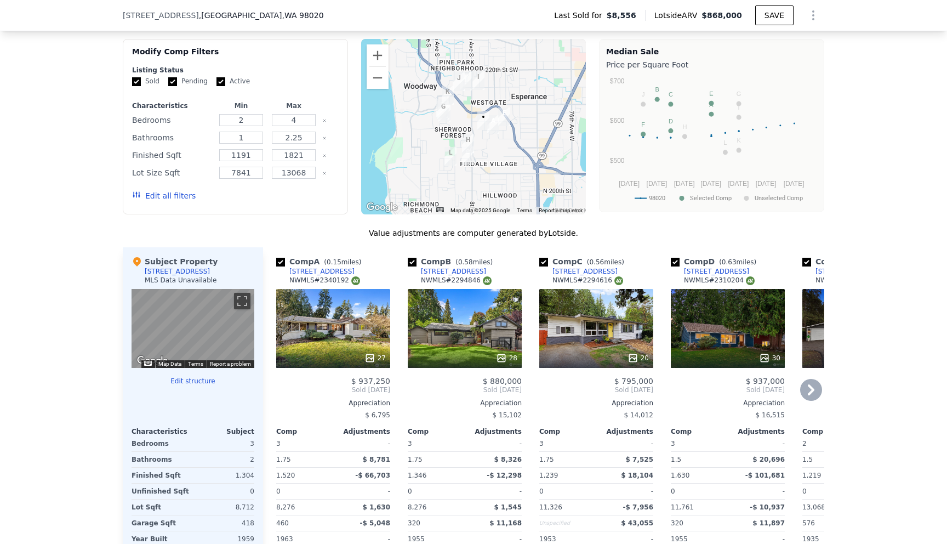
click at [814, 387] on icon at bounding box center [811, 390] width 22 height 22
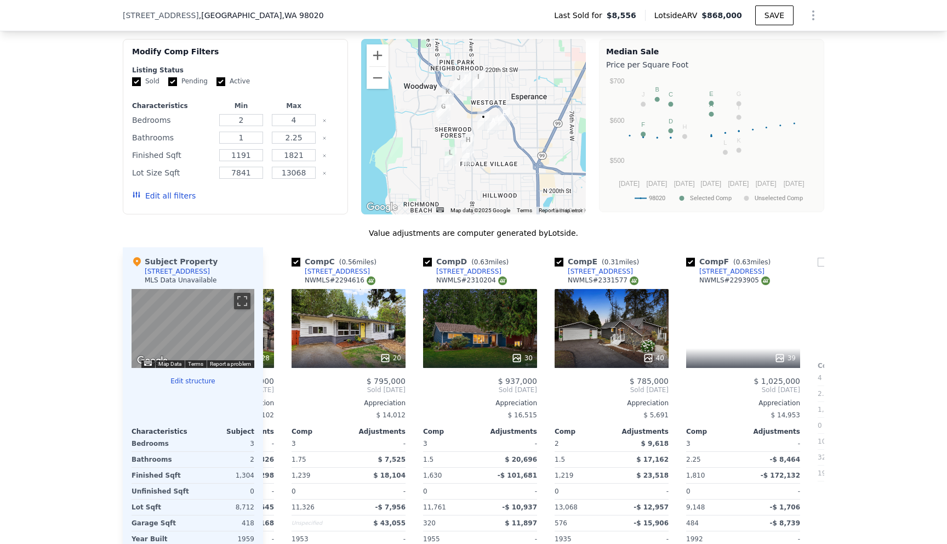
scroll to position [0, 263]
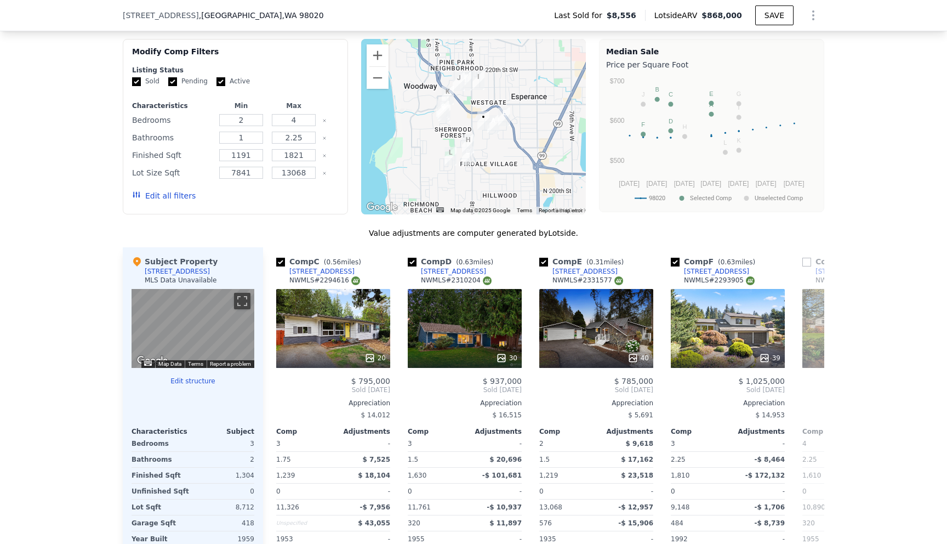
click at [814, 387] on div "Comp A ( 0.15 miles) 23415 94th Pl W NWMLS # 2340192 27 $ 937,250 Sold Mar 2025…" at bounding box center [543, 423] width 561 height 352
click at [812, 392] on icon at bounding box center [811, 390] width 22 height 22
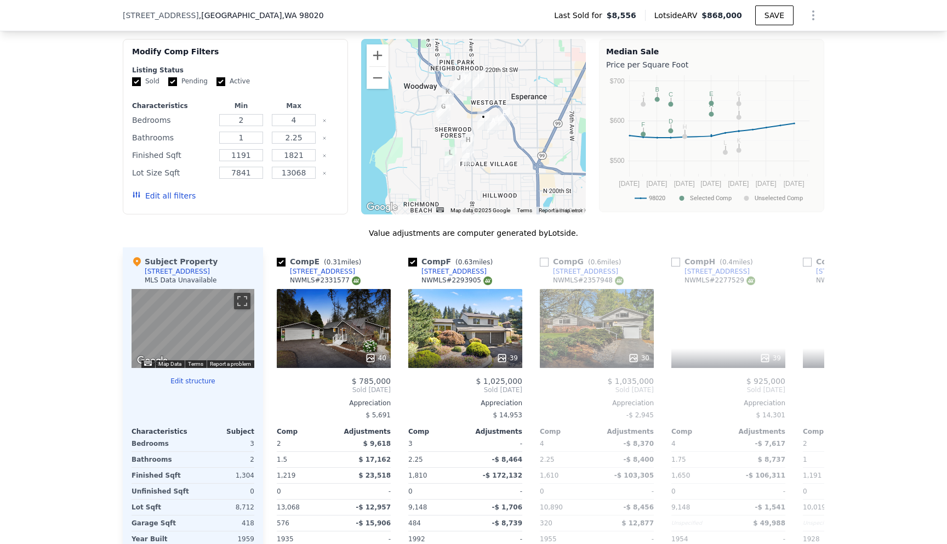
scroll to position [0, 526]
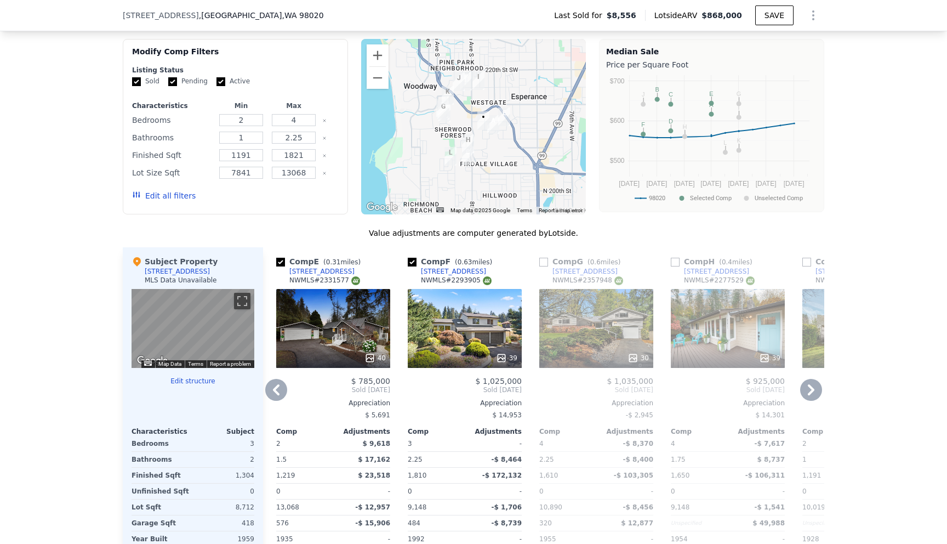
click at [272, 391] on icon at bounding box center [276, 390] width 22 height 22
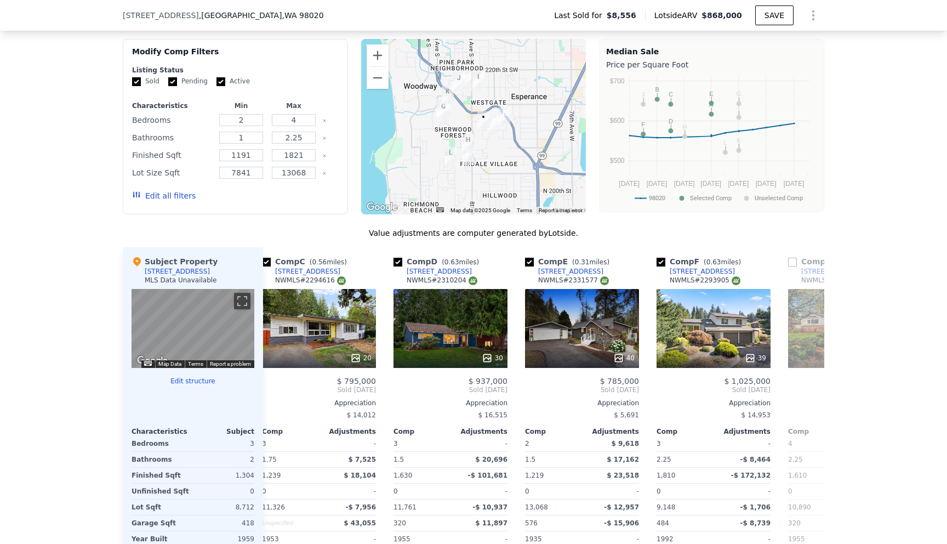
scroll to position [0, 263]
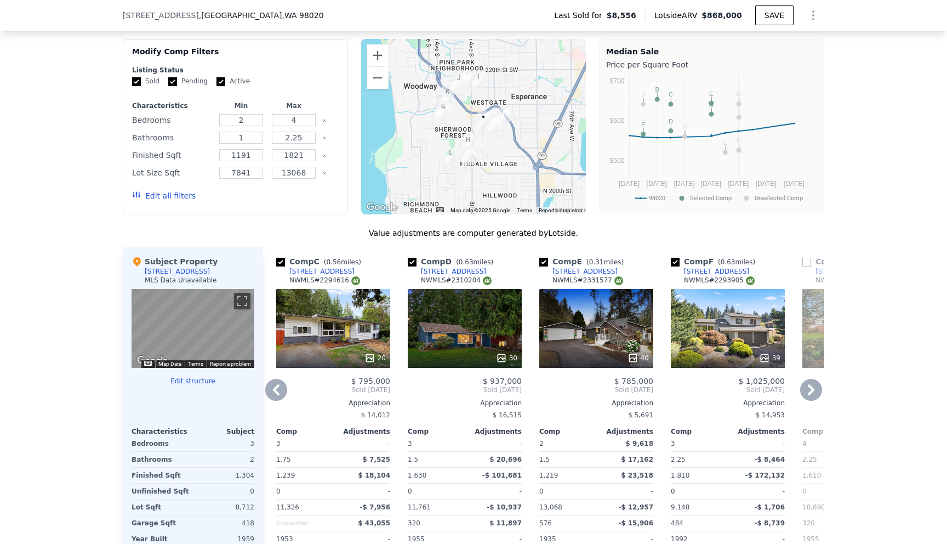
click at [272, 391] on icon at bounding box center [276, 390] width 22 height 22
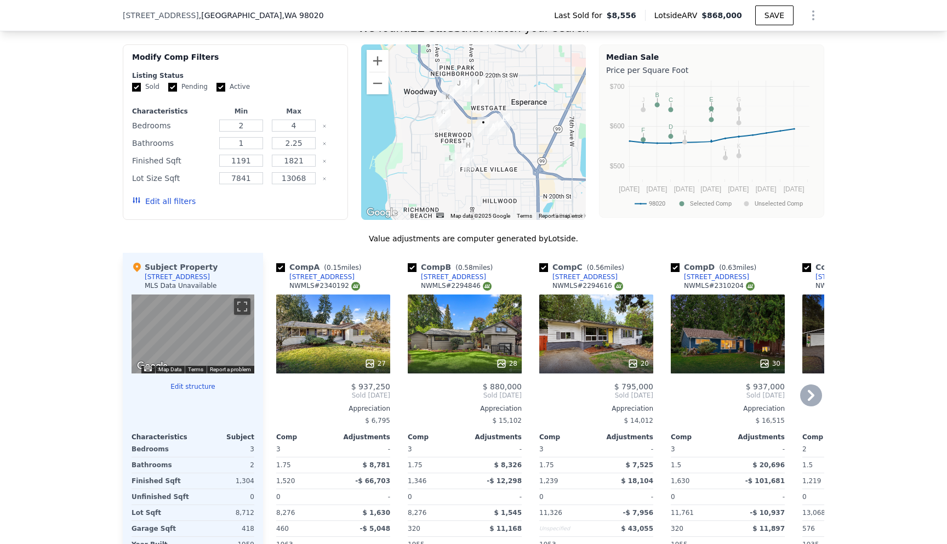
scroll to position [847, 0]
click at [809, 397] on icon at bounding box center [811, 395] width 22 height 22
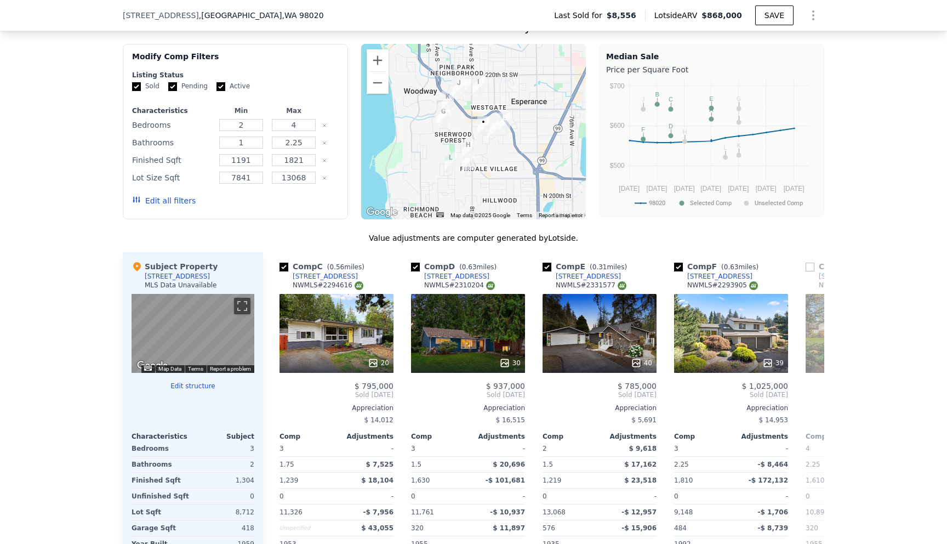
scroll to position [0, 263]
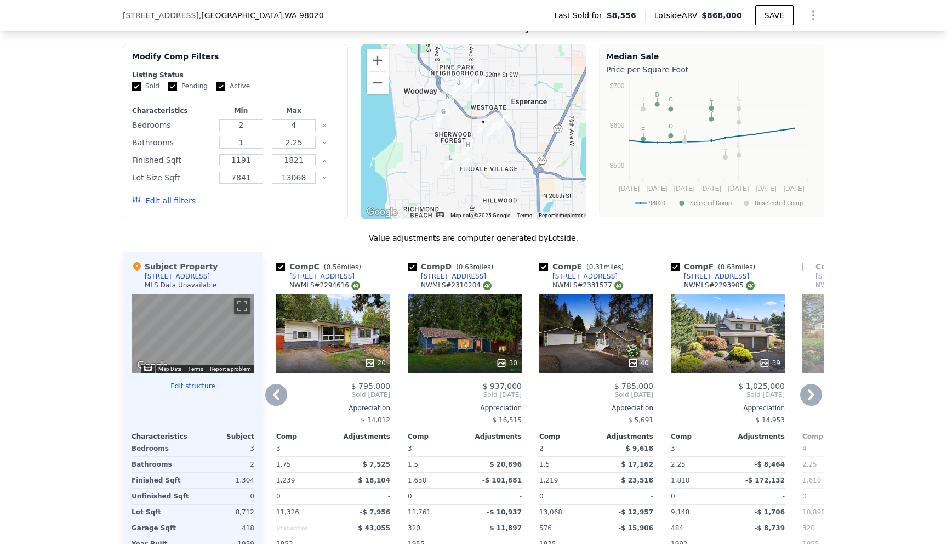
click at [809, 397] on icon at bounding box center [811, 395] width 22 height 22
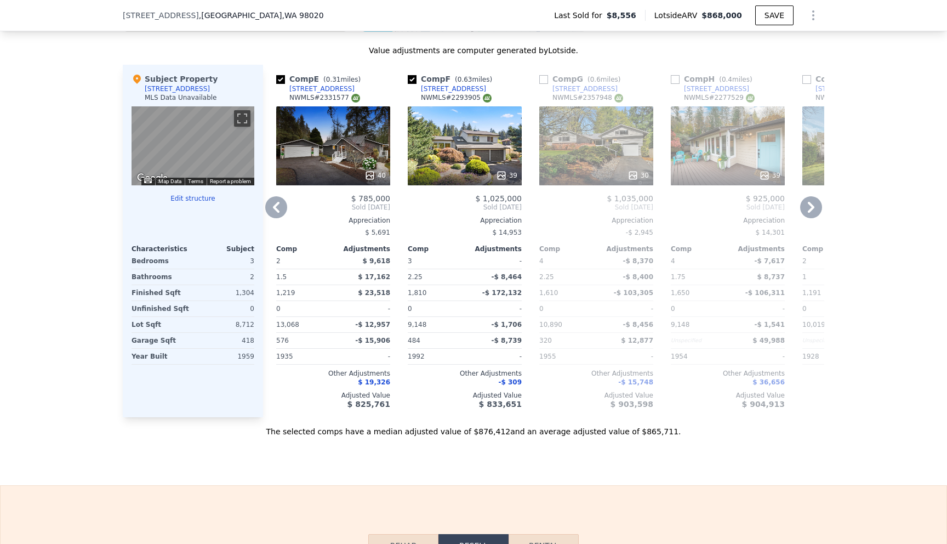
scroll to position [1033, 0]
click at [808, 204] on icon at bounding box center [811, 207] width 7 height 11
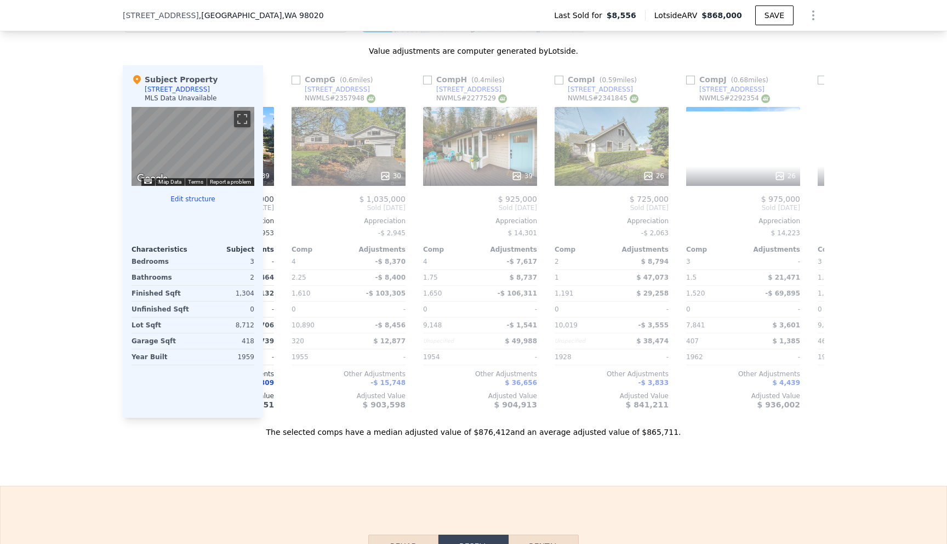
scroll to position [0, 789]
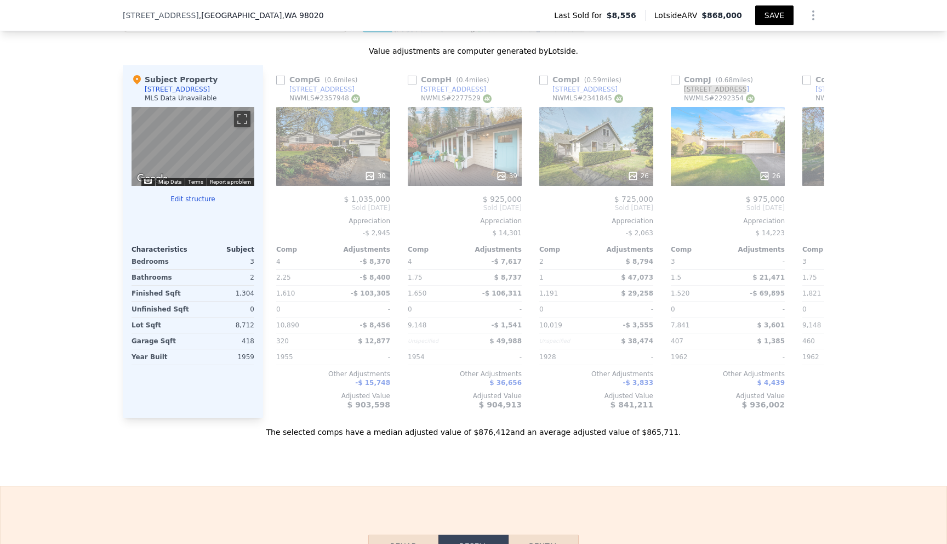
drag, startPoint x: 727, startPoint y: 90, endPoint x: 774, endPoint y: 25, distance: 80.9
click at [0, 0] on div "Search an address or region Solutions Company Open main menu Log In Free Accoun…" at bounding box center [473, 22] width 947 height 2111
click at [455, 91] on div "23830 101st Ave W" at bounding box center [453, 89] width 65 height 9
click at [273, 207] on icon at bounding box center [276, 207] width 7 height 11
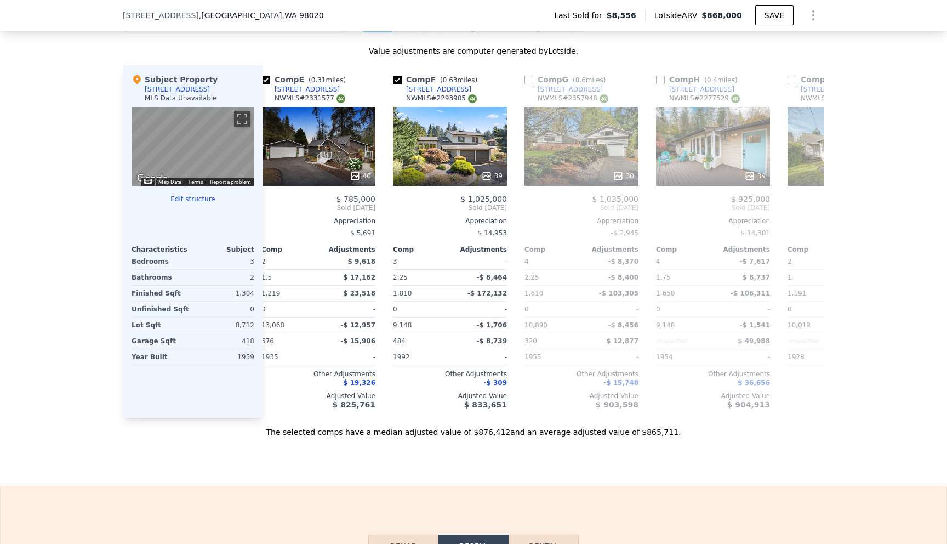
scroll to position [0, 526]
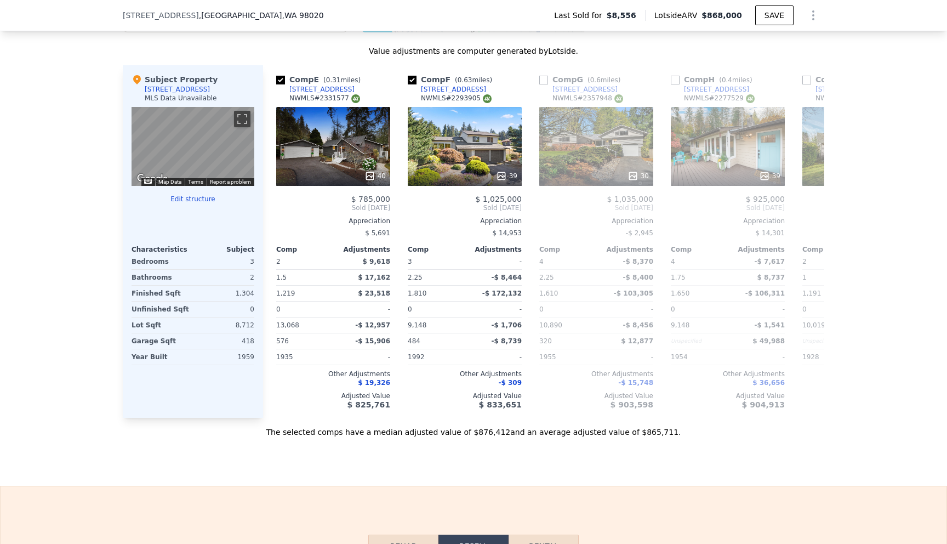
click at [273, 207] on div "Comp E ( 0.31 miles) 23222 92nd Ave W NWMLS # 2331577 40 $ 785,000 Sold Mar 202…" at bounding box center [333, 241] width 123 height 352
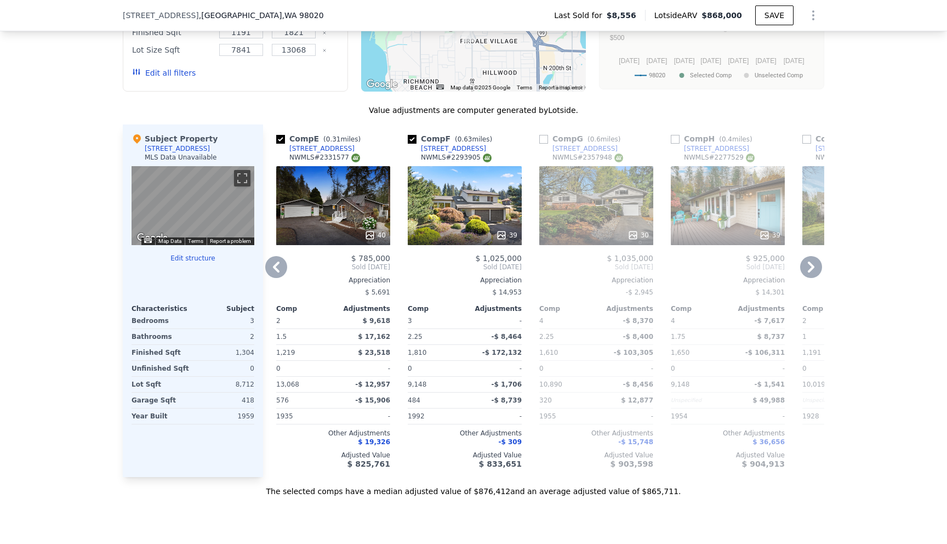
scroll to position [967, 0]
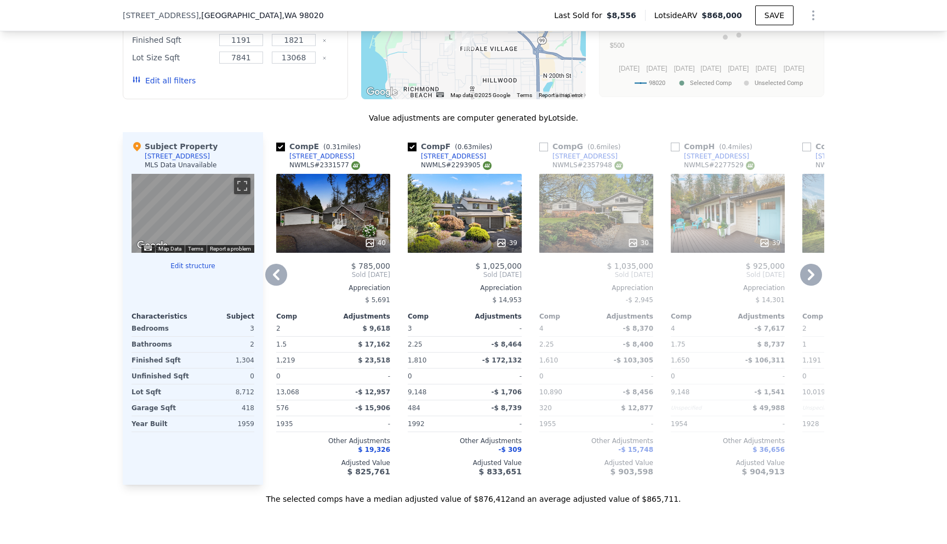
click at [278, 275] on icon at bounding box center [276, 275] width 22 height 22
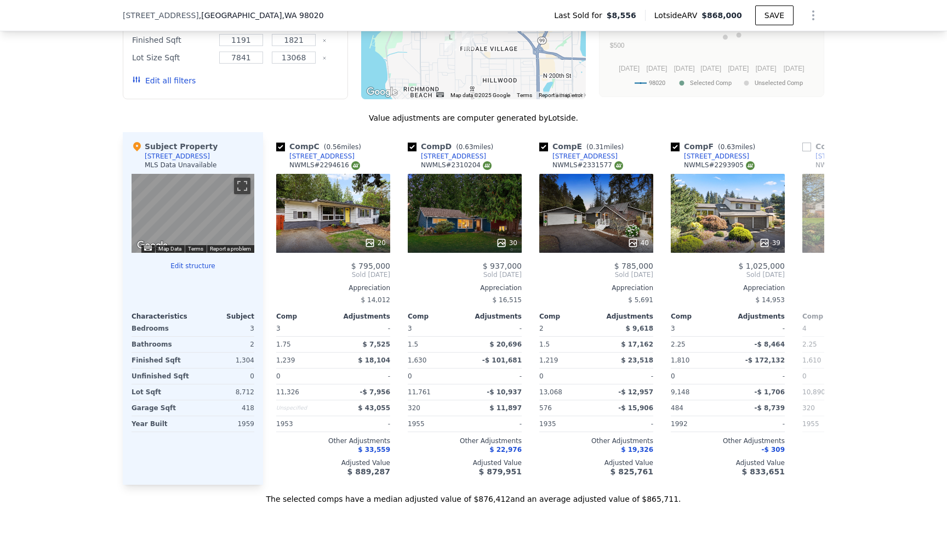
scroll to position [0, 263]
click at [276, 276] on icon at bounding box center [276, 274] width 7 height 11
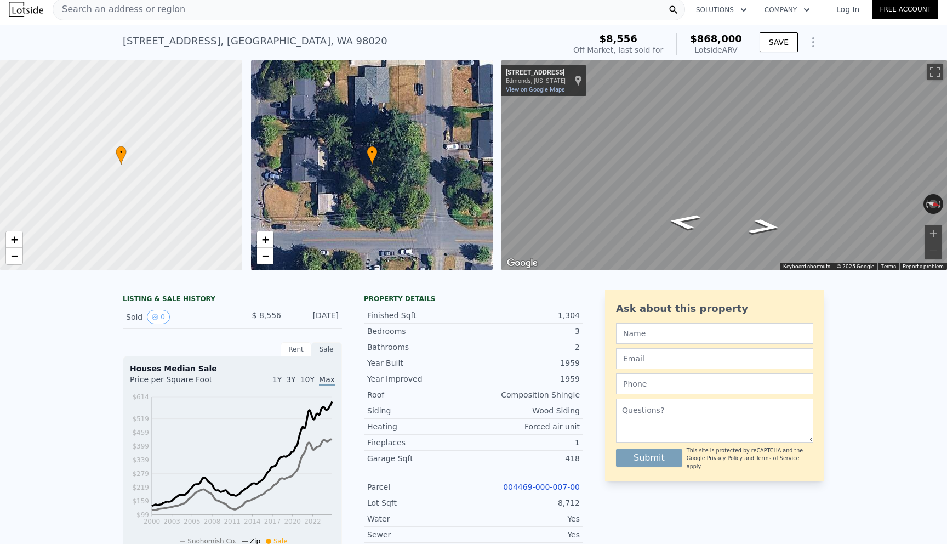
scroll to position [0, 0]
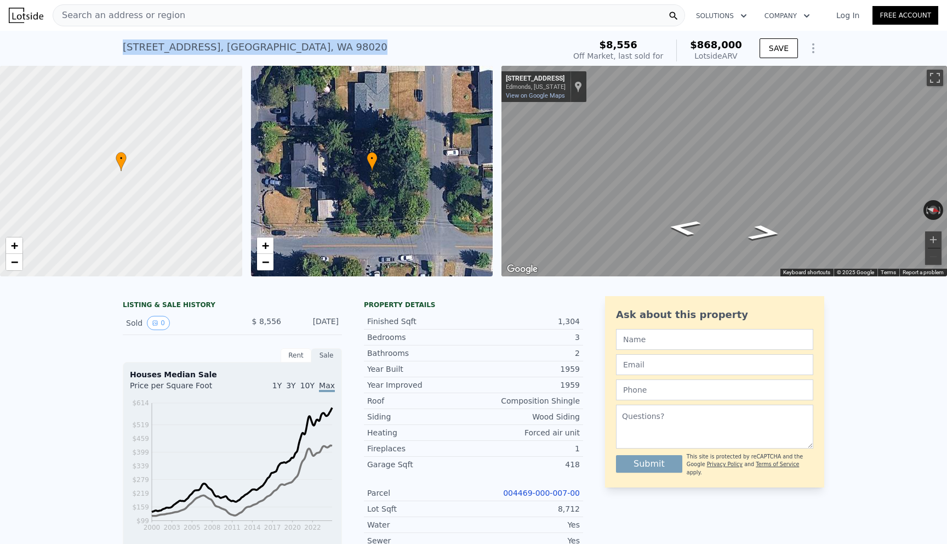
drag, startPoint x: 381, startPoint y: 54, endPoint x: 123, endPoint y: 46, distance: 257.7
click at [123, 46] on div "23324 97th Ave W , Snohomish County , WA 98020 Sold Oct 1993 for $8,556 (~ARV $…" at bounding box center [341, 50] width 437 height 31
copy div "23324 97th Ave W , Snohomish County , WA 98020"
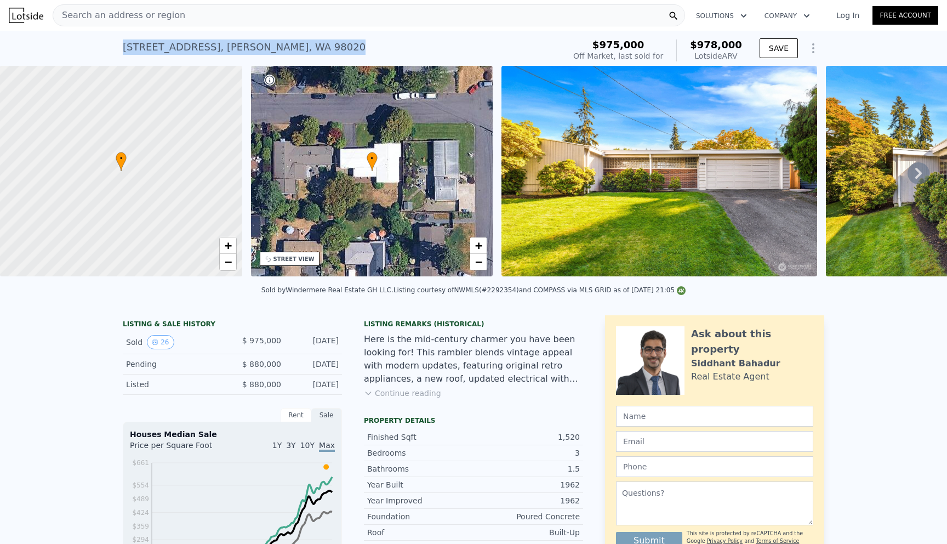
drag, startPoint x: 312, startPoint y: 50, endPoint x: 119, endPoint y: 48, distance: 192.3
click at [119, 48] on div "[STREET_ADDRESS] Sold [DATE] for $975k (~ARV $978k ) $975,000 Off Market, last …" at bounding box center [473, 48] width 947 height 35
copy div "[STREET_ADDRESS]"
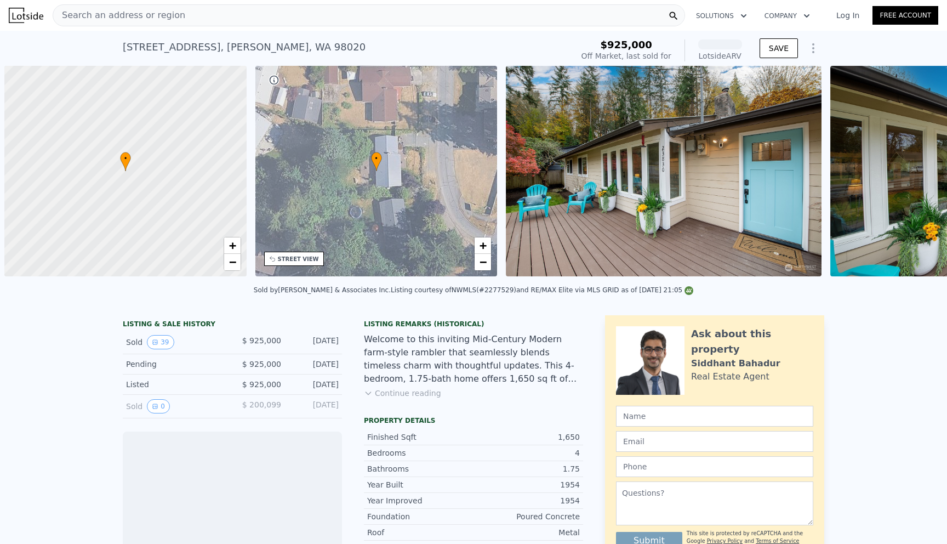
scroll to position [0, 4]
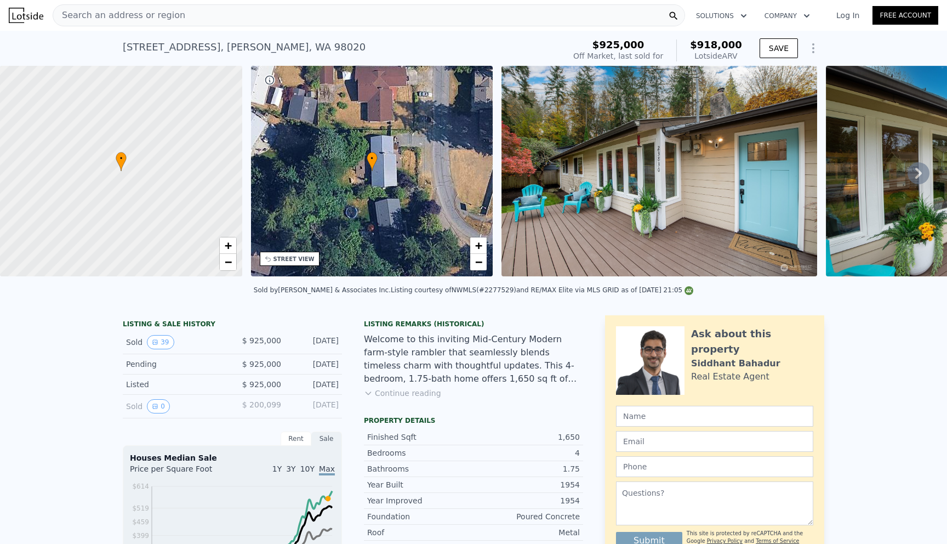
click at [918, 176] on icon at bounding box center [918, 173] width 7 height 11
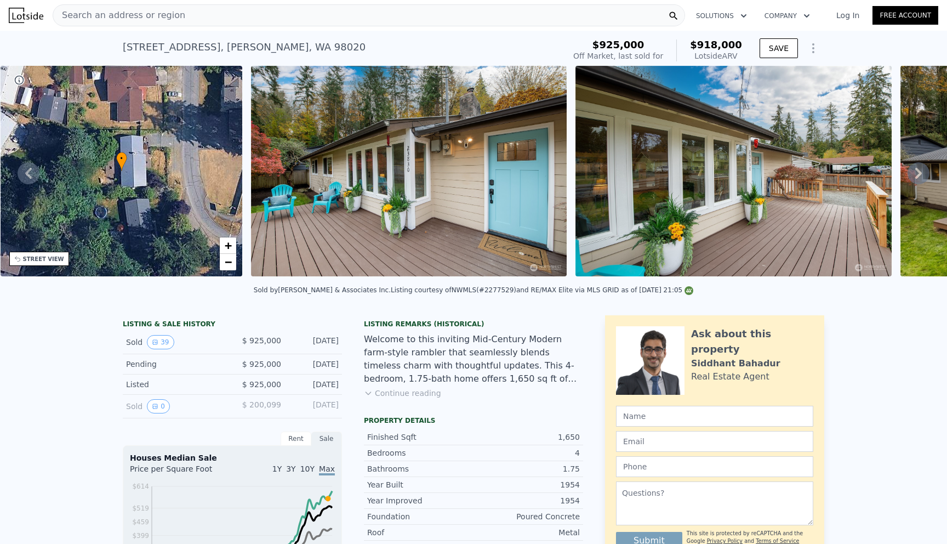
click at [918, 176] on icon at bounding box center [918, 173] width 7 height 11
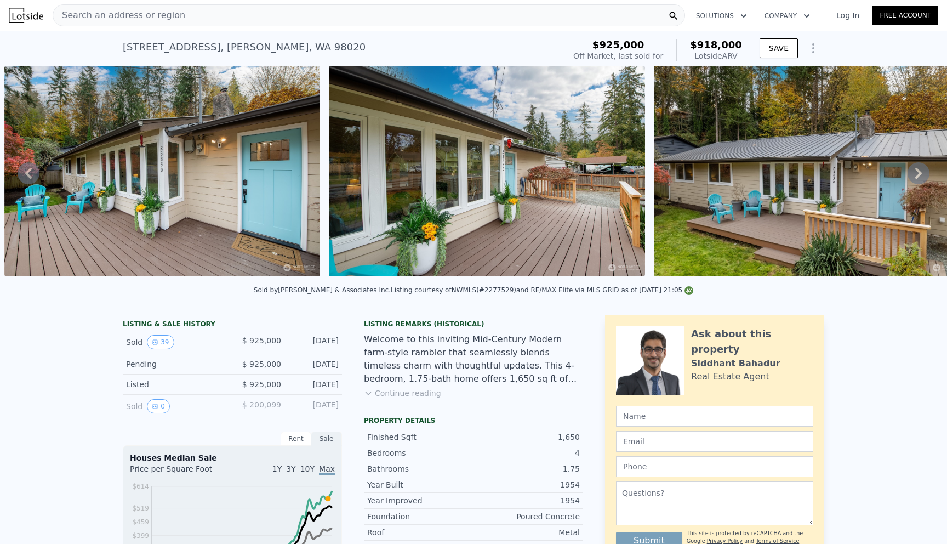
click at [918, 176] on icon at bounding box center [918, 173] width 7 height 11
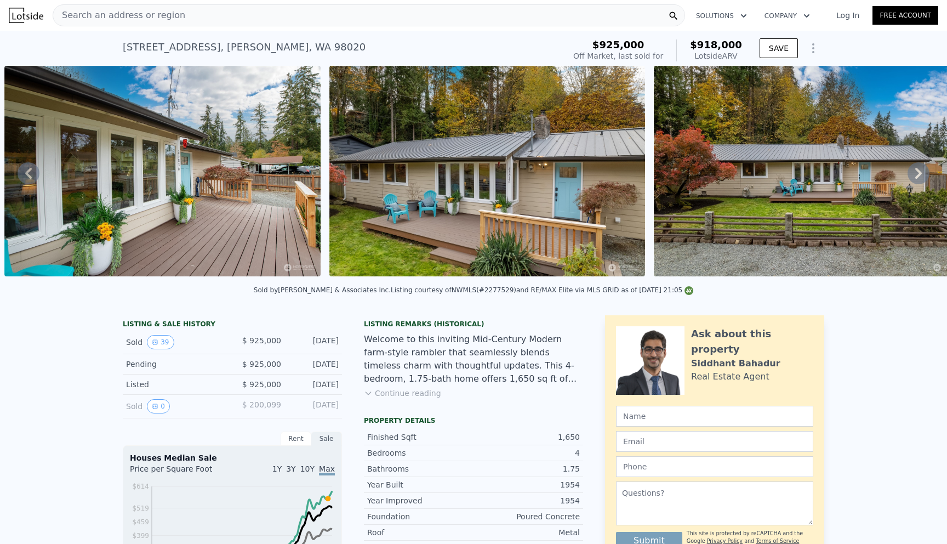
click at [918, 176] on icon at bounding box center [918, 173] width 7 height 11
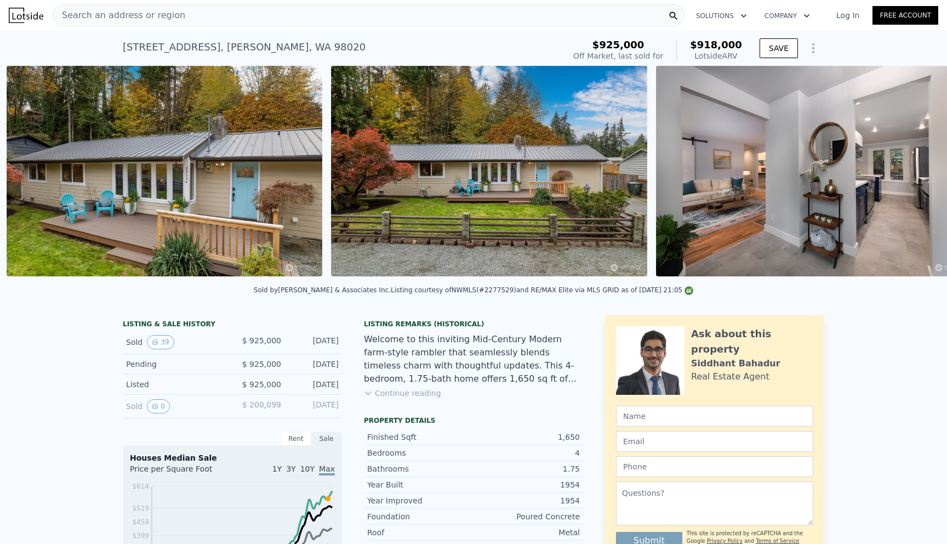
scroll to position [0, 1150]
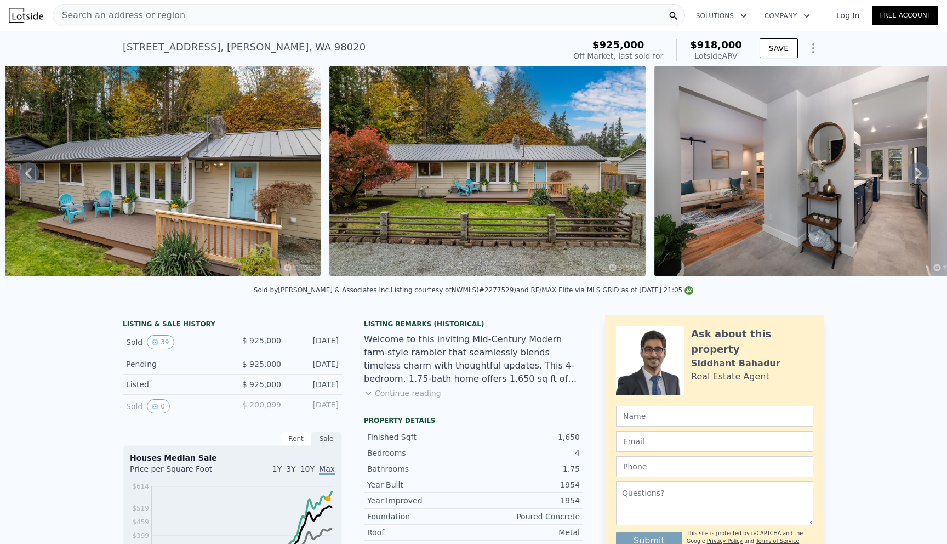
click at [918, 176] on icon at bounding box center [918, 173] width 7 height 11
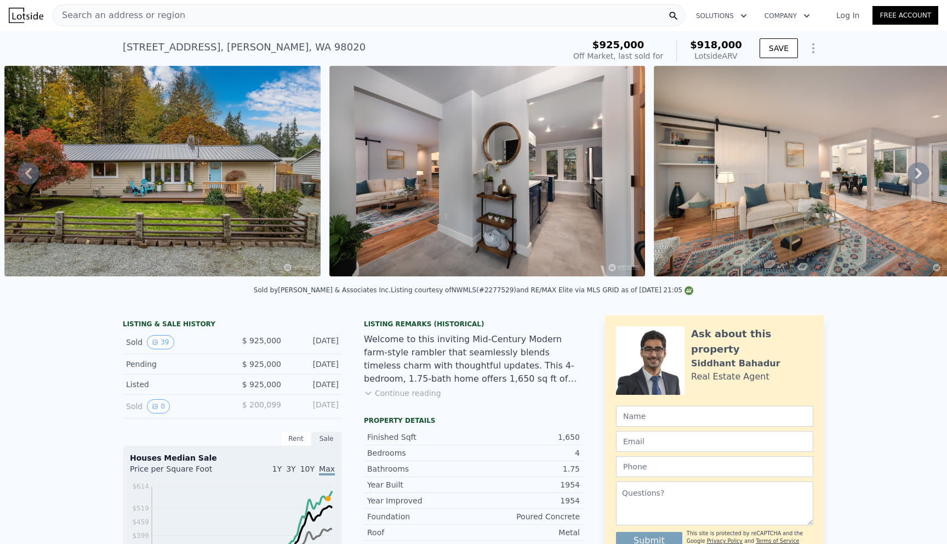
click at [918, 176] on icon at bounding box center [918, 173] width 7 height 11
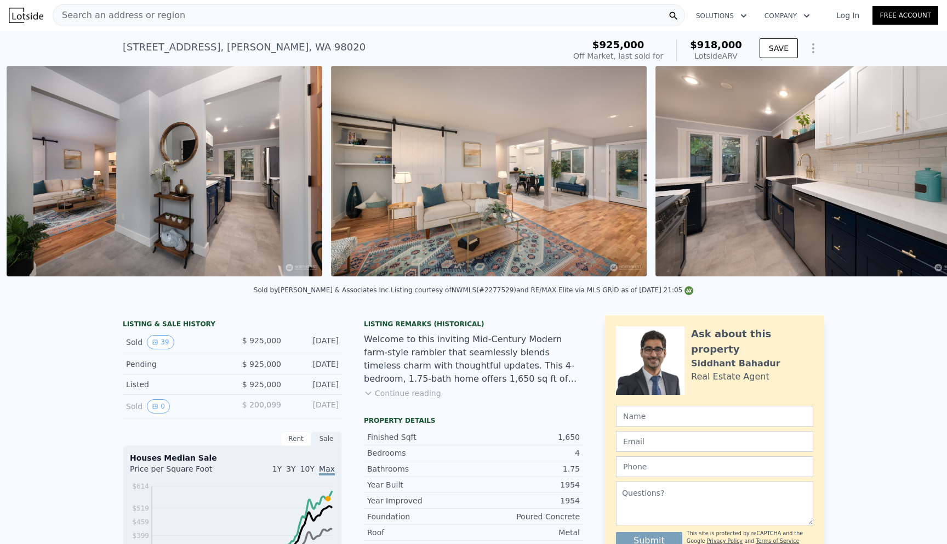
scroll to position [0, 1800]
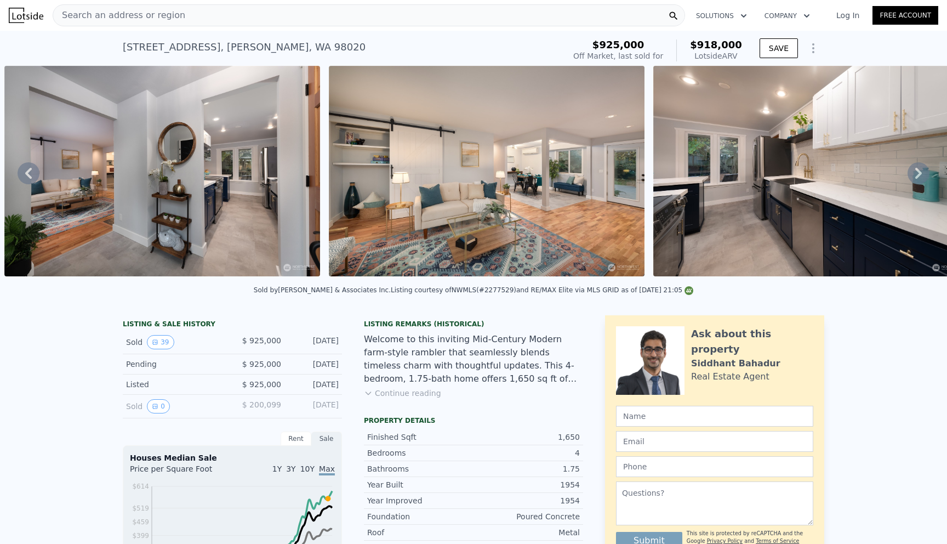
click at [918, 176] on icon at bounding box center [918, 173] width 7 height 11
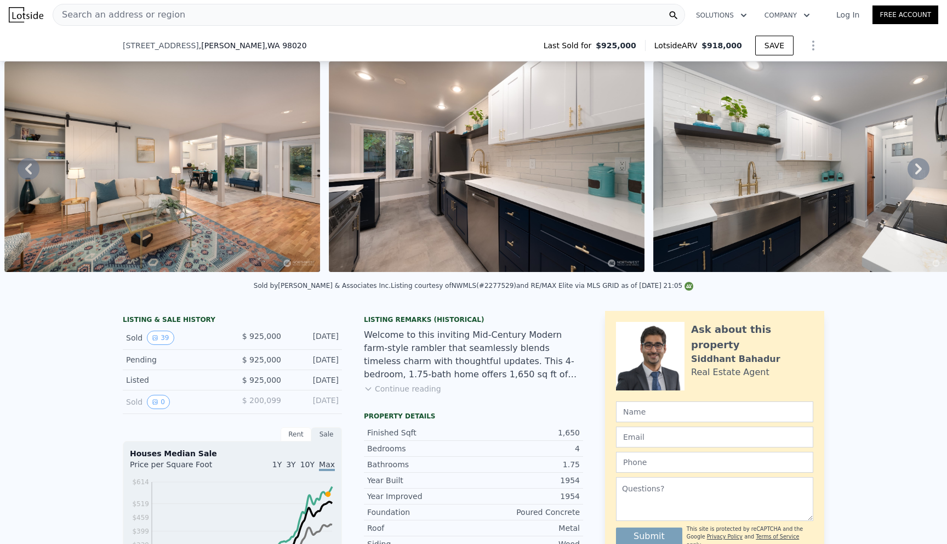
scroll to position [0, 0]
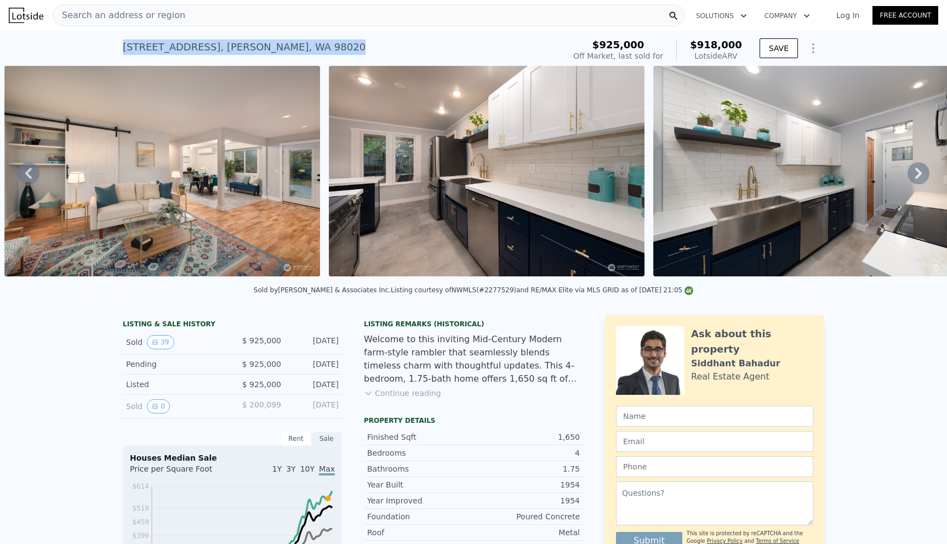
drag, startPoint x: 321, startPoint y: 49, endPoint x: 119, endPoint y: 44, distance: 201.2
click at [119, 44] on div "23830 101st Ave W , Edmonds , WA 98020 Sold Jan 2025 for $925k (~ARV $918k ) $9…" at bounding box center [473, 48] width 947 height 35
copy div "23830 101st Ave W , Edmonds , WA 98020"
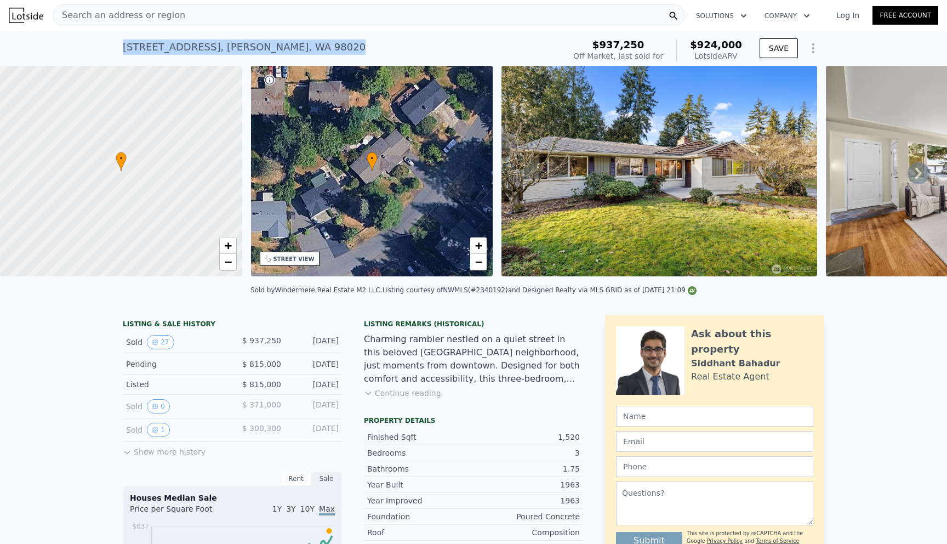
drag, startPoint x: 302, startPoint y: 48, endPoint x: 122, endPoint y: 49, distance: 180.3
click at [123, 49] on div "[STREET_ADDRESS][PERSON_NAME] Sold [DATE] for $937,250 (~ARV $924k )" at bounding box center [341, 50] width 437 height 31
copy div "[STREET_ADDRESS][PERSON_NAME]"
